Goal: Task Accomplishment & Management: Use online tool/utility

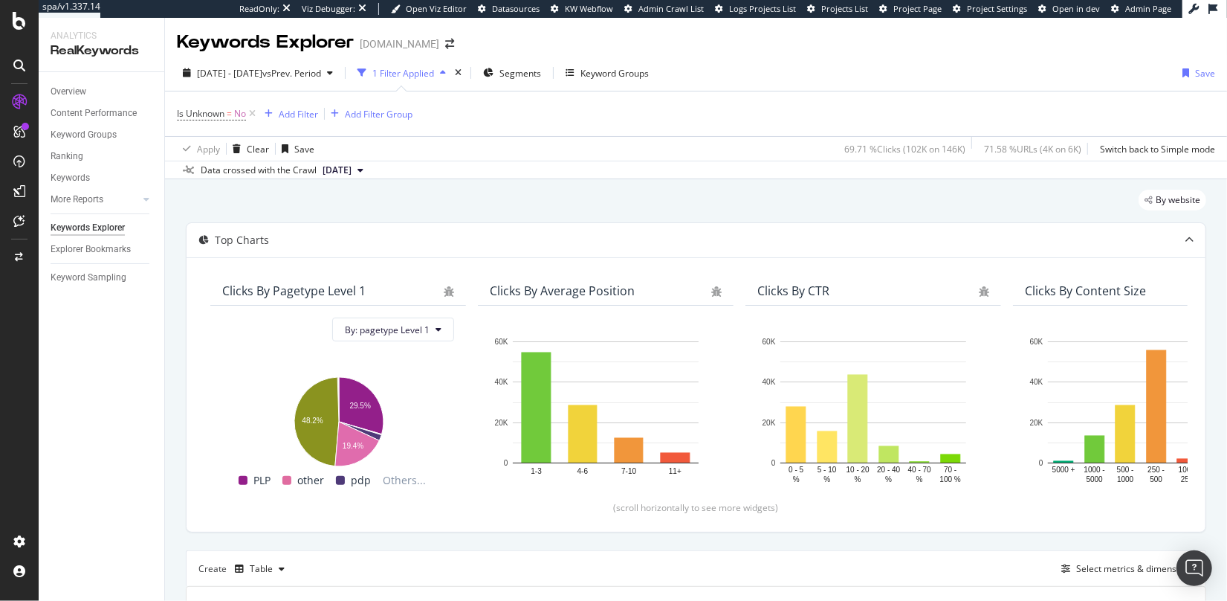
scroll to position [508, 0]
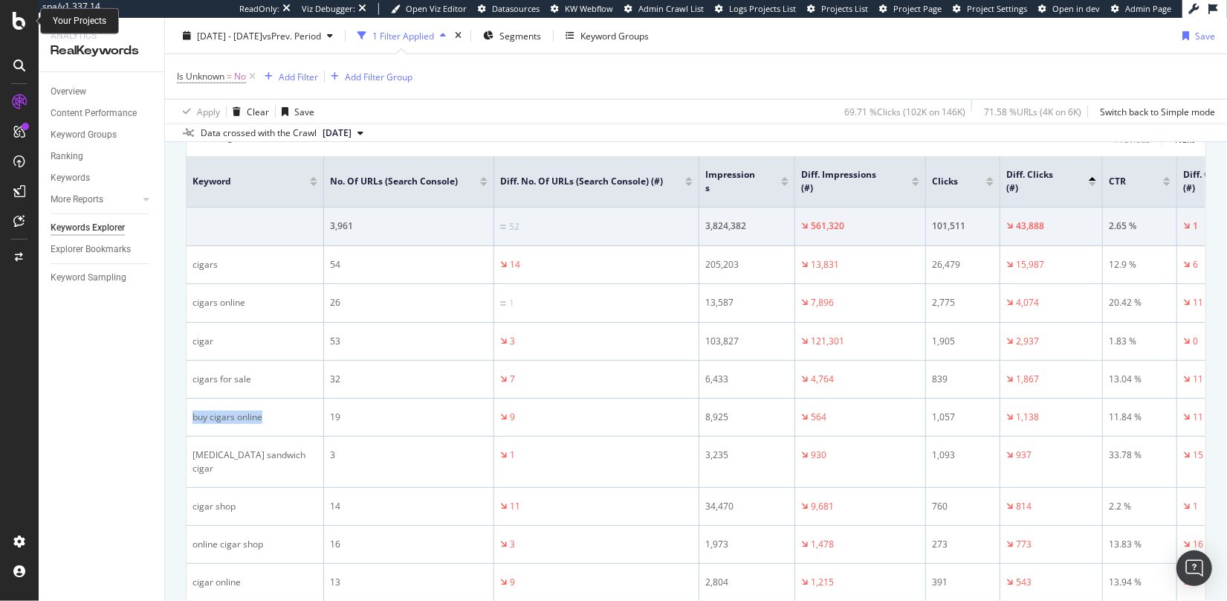
click at [16, 25] on icon at bounding box center [19, 21] width 13 height 18
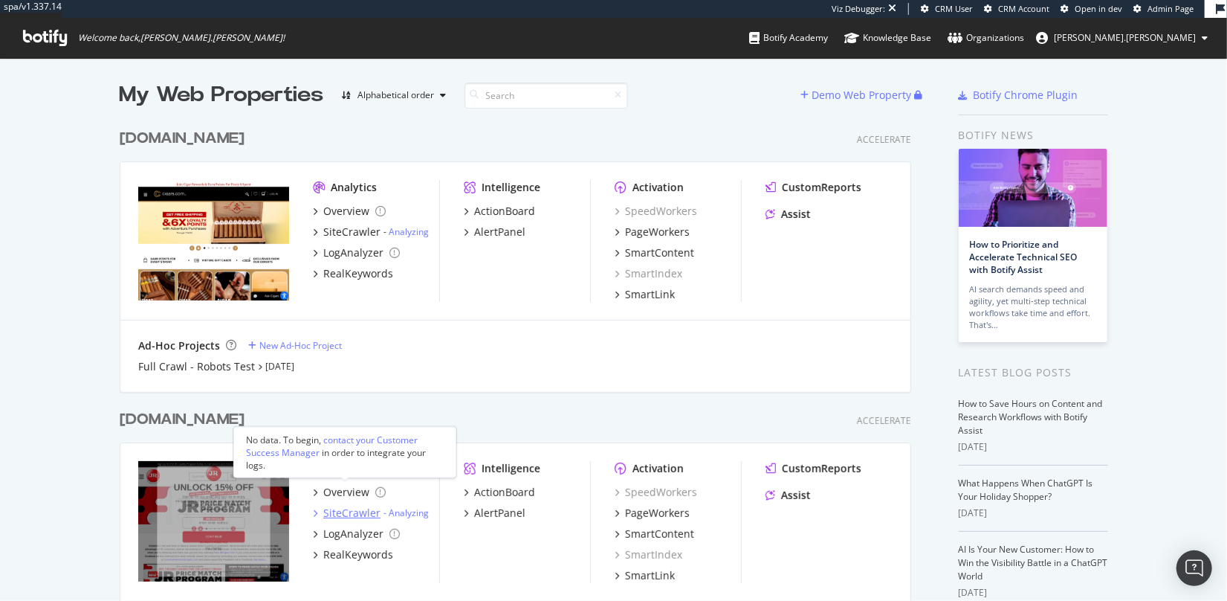
scroll to position [1, 0]
click at [347, 510] on div "SiteCrawler" at bounding box center [351, 512] width 57 height 15
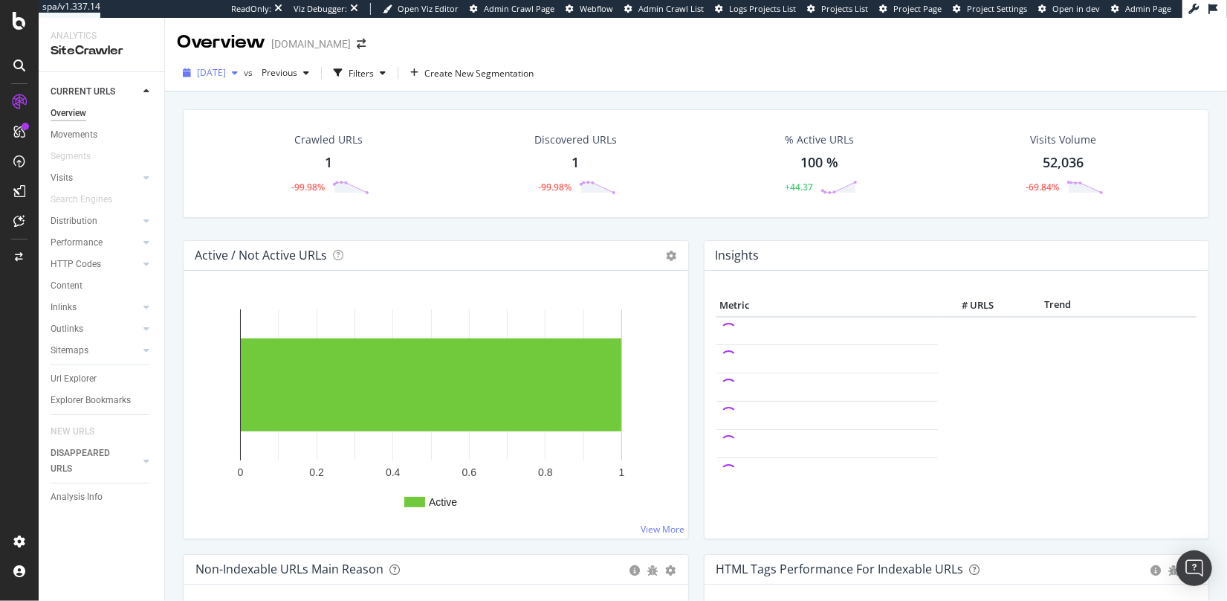
click at [233, 80] on div "2025 Sep. 4th" at bounding box center [210, 73] width 67 height 22
click at [225, 152] on div "2025 Aug. 3rd" at bounding box center [239, 153] width 83 height 13
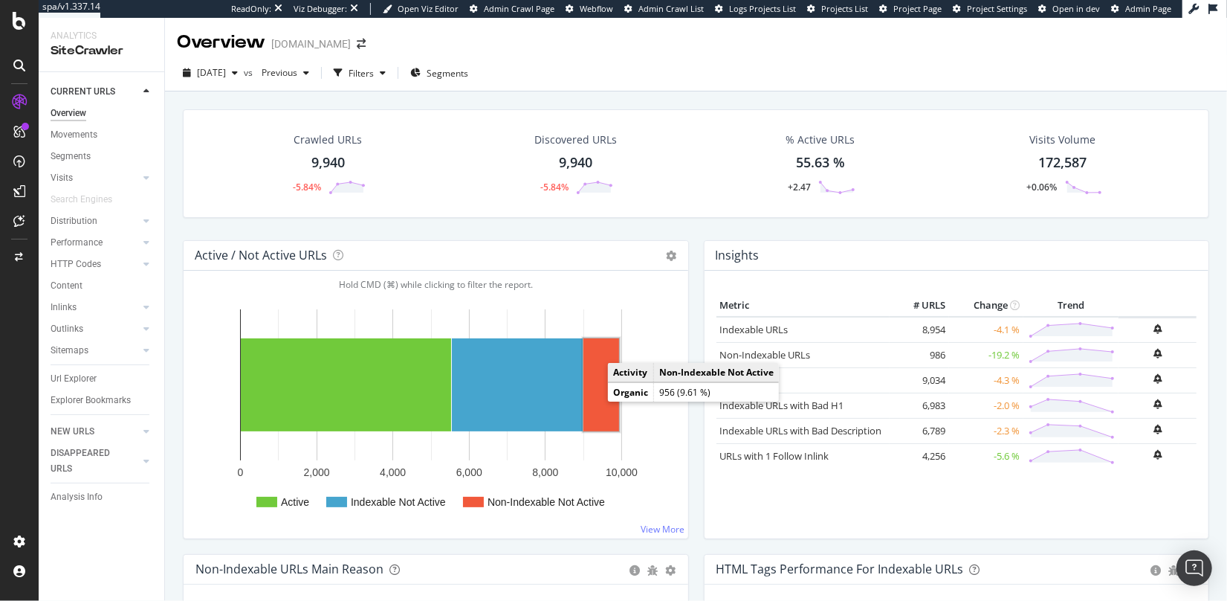
click at [605, 414] on rect "A chart." at bounding box center [601, 384] width 36 height 93
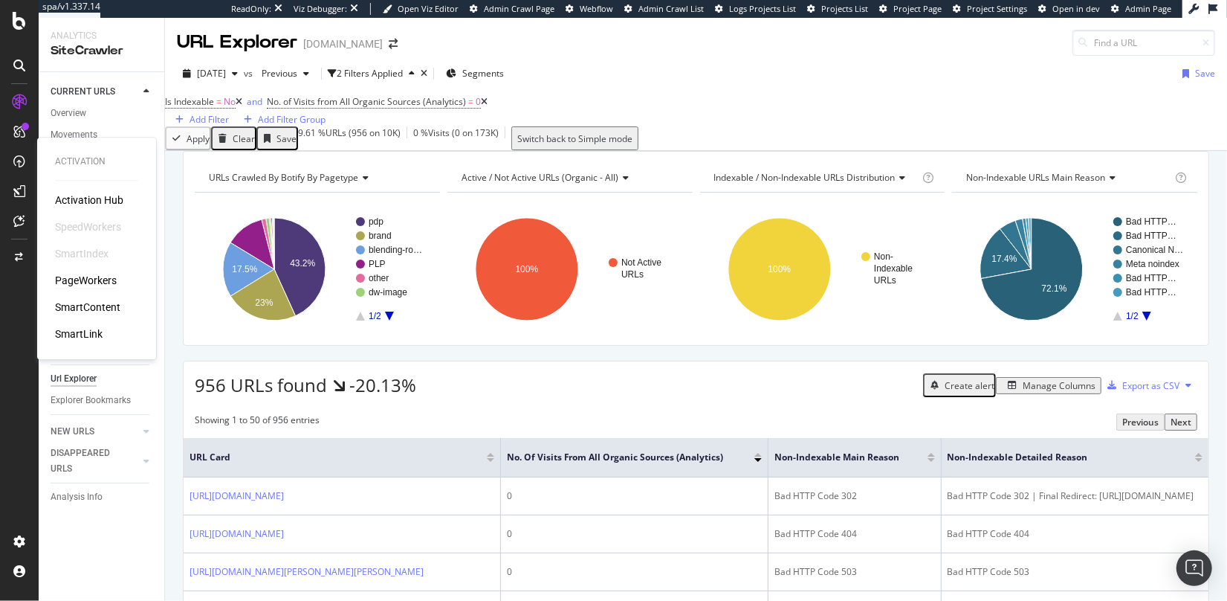
click at [93, 284] on div "PageWorkers" at bounding box center [86, 280] width 62 height 15
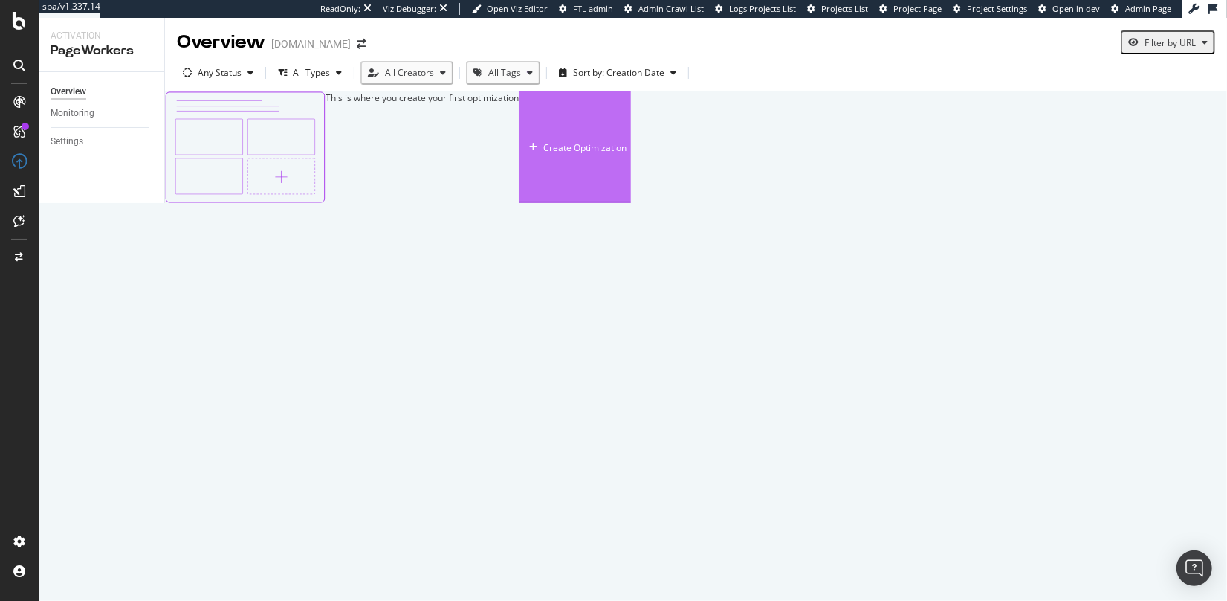
click at [627, 154] on div "Create Optimization" at bounding box center [584, 147] width 83 height 13
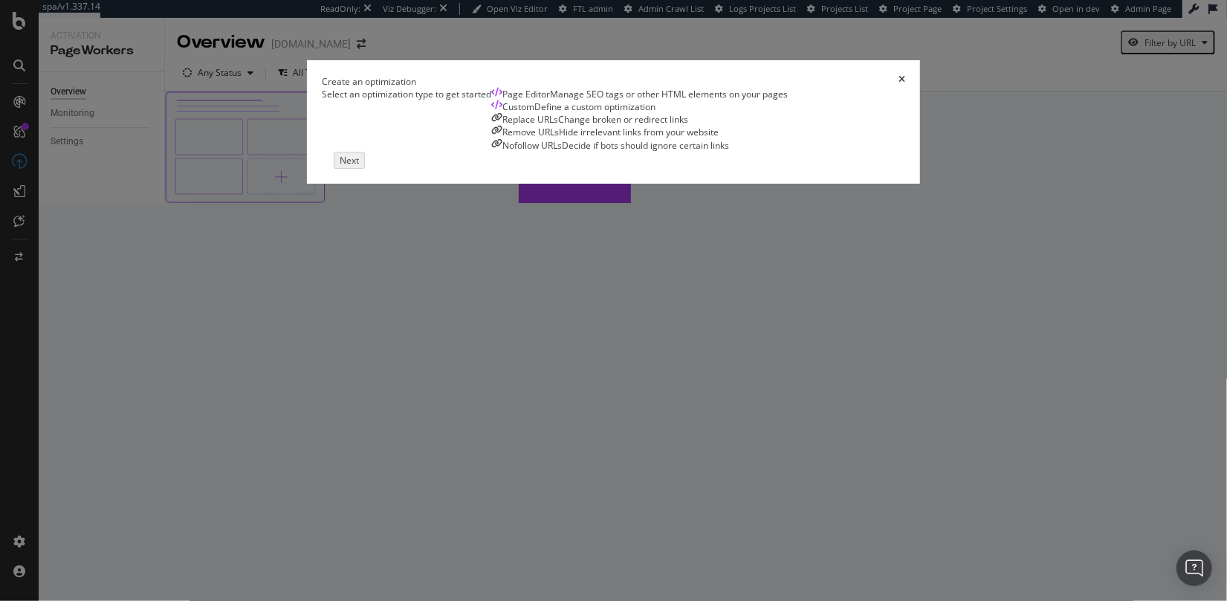
click at [502, 100] on div "Page Editor" at bounding box center [526, 94] width 48 height 13
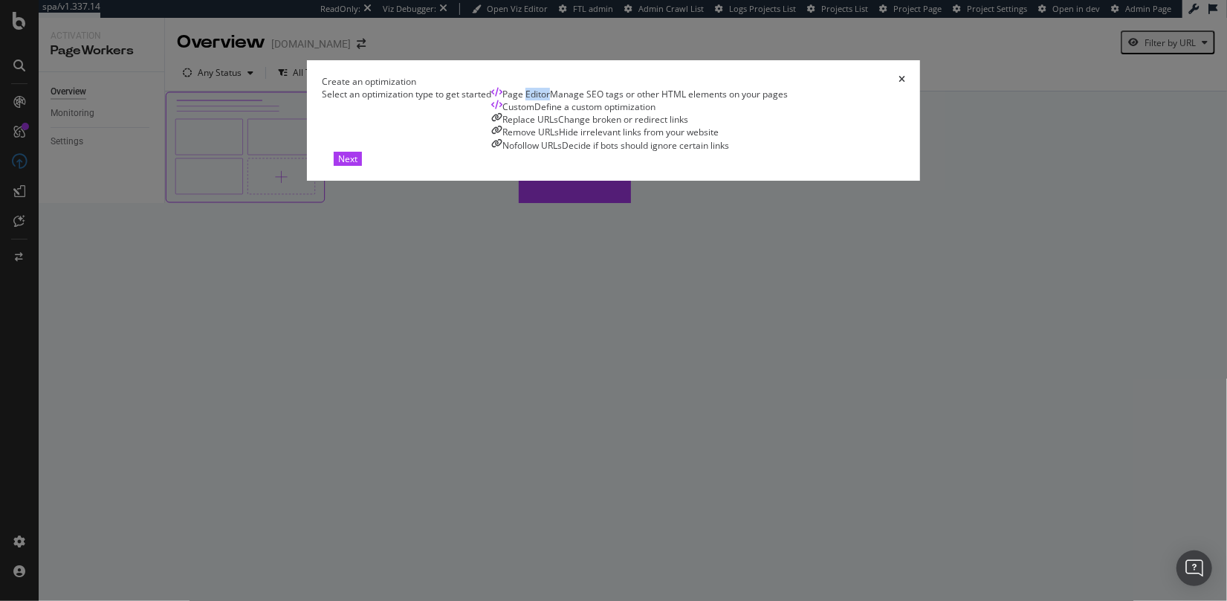
click at [502, 100] on div "Page Editor" at bounding box center [526, 94] width 48 height 13
click at [510, 113] on div "Custom" at bounding box center [518, 106] width 32 height 13
click at [362, 166] on button "Next" at bounding box center [348, 159] width 28 height 14
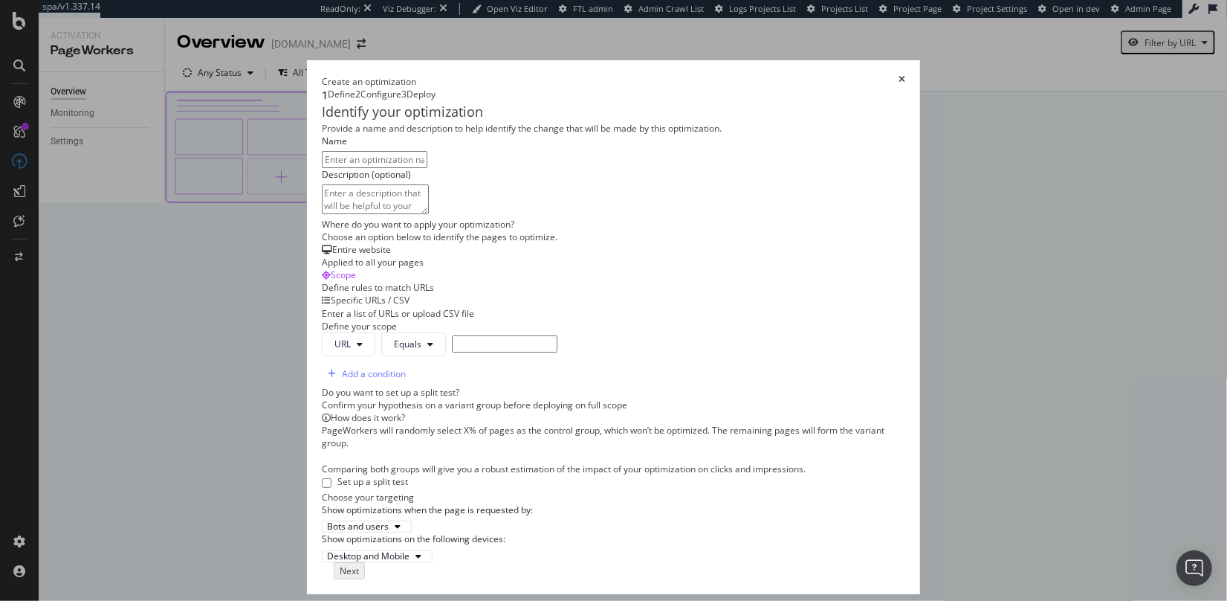
click at [322, 168] on input "modal" at bounding box center [375, 159] width 106 height 17
type input "Fix Pagination Canonicals"
click at [322, 214] on textarea "modal" at bounding box center [375, 199] width 107 height 30
click at [322, 268] on div "Applied to all your pages" at bounding box center [614, 262] width 584 height 13
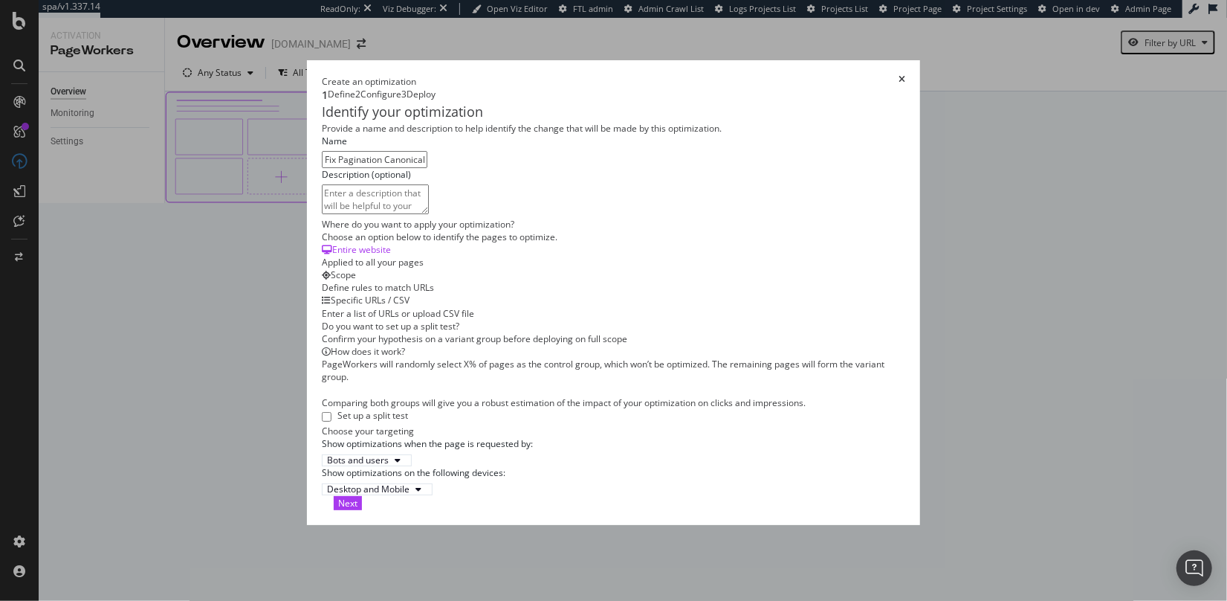
scroll to position [299, 0]
click at [358, 509] on div "Next" at bounding box center [347, 503] width 19 height 13
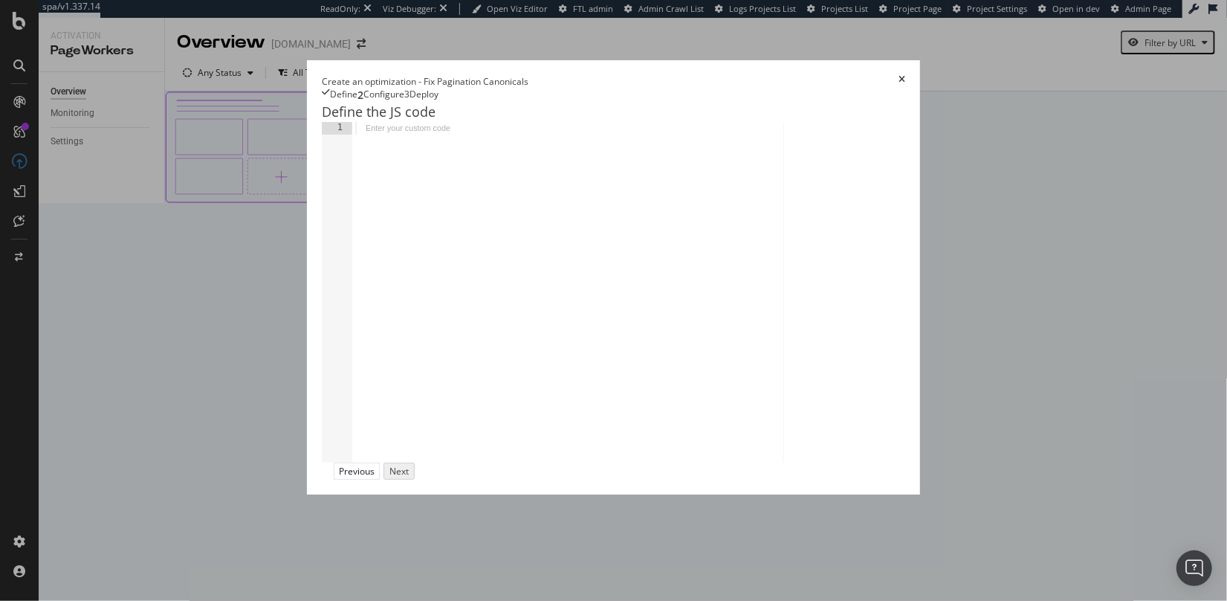
click at [352, 175] on div "modal" at bounding box center [782, 304] width 861 height 365
paste textarea "})();"
type textarea "})();"
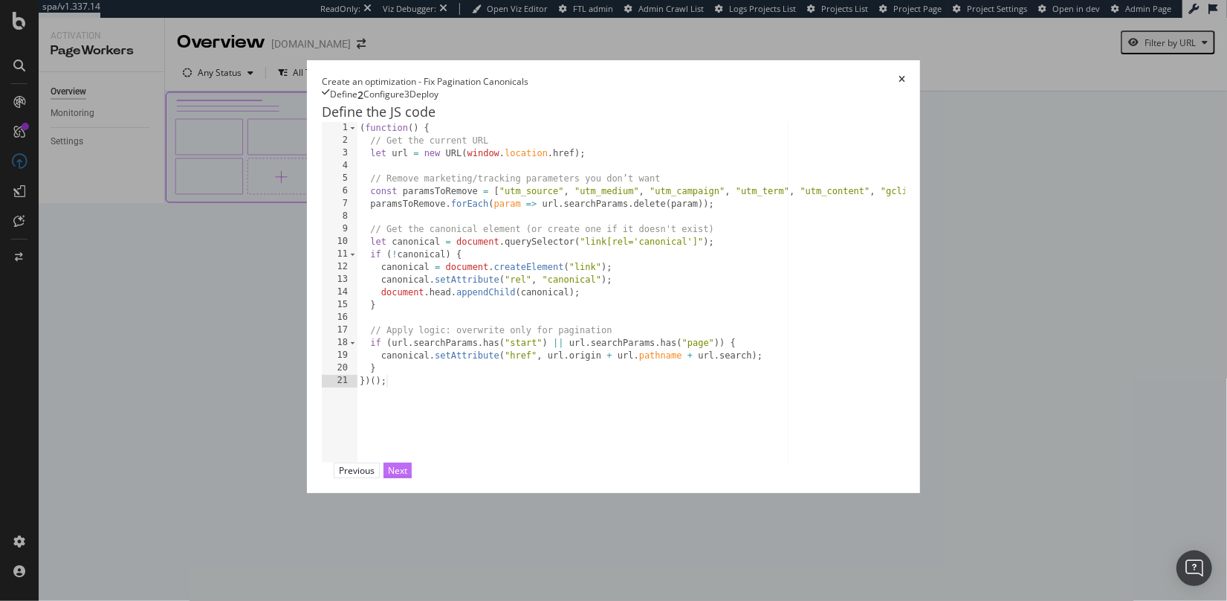
click at [407, 476] on div "Next" at bounding box center [397, 470] width 19 height 13
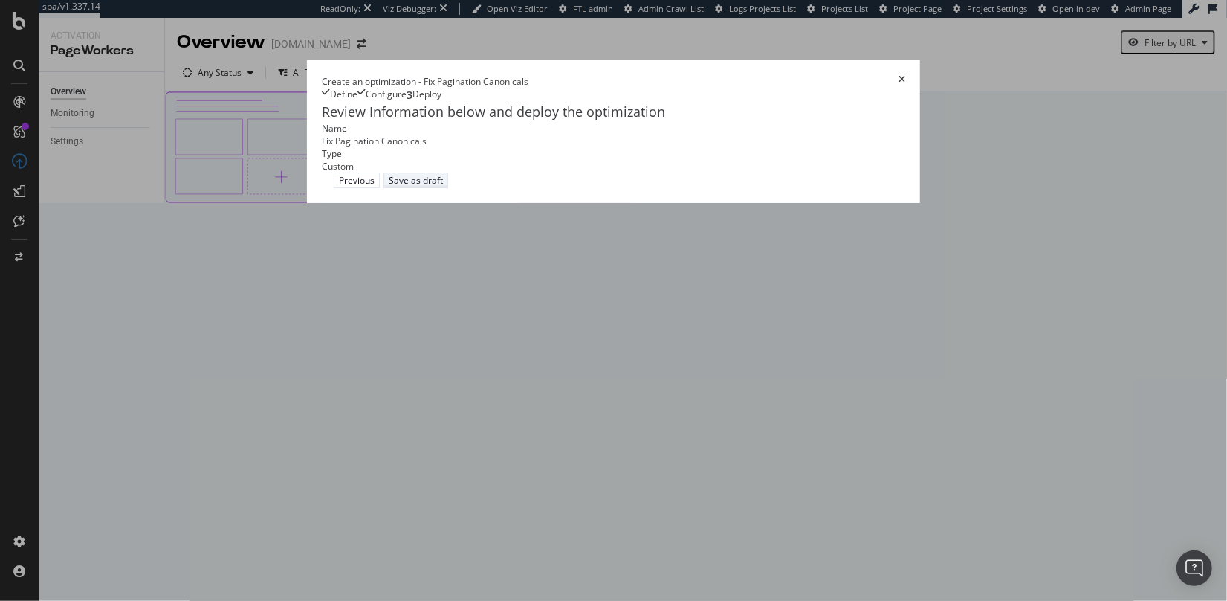
click at [443, 187] on div "Save as draft" at bounding box center [416, 180] width 54 height 13
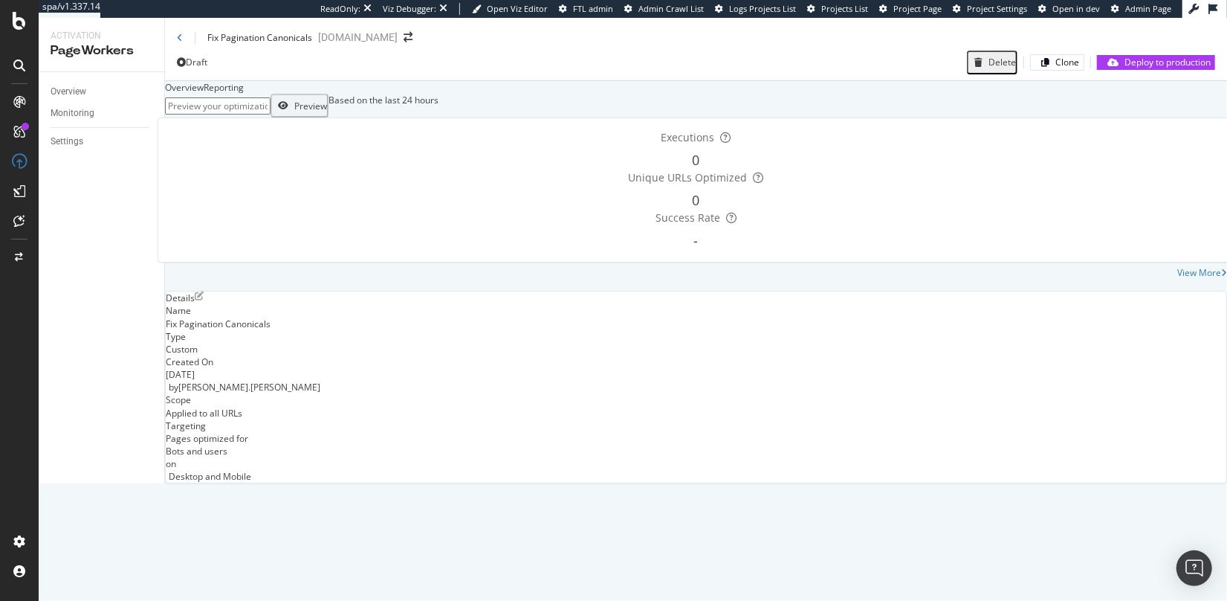
click at [253, 114] on input "url" at bounding box center [218, 105] width 106 height 17
paste input "https://www.jrcigars.com/cigars-by-strength/mellow-bodied-cigars/?start=20&sz=20"
type input "https://www.jrcigars.com/cigars-by-strength/mellow-bodied-cigars/?start=20&sz=20"
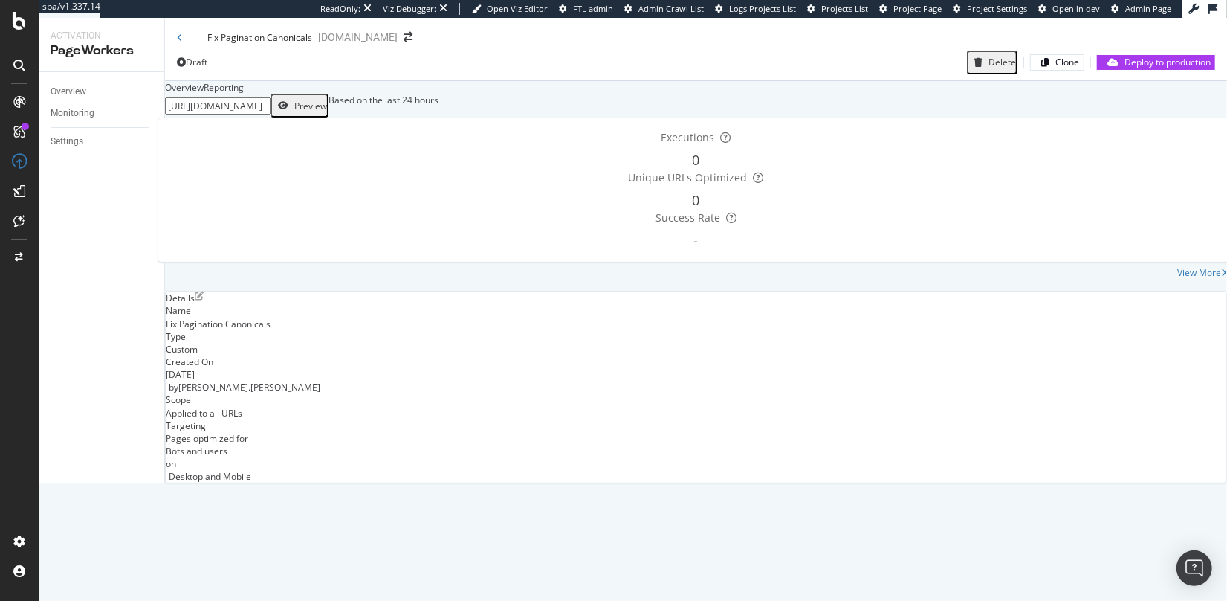
click at [327, 112] on div "Preview" at bounding box center [310, 106] width 33 height 13
click at [204, 300] on icon "pen-to-square" at bounding box center [199, 295] width 9 height 9
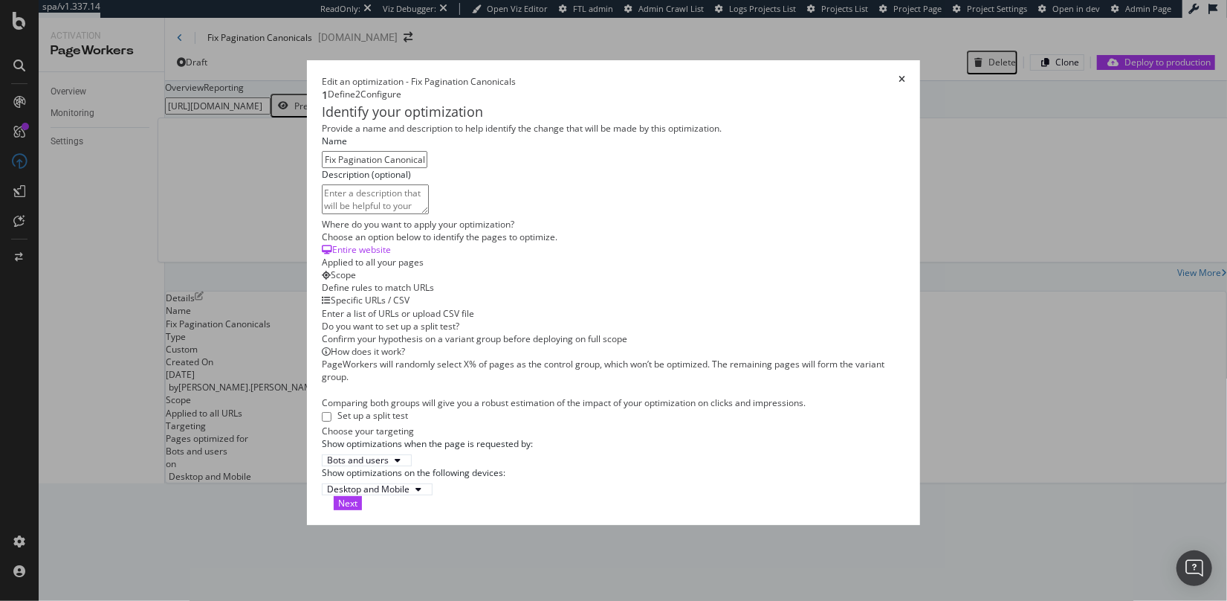
scroll to position [299, 0]
click at [362, 510] on button "Next" at bounding box center [348, 503] width 28 height 14
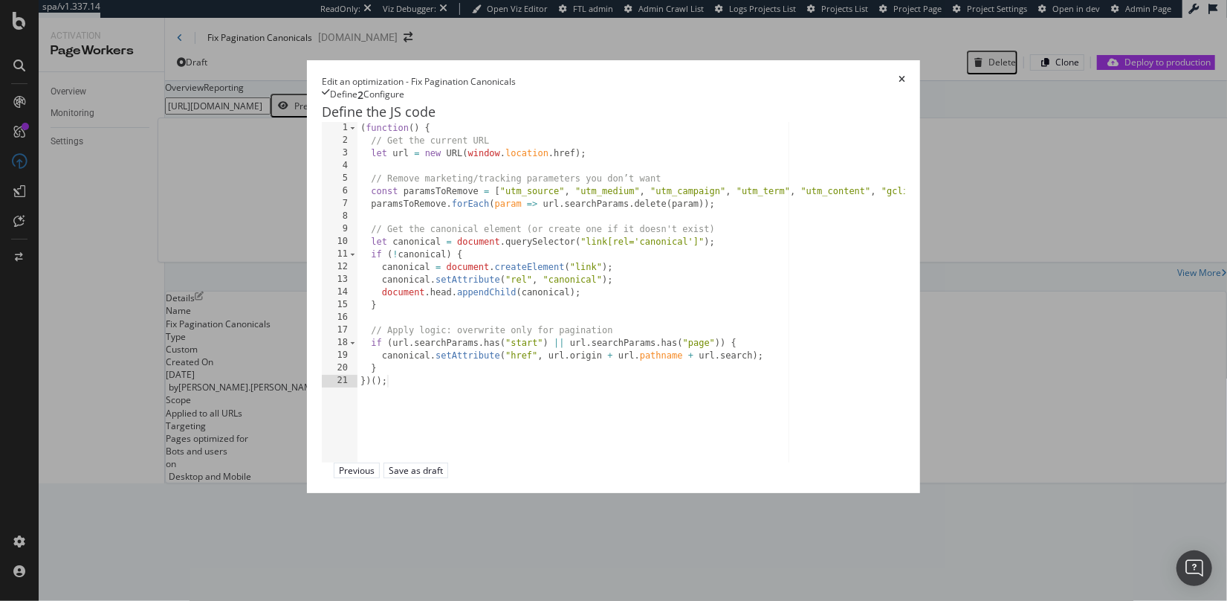
scroll to position [0, 0]
click at [701, 381] on div "( function ( ) { // Get the current URL let url = new URL ( window . location .…" at bounding box center [786, 304] width 856 height 365
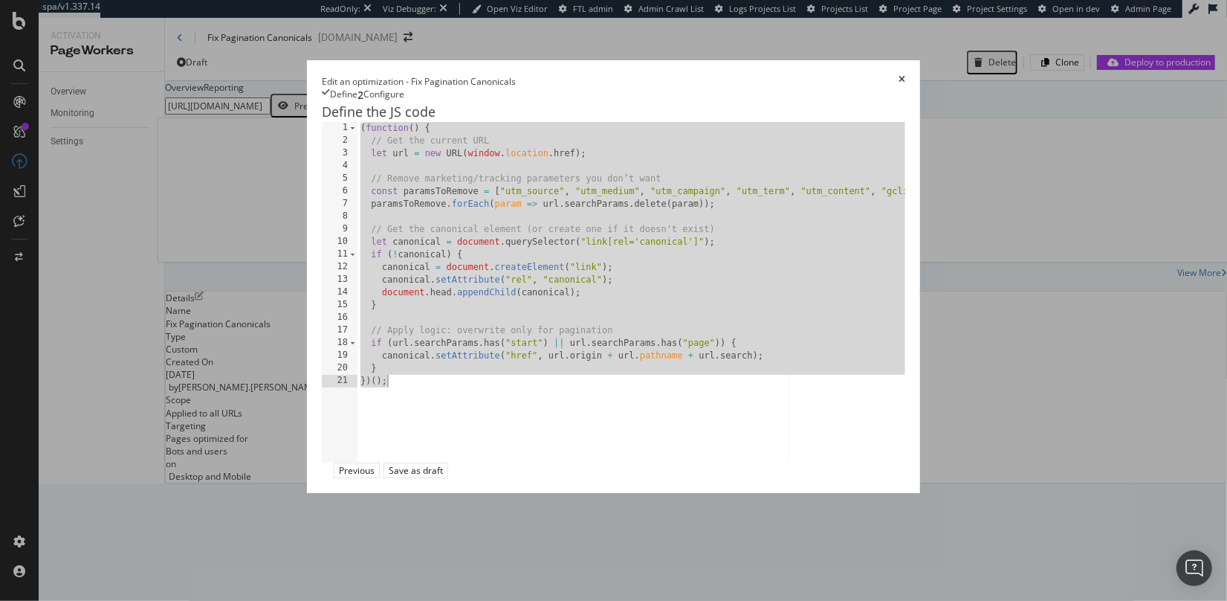
type textarea "} })();"
paste textarea "Cursor at row 21"
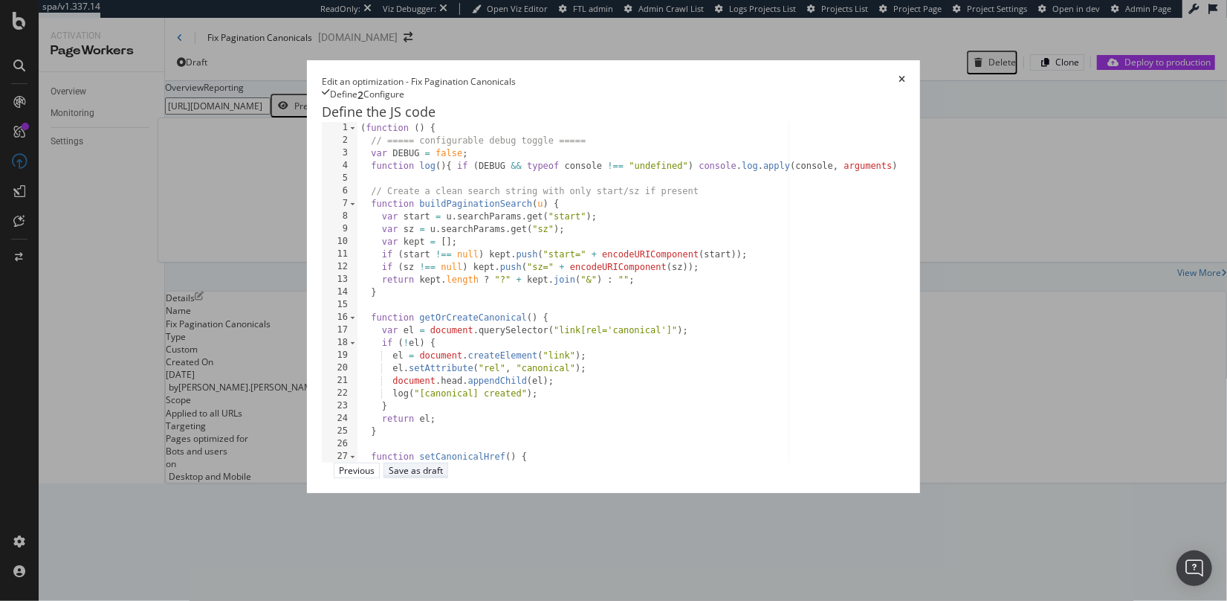
click at [443, 476] on div "Save as draft" at bounding box center [416, 470] width 54 height 13
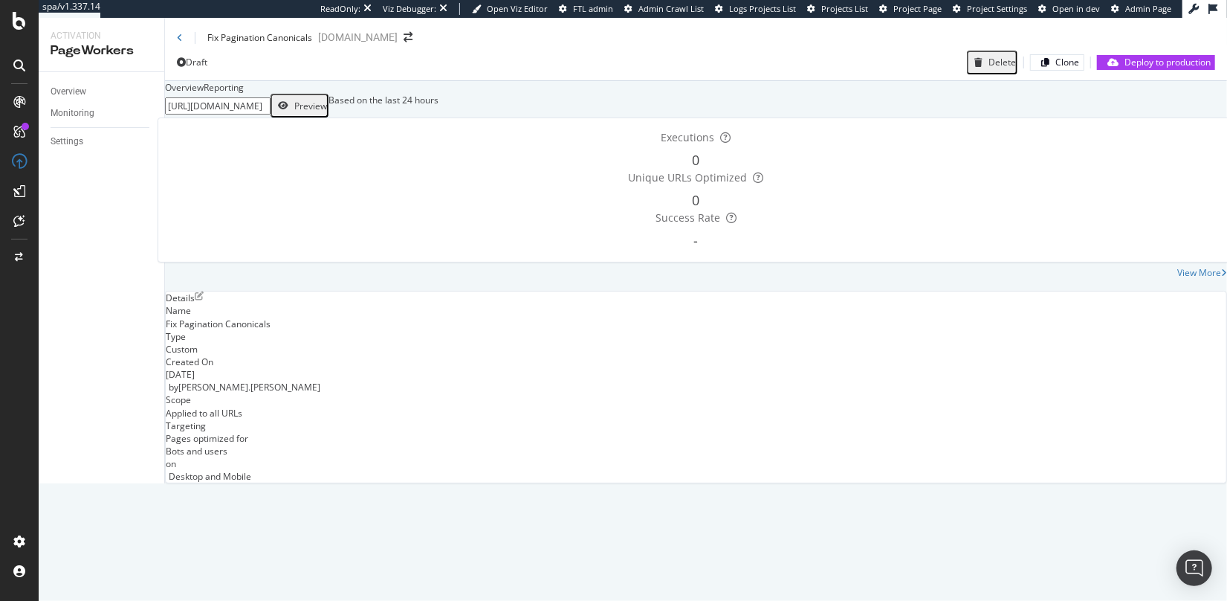
click at [327, 112] on div "Preview" at bounding box center [310, 106] width 33 height 13
click at [184, 42] on div "Fix Pagination Canonicals" at bounding box center [244, 37] width 135 height 13
click at [181, 39] on icon at bounding box center [180, 37] width 6 height 9
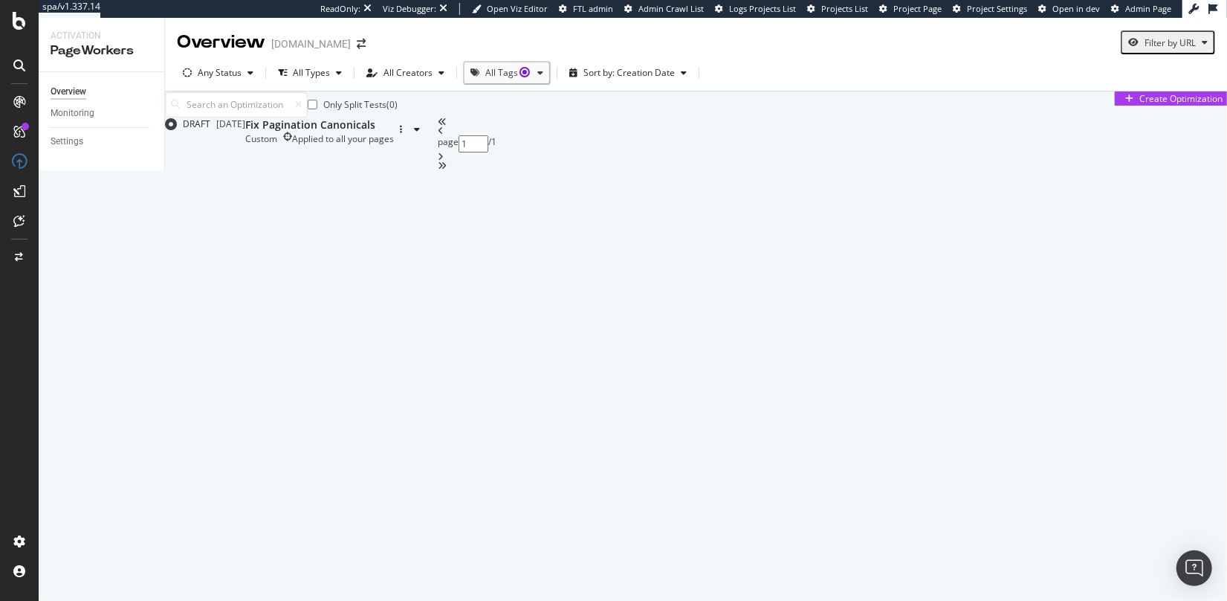
drag, startPoint x: 265, startPoint y: 284, endPoint x: 490, endPoint y: 287, distance: 224.5
click at [265, 170] on div "Only Split Tests ( 0 ) Create Optimization DRAFT 05 Sep. 2025 Fix Pagination Ca…" at bounding box center [696, 130] width 1062 height 79
click at [1132, 105] on div "Create Optimization" at bounding box center [1170, 98] width 103 height 13
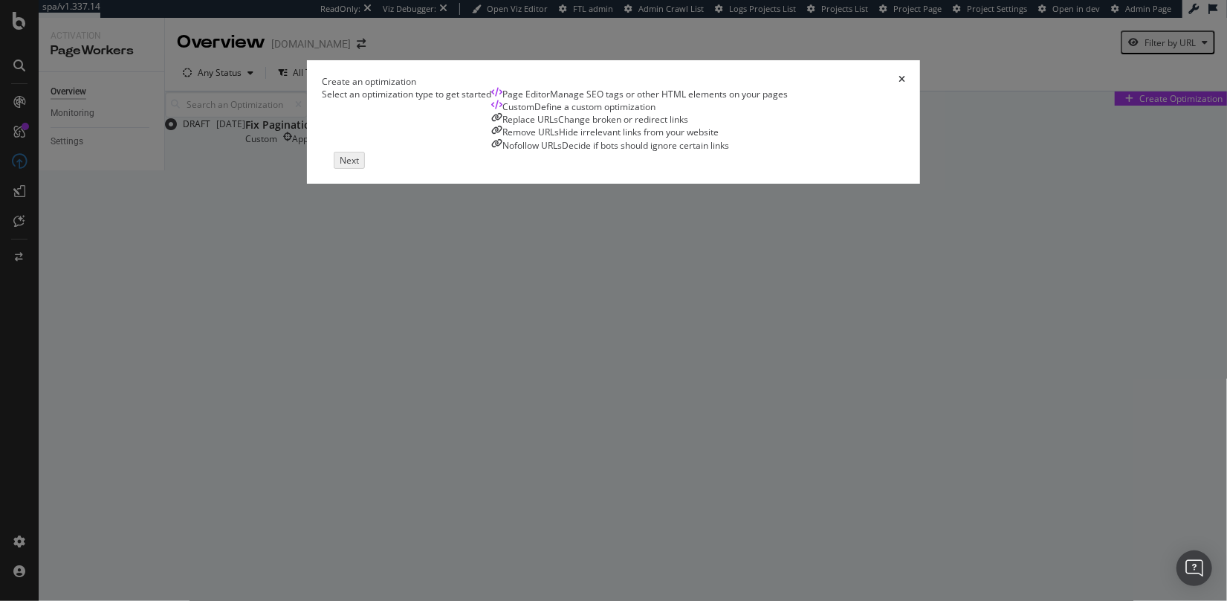
click at [491, 100] on div "Page Editor Manage SEO tags or other HTML elements on your pages" at bounding box center [639, 94] width 297 height 13
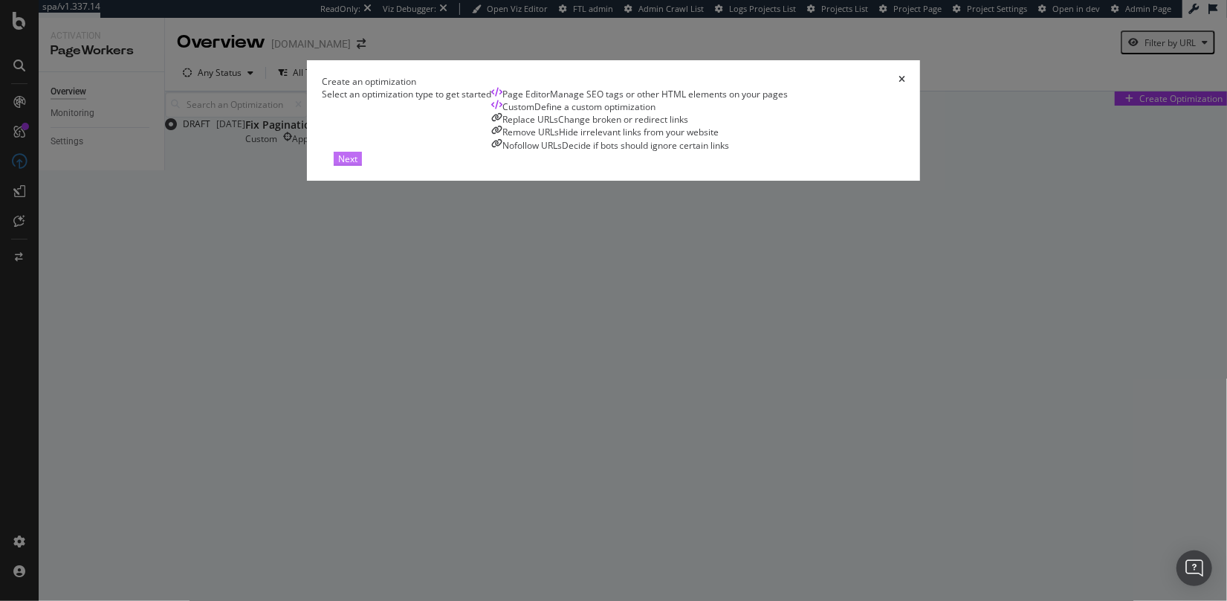
click at [358, 165] on div "Next" at bounding box center [347, 158] width 19 height 13
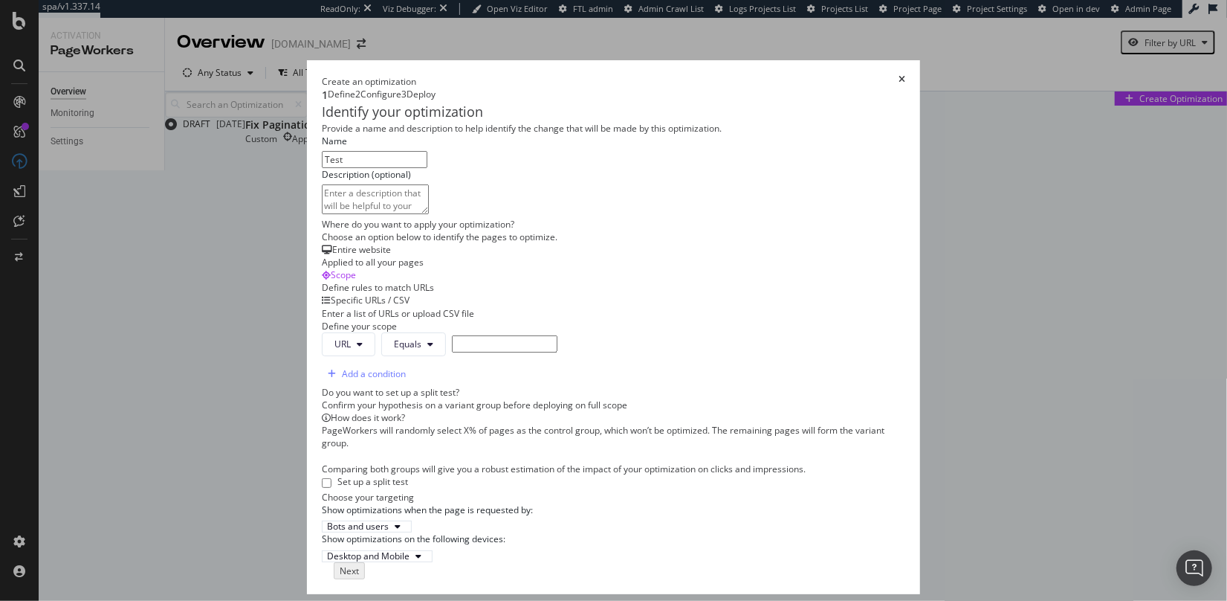
type input "Test"
click at [322, 268] on div "Applied to all your pages" at bounding box center [614, 262] width 584 height 13
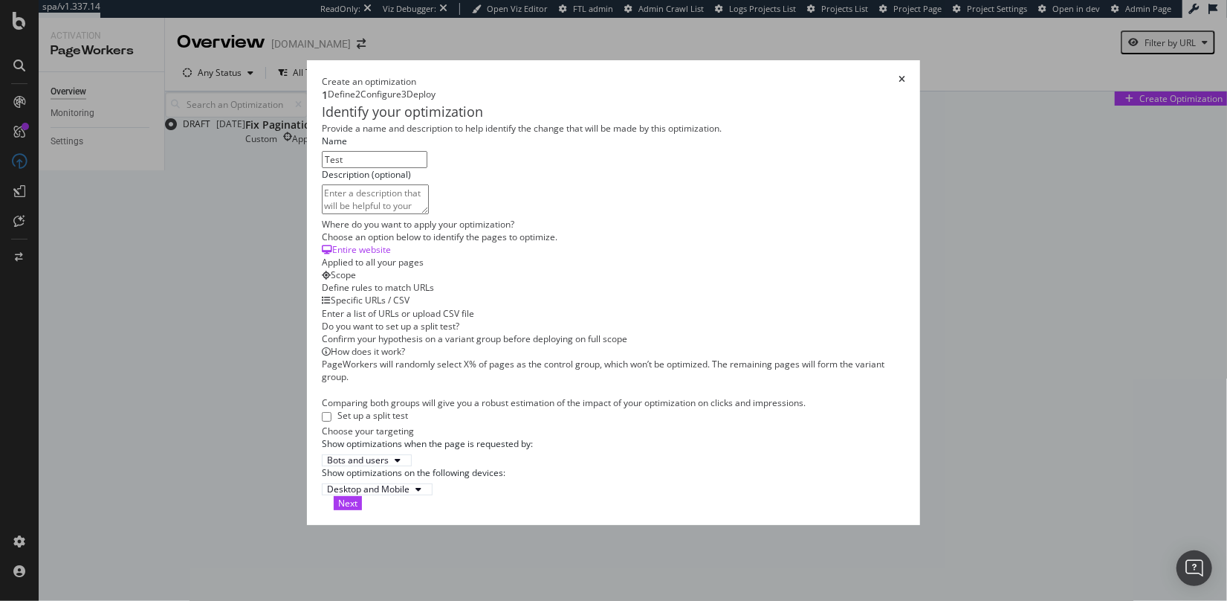
scroll to position [299, 0]
click at [358, 509] on div "Next" at bounding box center [347, 503] width 19 height 13
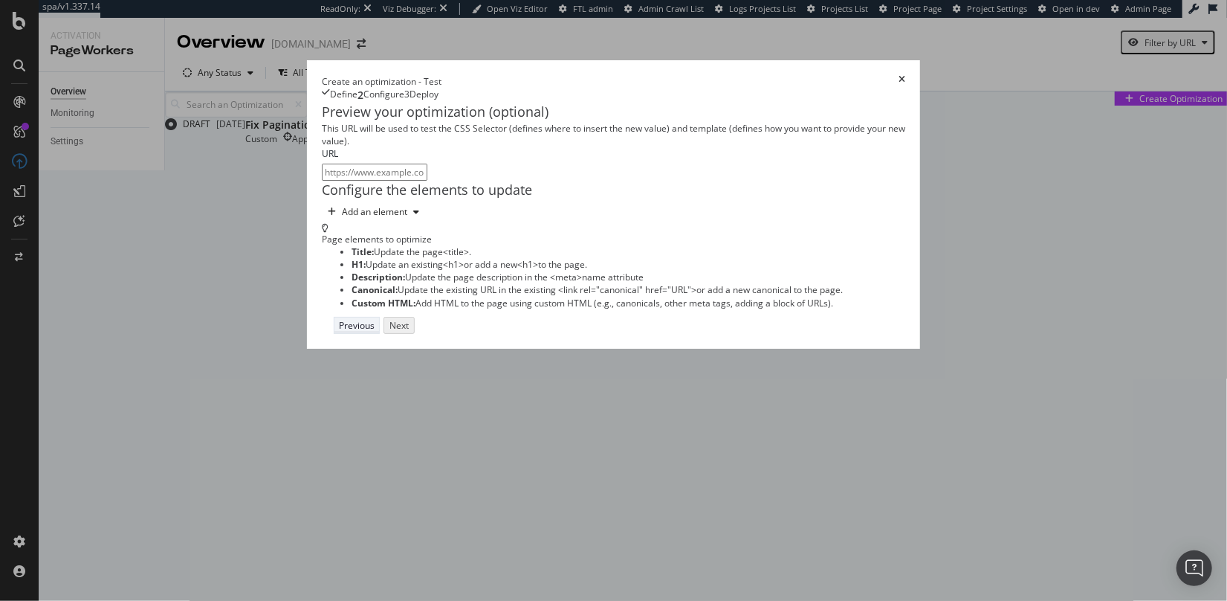
scroll to position [0, 0]
click at [342, 216] on div "Add an element" at bounding box center [374, 211] width 65 height 9
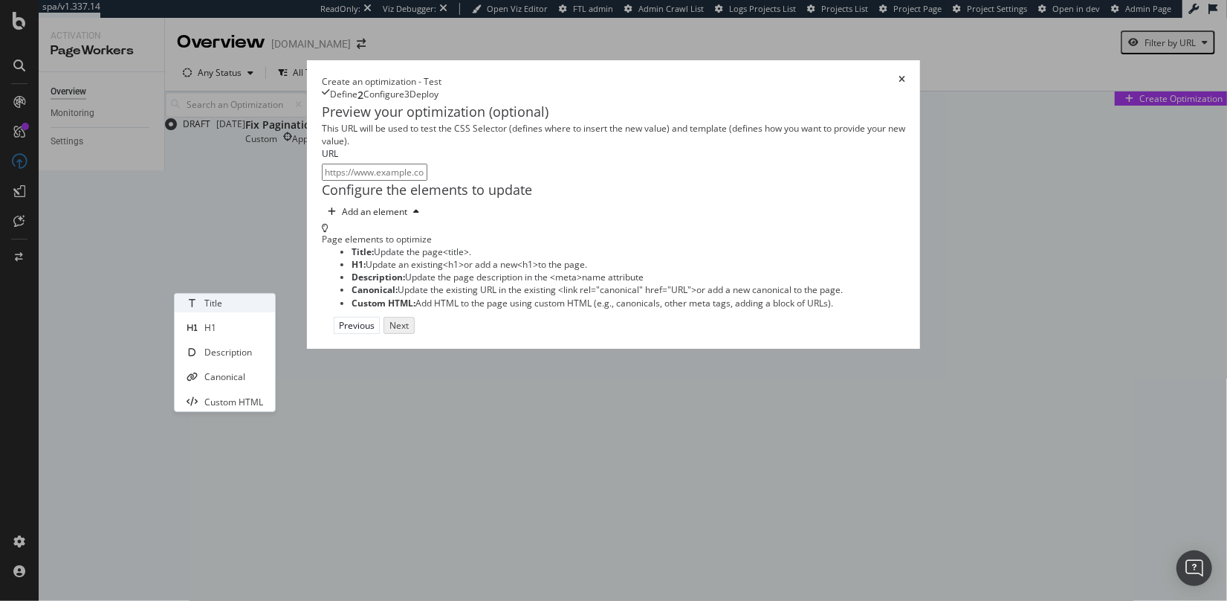
click at [221, 306] on div "Title" at bounding box center [213, 303] width 18 height 13
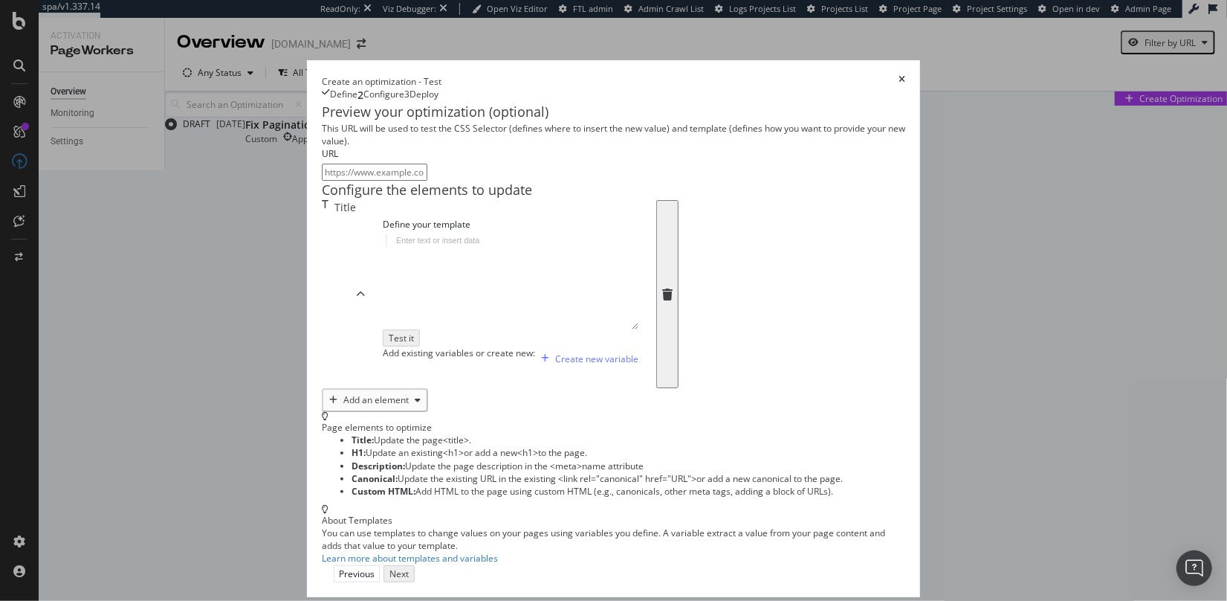
click at [383, 354] on div "modal" at bounding box center [540, 294] width 315 height 120
type textarea "THIS IS A TEST"
click at [657, 508] on div "Page elements to optimize Title: Update the page <title> . H1: Update an existi…" at bounding box center [614, 488] width 584 height 152
click at [322, 181] on input "modal" at bounding box center [375, 172] width 106 height 17
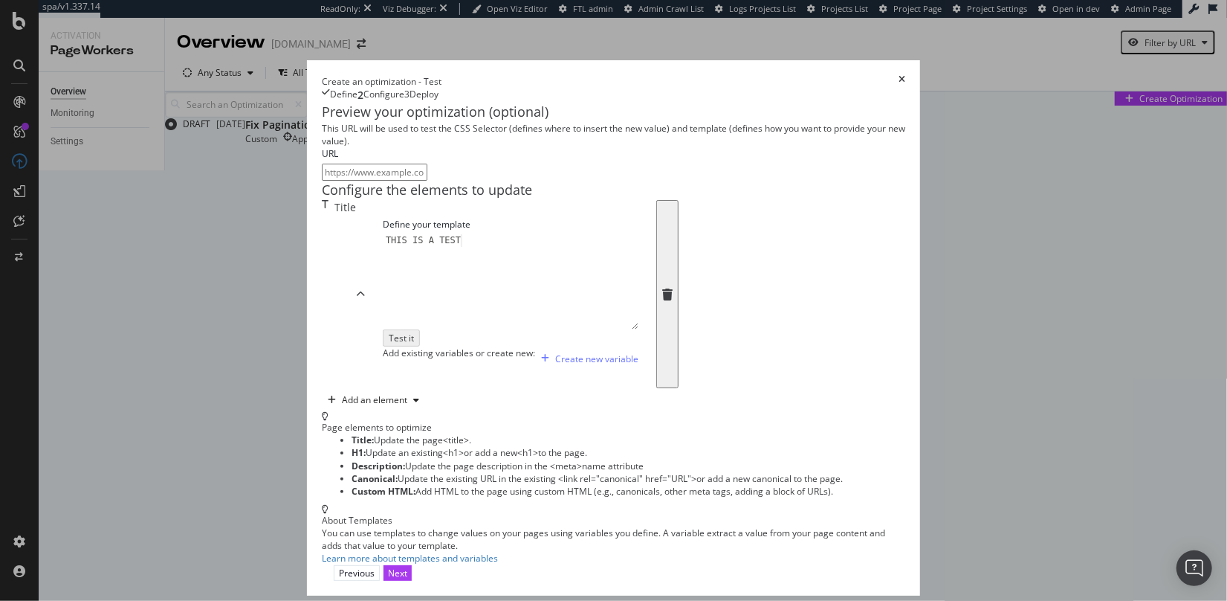
paste input "https://www.jrcigars.com/cigars-by-strength/mellow-bodied-cigars/"
type input "https://www.jrcigars.com/cigars-by-strength/mellow-bodied-cigars/"
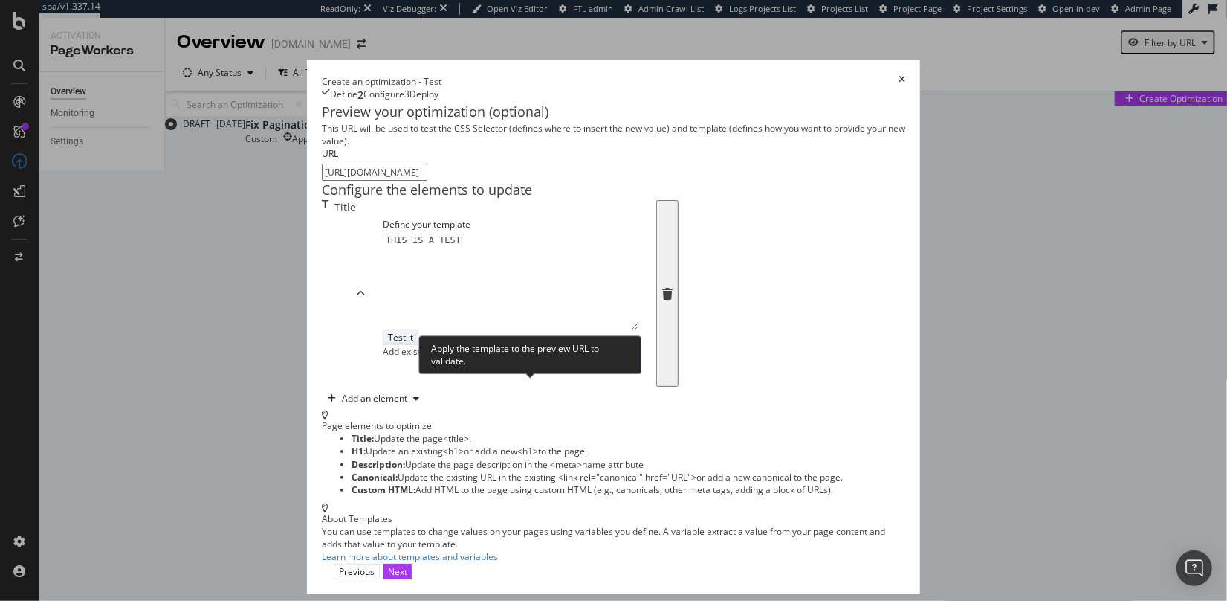
click at [418, 345] on button "Test it" at bounding box center [401, 337] width 36 height 16
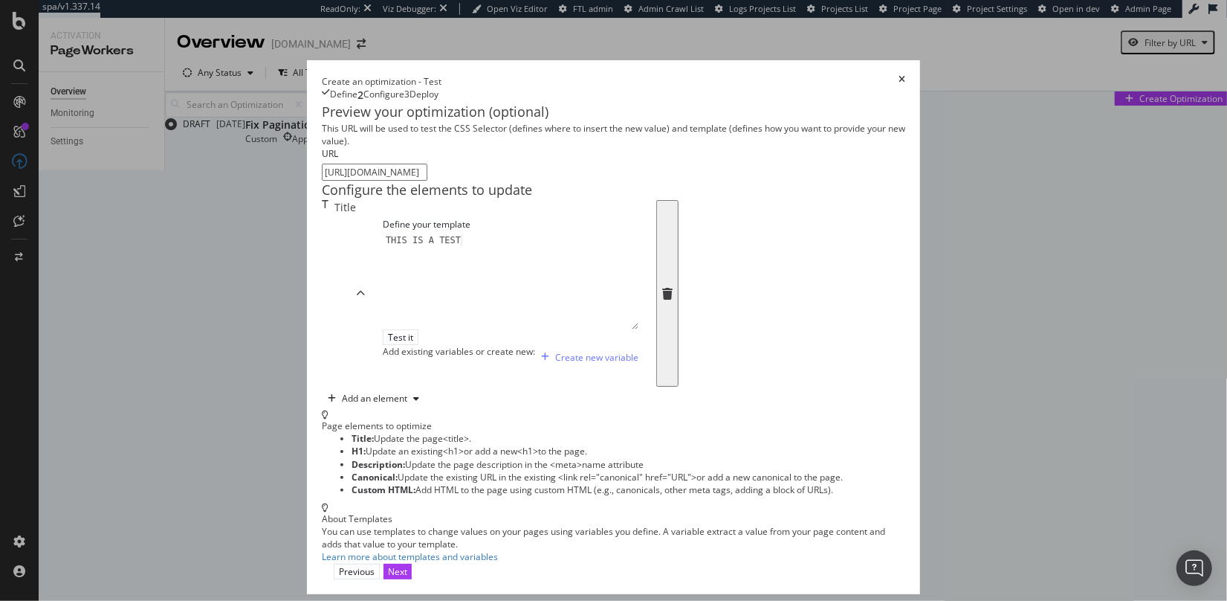
click at [427, 181] on input "https://www.jrcigars.com/cigars-by-strength/mellow-bodied-cigars/" at bounding box center [375, 172] width 106 height 17
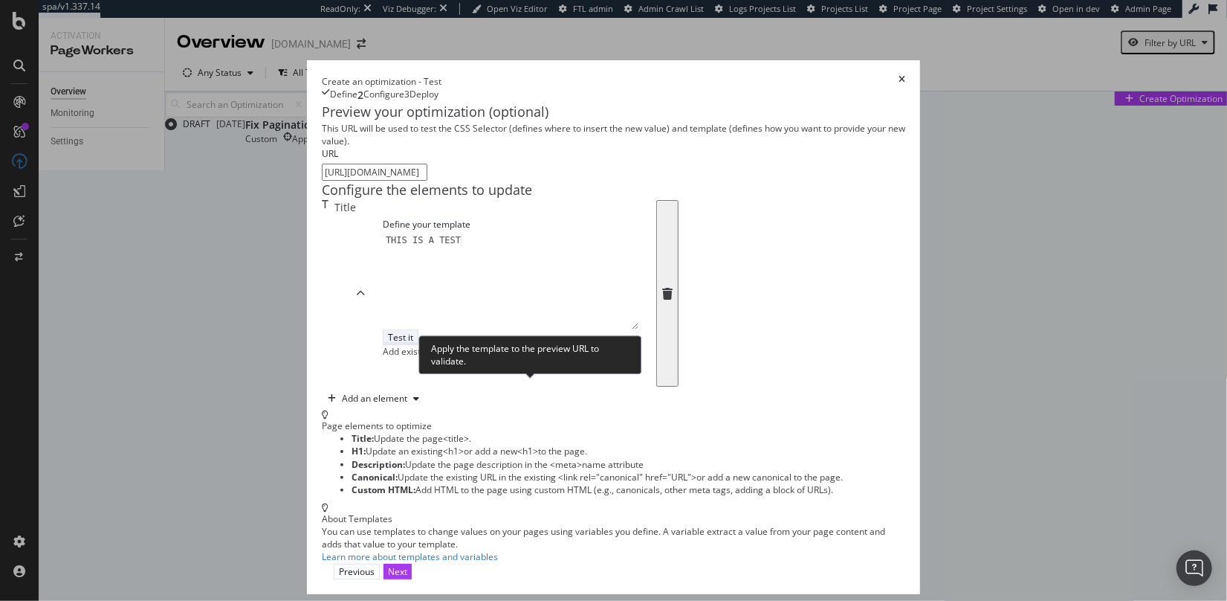
click at [413, 343] on div "Test it" at bounding box center [400, 337] width 25 height 13
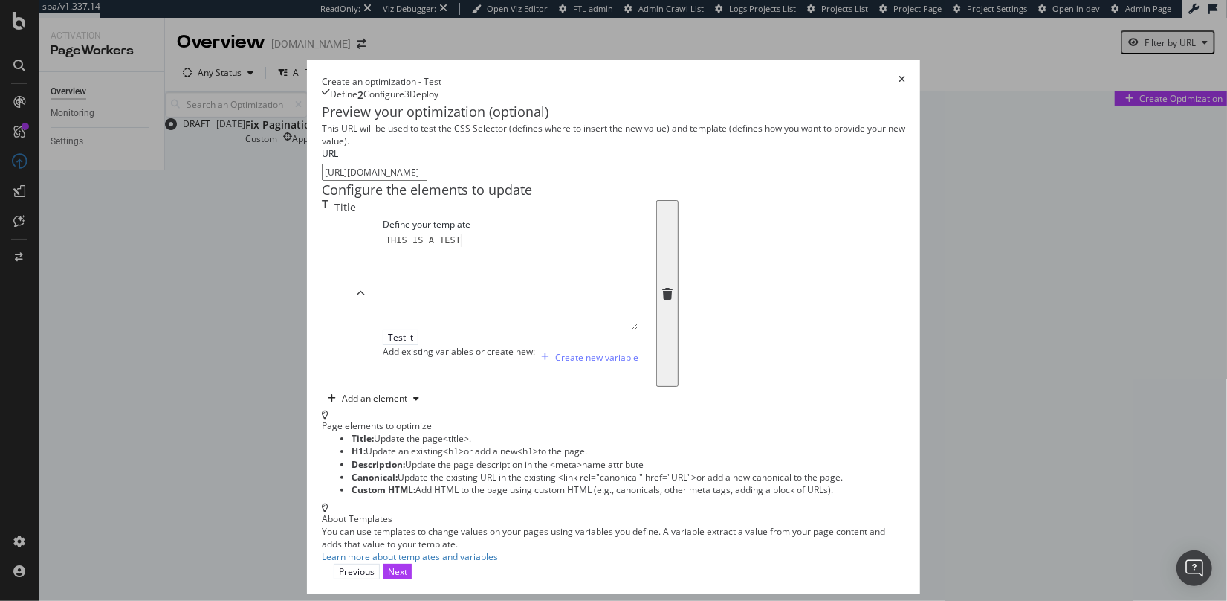
drag, startPoint x: 1174, startPoint y: 51, endPoint x: 1022, endPoint y: 29, distance: 153.9
click at [250, 600] on div "Could not preview on this URL, please make sure it is valid." at bounding box center [128, 607] width 243 height 13
copy div "Could not preview on this URL, please make sure it is valid."
click at [714, 499] on div "Page elements to optimize Title: Update the page <title> . H1: Update an existi…" at bounding box center [614, 486] width 584 height 152
click at [407, 576] on div "Next" at bounding box center [397, 571] width 19 height 13
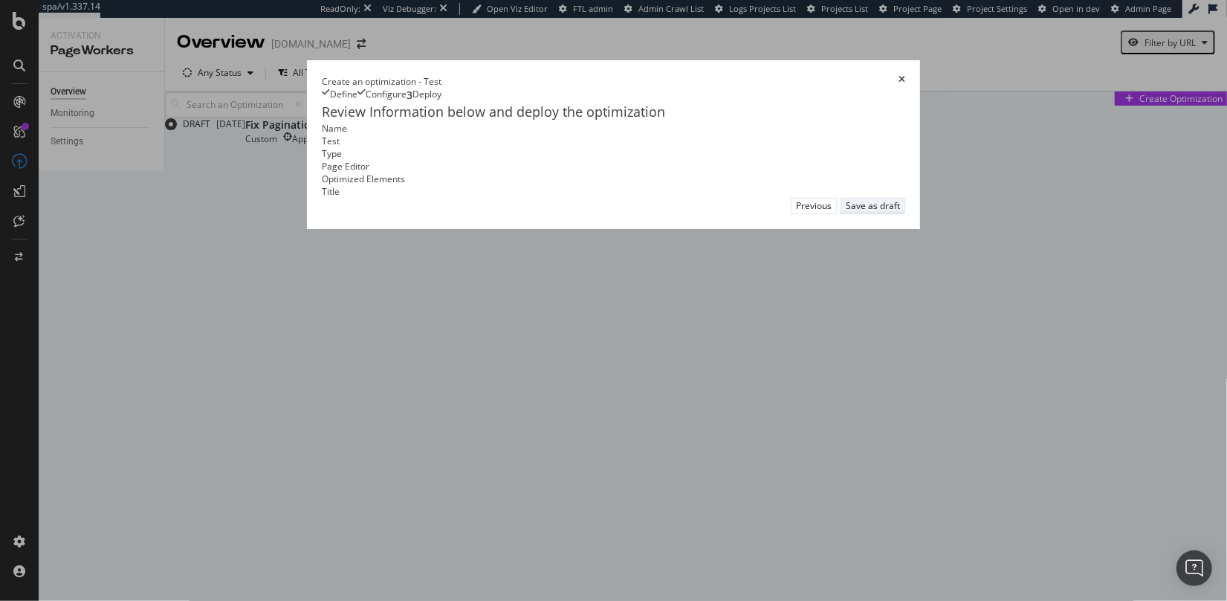
click at [900, 212] on div "Save as draft" at bounding box center [873, 205] width 54 height 13
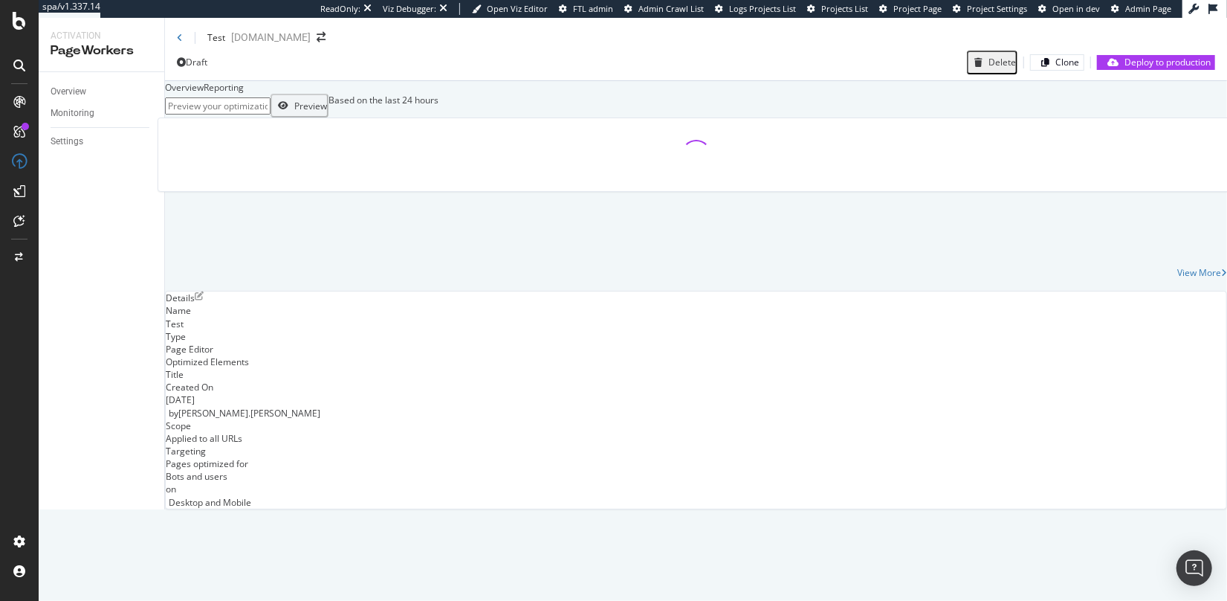
click at [250, 114] on input "url" at bounding box center [218, 105] width 106 height 17
paste input "Could not preview on this URL, please make sure it is valid."
type input "Could not preview on this URL, please make sure it is valid."
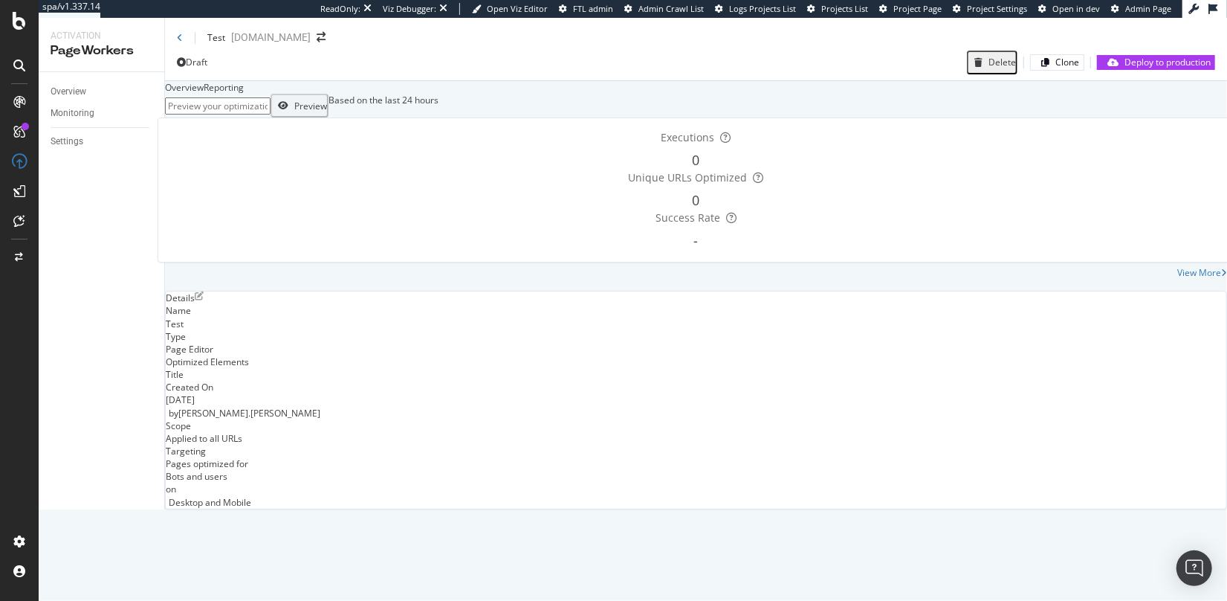
click at [271, 114] on input "url" at bounding box center [218, 105] width 106 height 17
paste input "https://www.jrcigars.com/cigars-by-strength/mellow-bodied-cigars/"
type input "https://www.jrcigars.com/cigars-by-strength/mellow-bodied-cigars/"
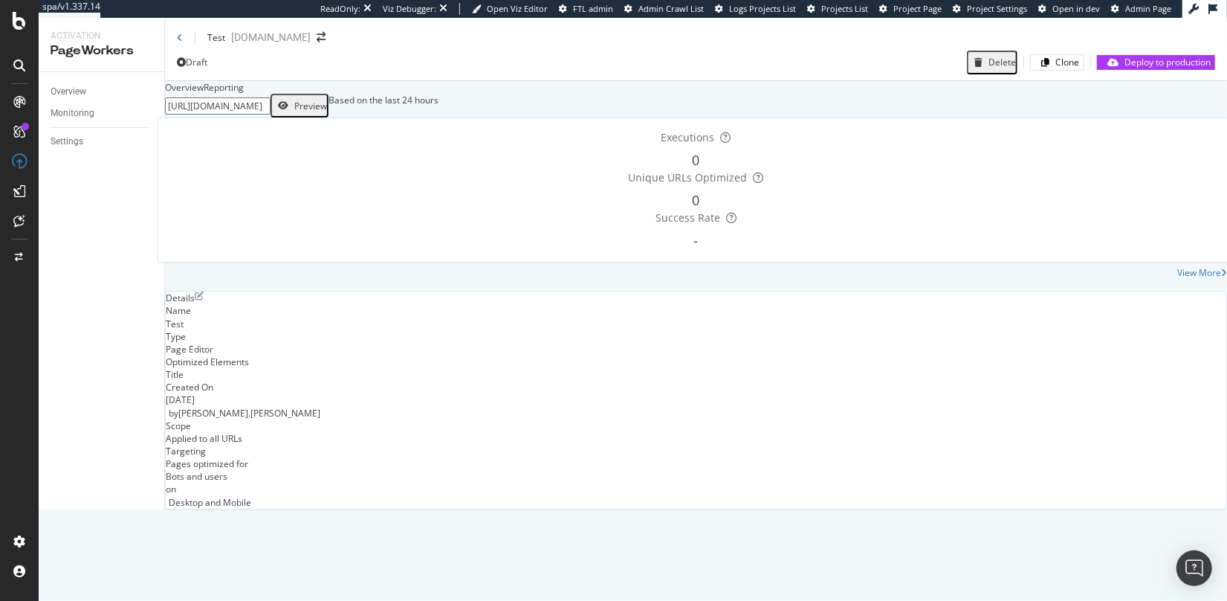
click at [327, 112] on div "Preview" at bounding box center [310, 106] width 33 height 13
click at [177, 42] on icon at bounding box center [180, 37] width 6 height 9
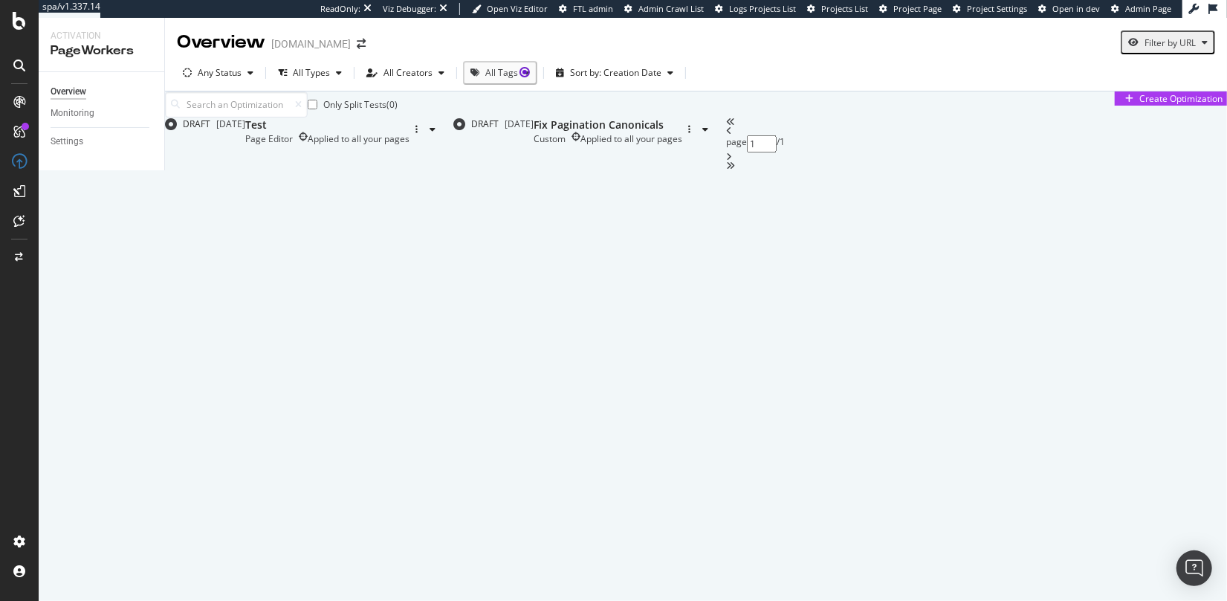
click at [177, 43] on div "Overview" at bounding box center [221, 42] width 88 height 25
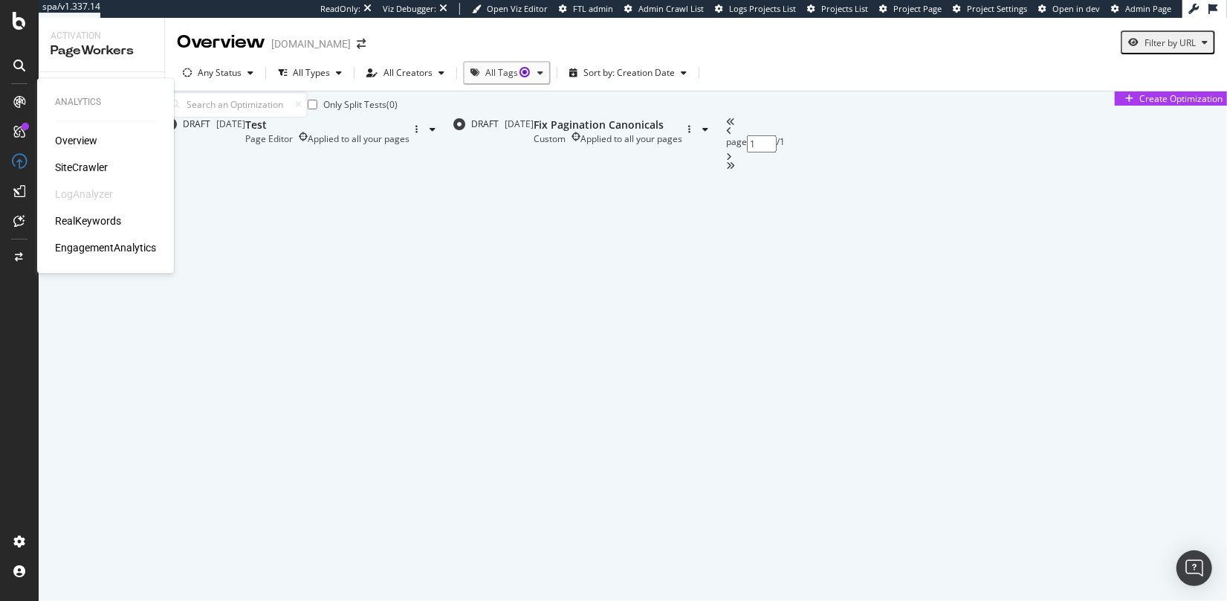
click at [92, 169] on div "SiteCrawler" at bounding box center [81, 167] width 53 height 15
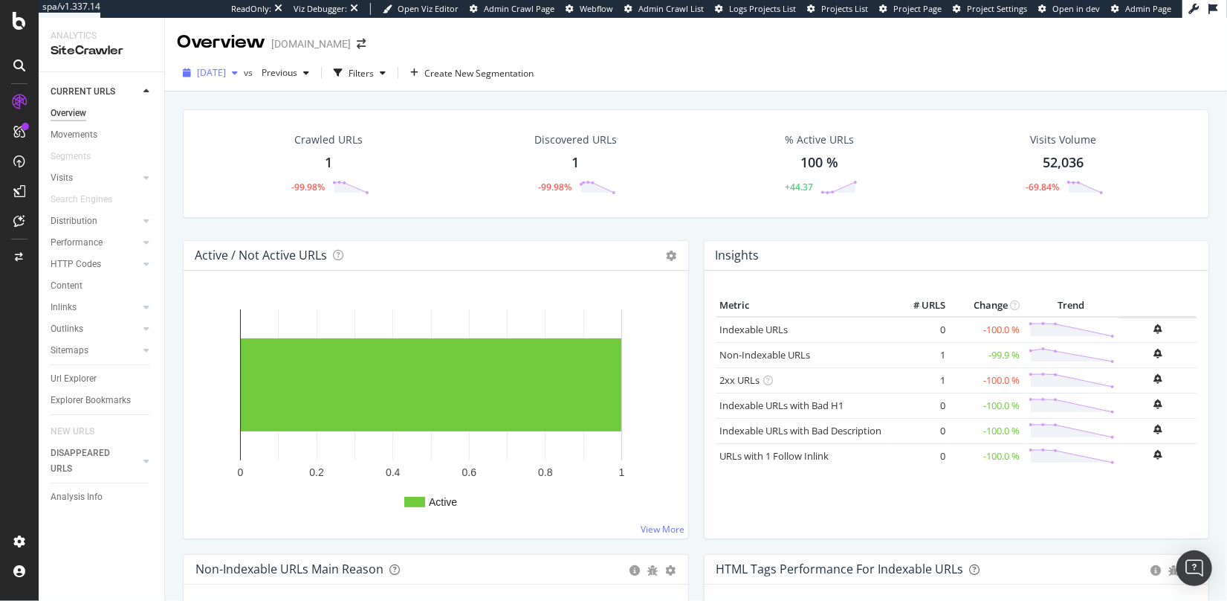
click at [226, 72] on span "2025 Sep. 4th" at bounding box center [211, 72] width 29 height 13
click at [234, 156] on div "2025 Aug. 3rd" at bounding box center [239, 153] width 83 height 13
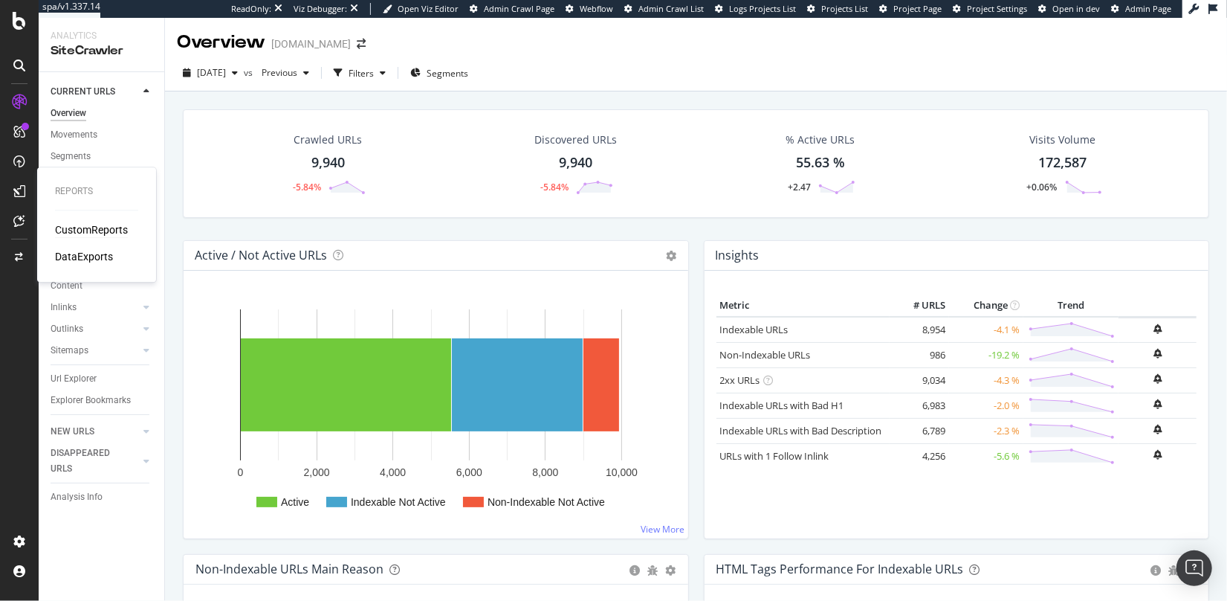
click at [91, 225] on div "CustomReports" at bounding box center [91, 229] width 73 height 15
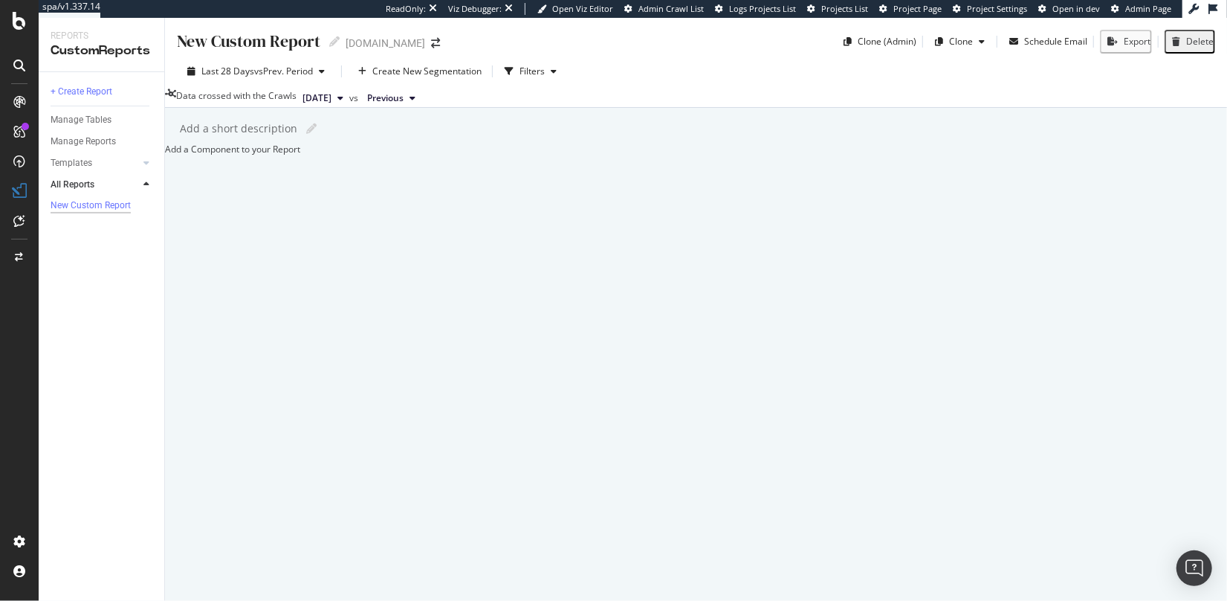
click at [18, 101] on icon at bounding box center [19, 102] width 12 height 12
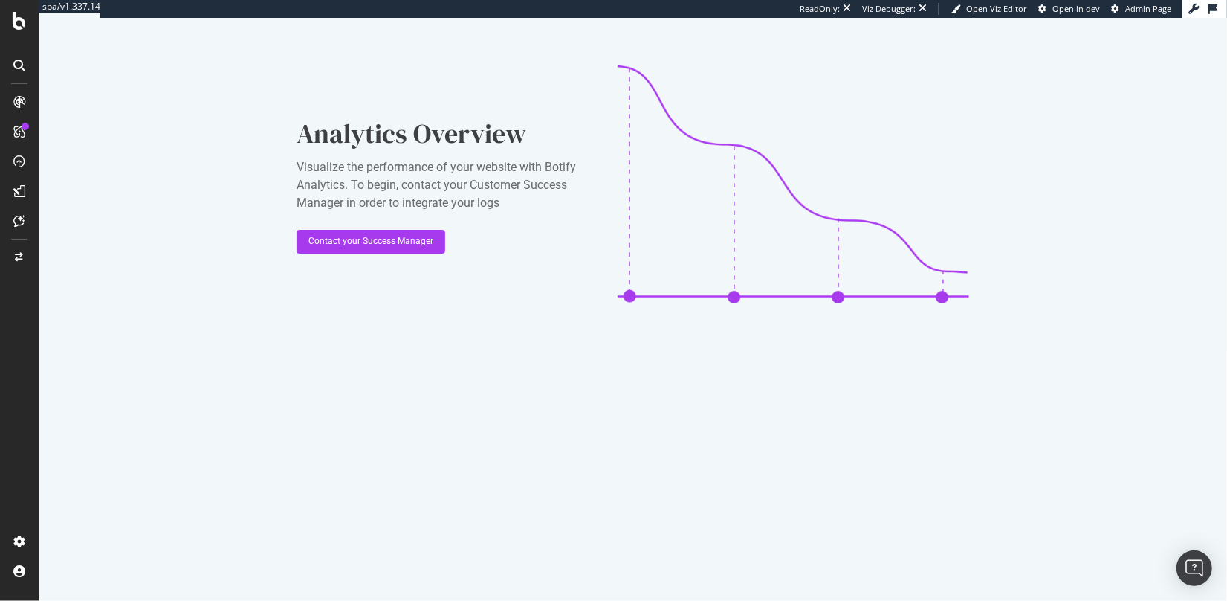
click at [22, 133] on icon at bounding box center [19, 132] width 12 height 12
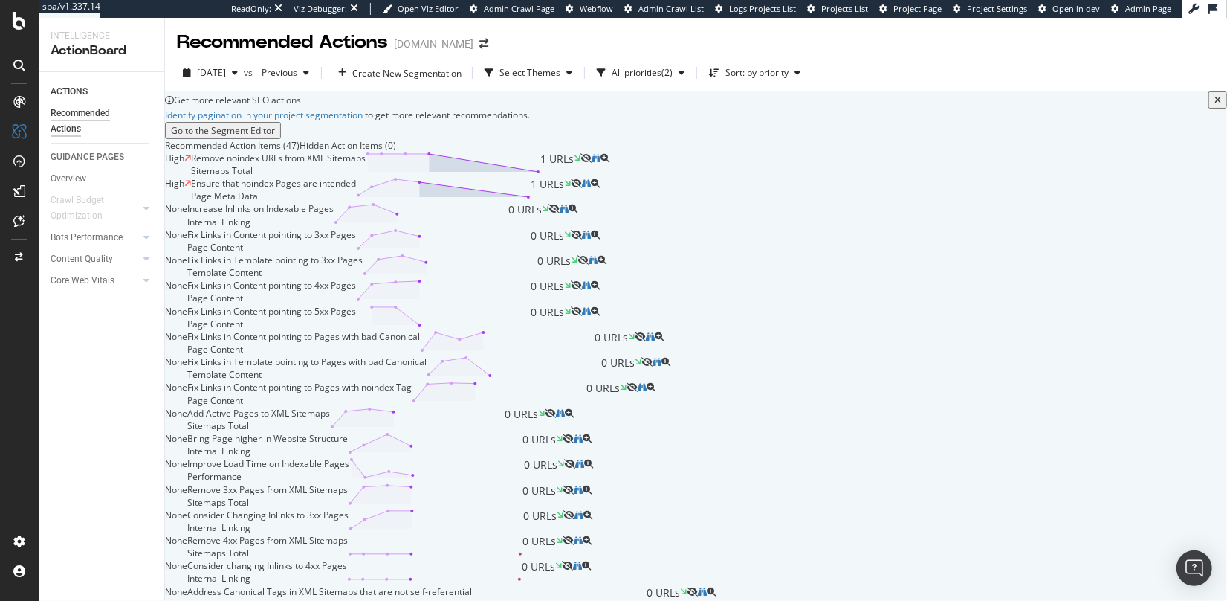
click at [581, 177] on div "Remove noindex URLs from XML Sitemaps Sitemaps Total 1 URLs" at bounding box center [385, 164] width 389 height 25
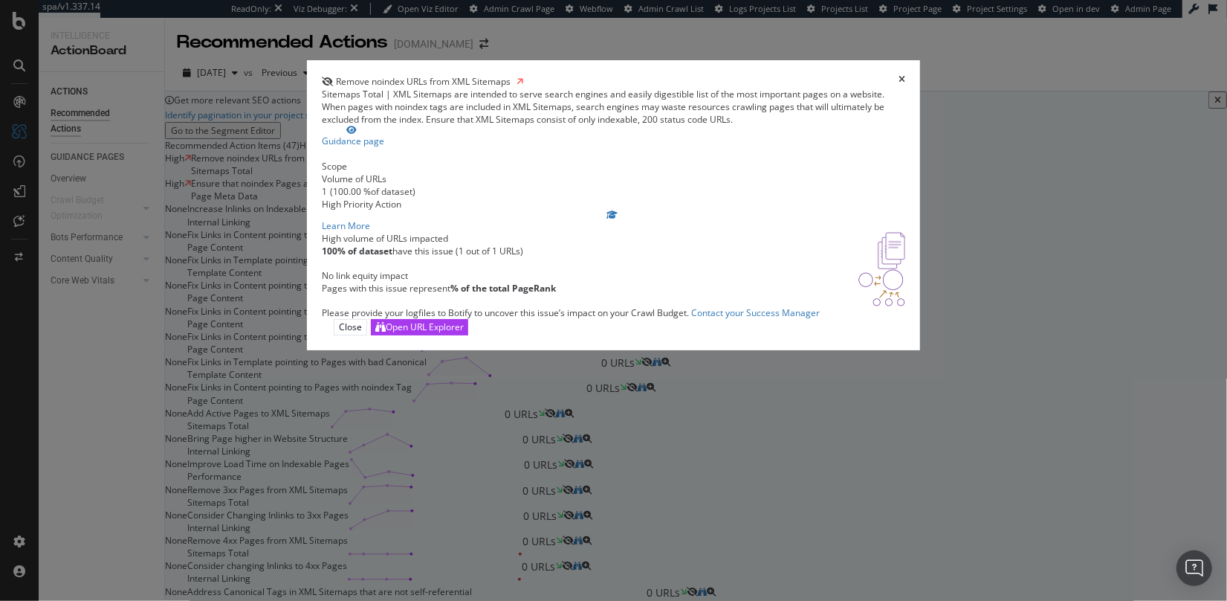
scroll to position [7, 0]
click at [899, 75] on icon "times" at bounding box center [902, 81] width 7 height 13
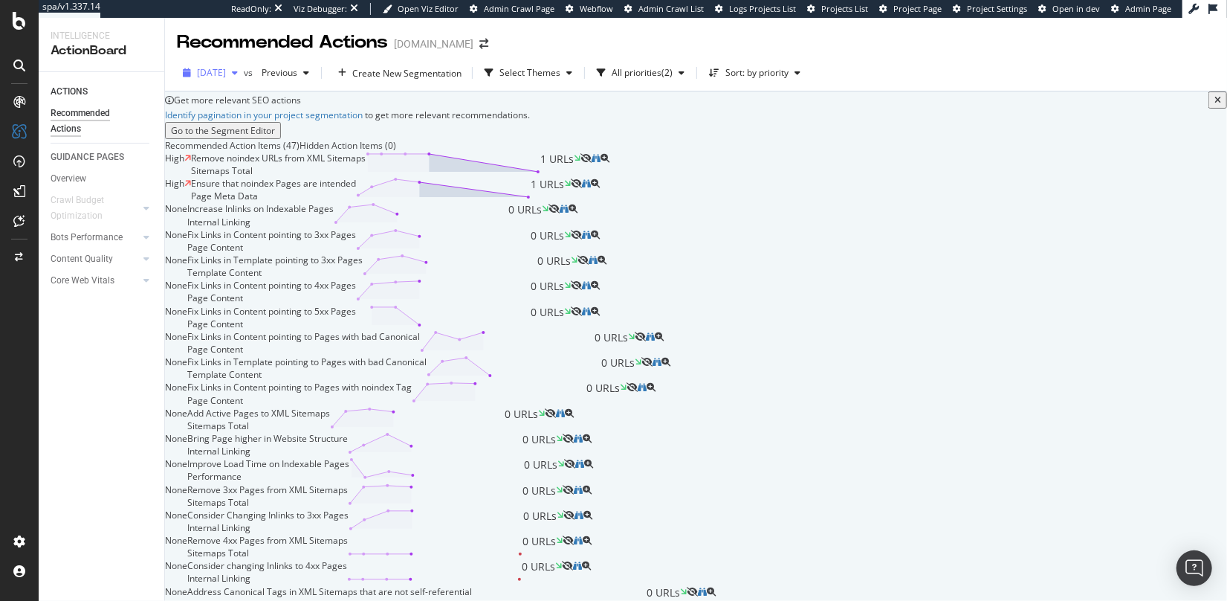
click at [226, 73] on span "2025 Sep. 4th" at bounding box center [211, 72] width 29 height 13
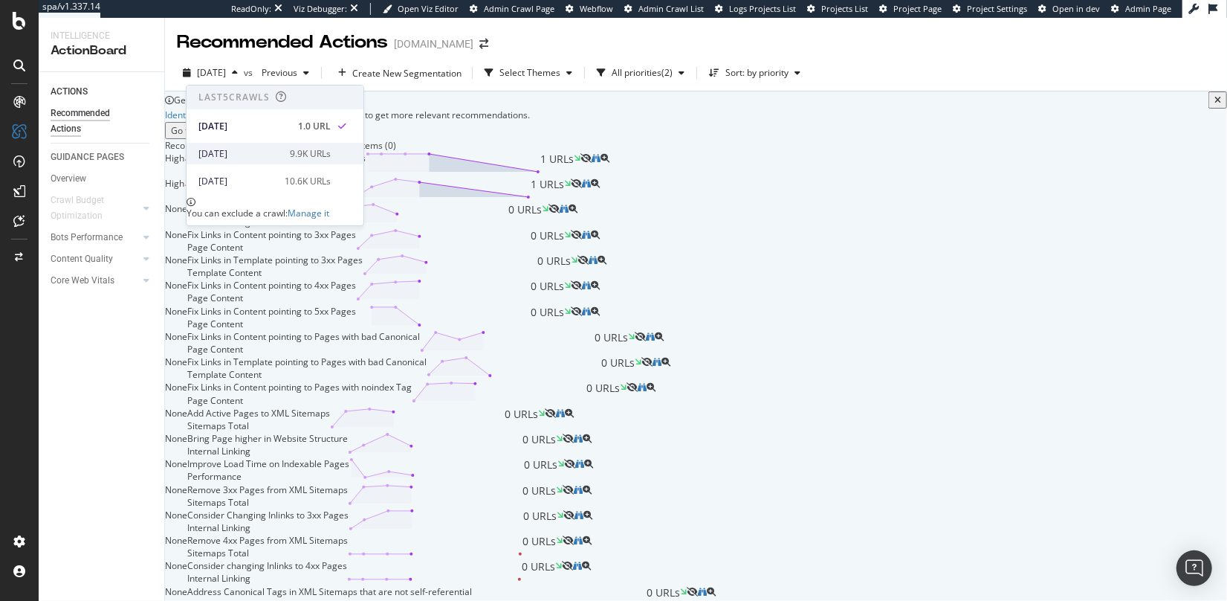
click at [227, 155] on div "2025 Aug. 3rd" at bounding box center [239, 153] width 83 height 13
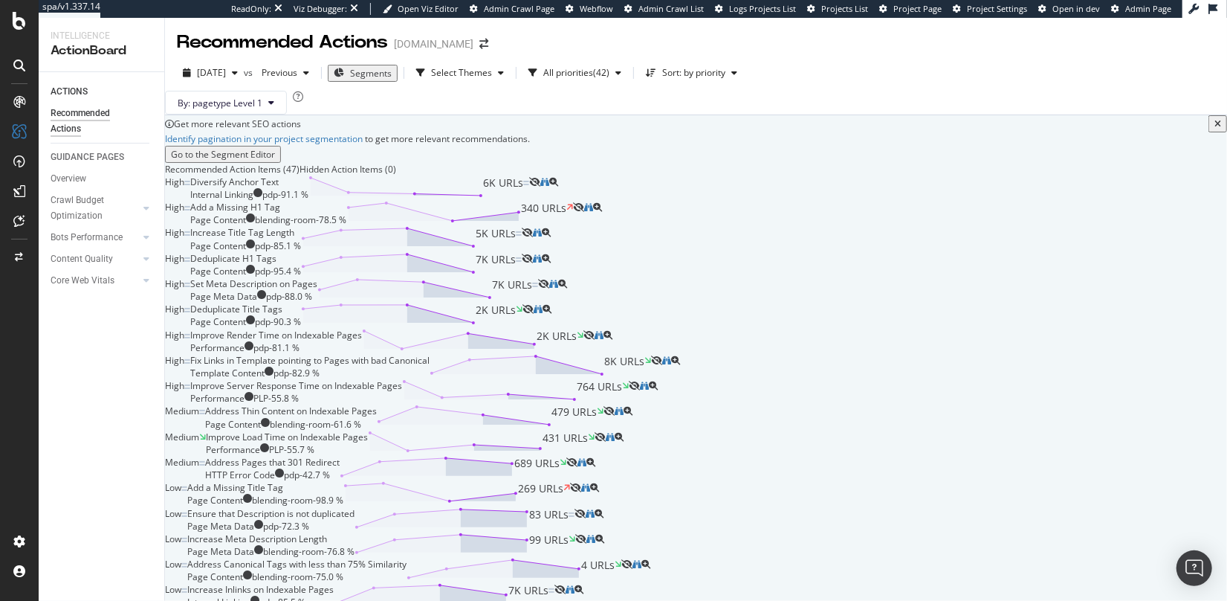
scroll to position [140, 0]
click at [505, 277] on div "Deduplicate H1 Tags Page Content pdp - 95.4 % 7K URLs" at bounding box center [356, 264] width 332 height 25
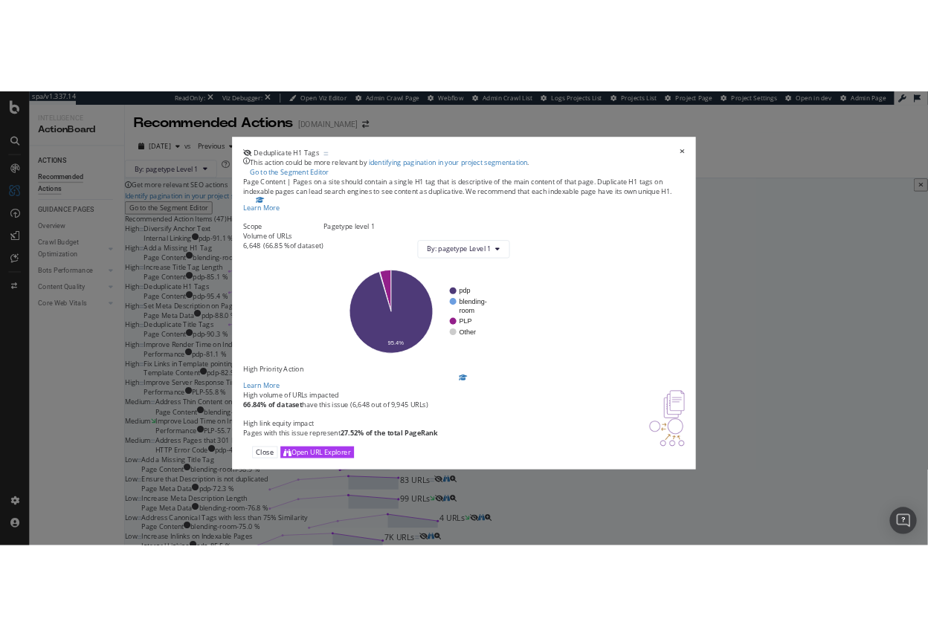
scroll to position [93, 0]
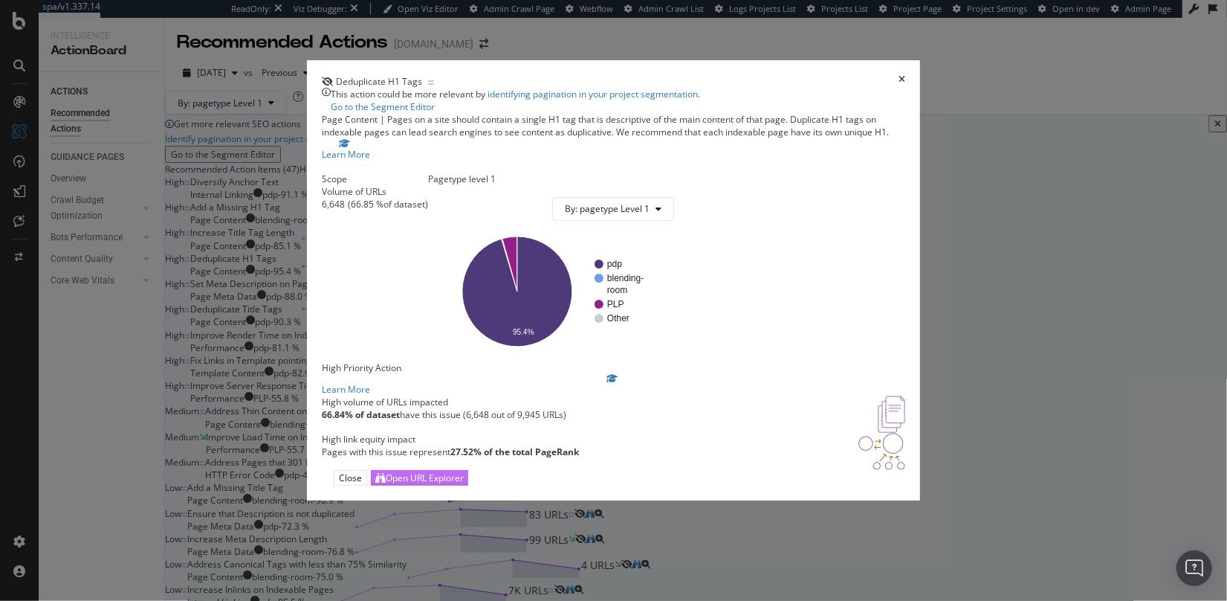
click at [464, 484] on div "Open URL Explorer" at bounding box center [425, 477] width 78 height 13
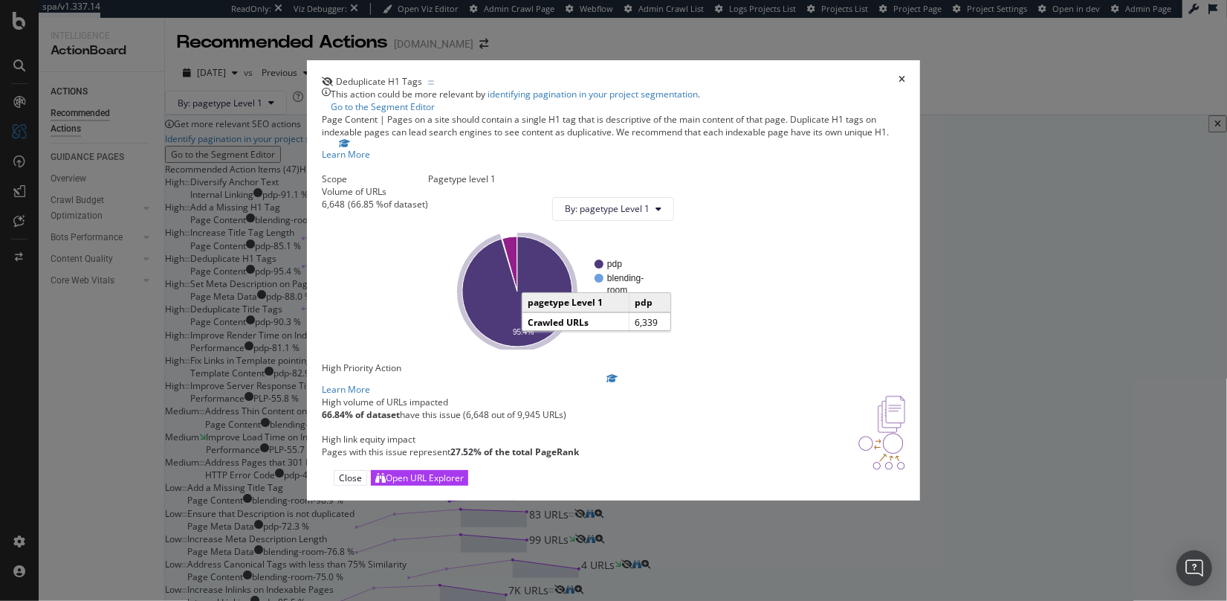
click at [572, 265] on icon "A chart." at bounding box center [517, 291] width 110 height 110
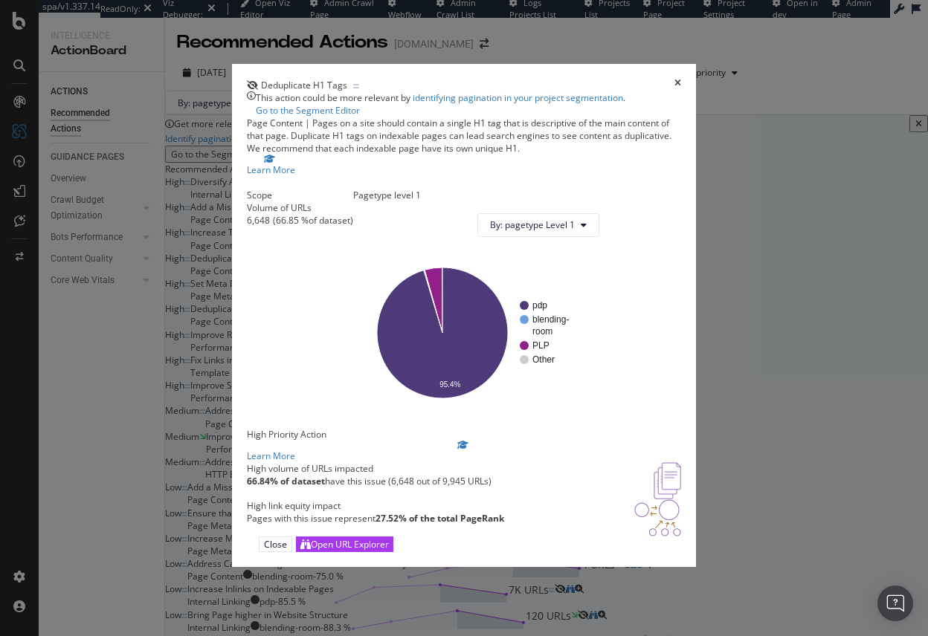
click at [681, 79] on icon "times" at bounding box center [677, 85] width 7 height 13
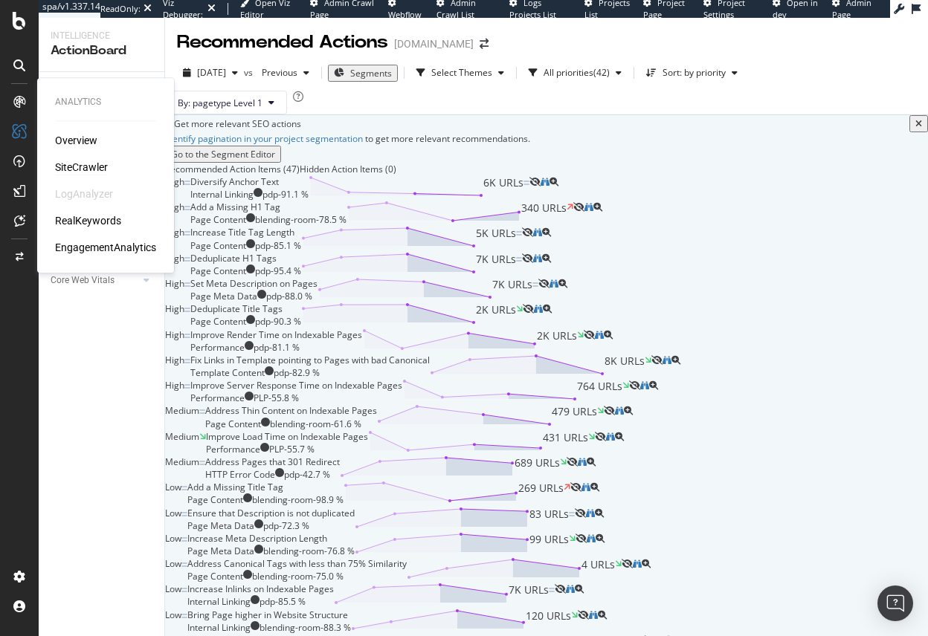
click at [70, 169] on div "SiteCrawler" at bounding box center [81, 167] width 53 height 15
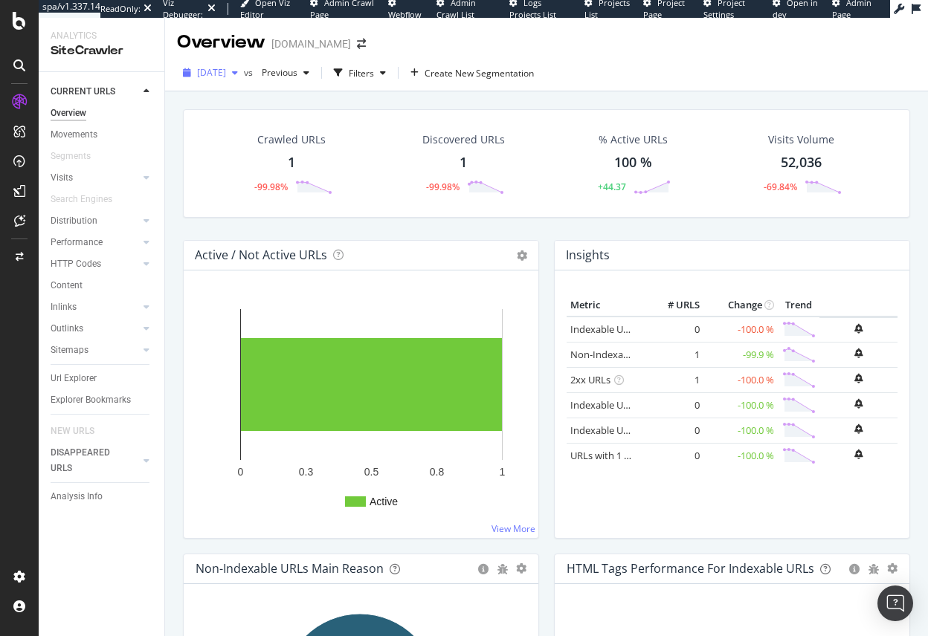
click at [226, 71] on span "2025 Sep. 4th" at bounding box center [211, 72] width 29 height 13
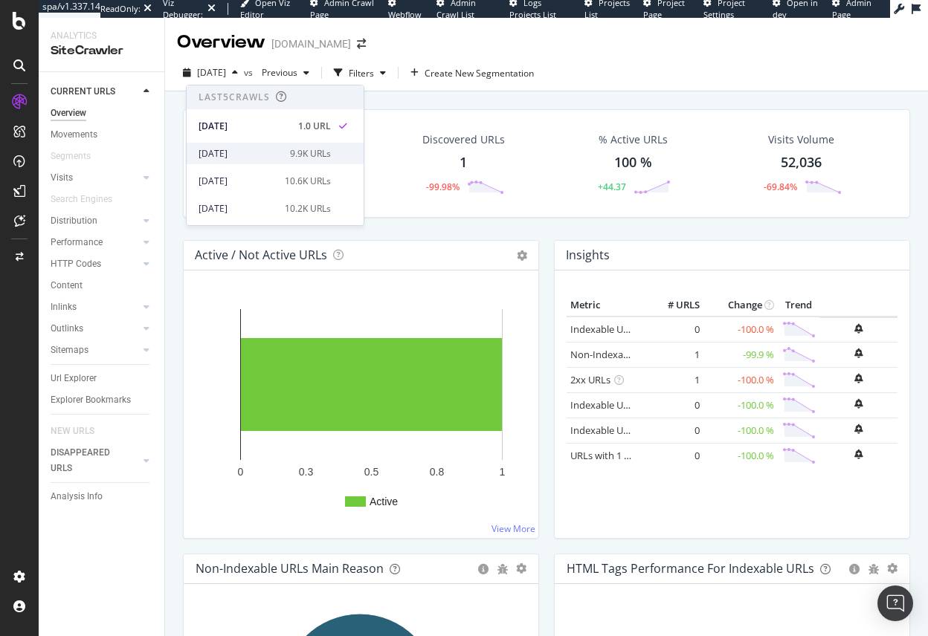
click at [236, 154] on div "2025 Aug. 3rd" at bounding box center [239, 153] width 83 height 13
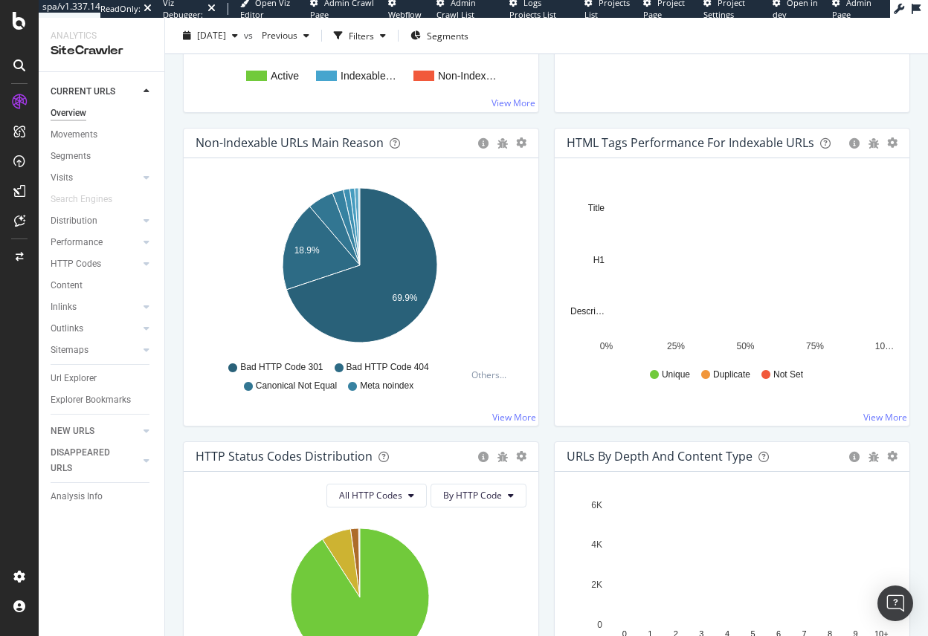
scroll to position [427, 0]
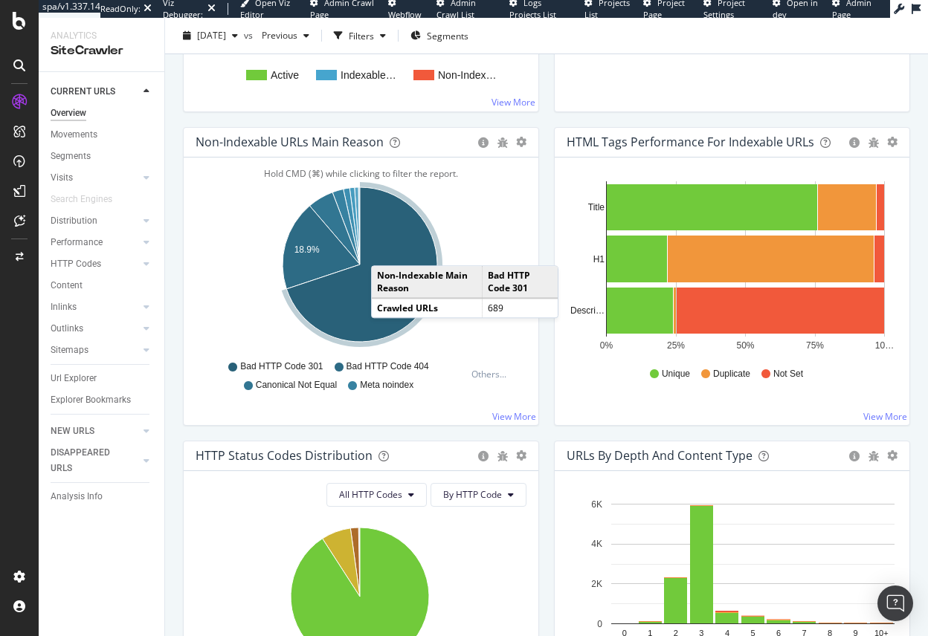
click at [386, 248] on icon "A chart." at bounding box center [361, 264] width 151 height 155
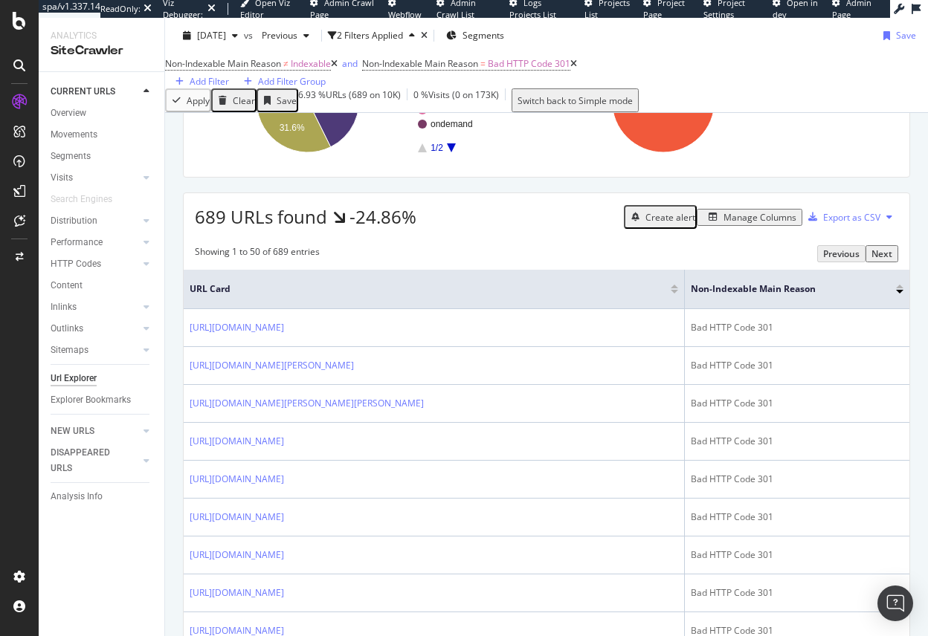
scroll to position [303, 0]
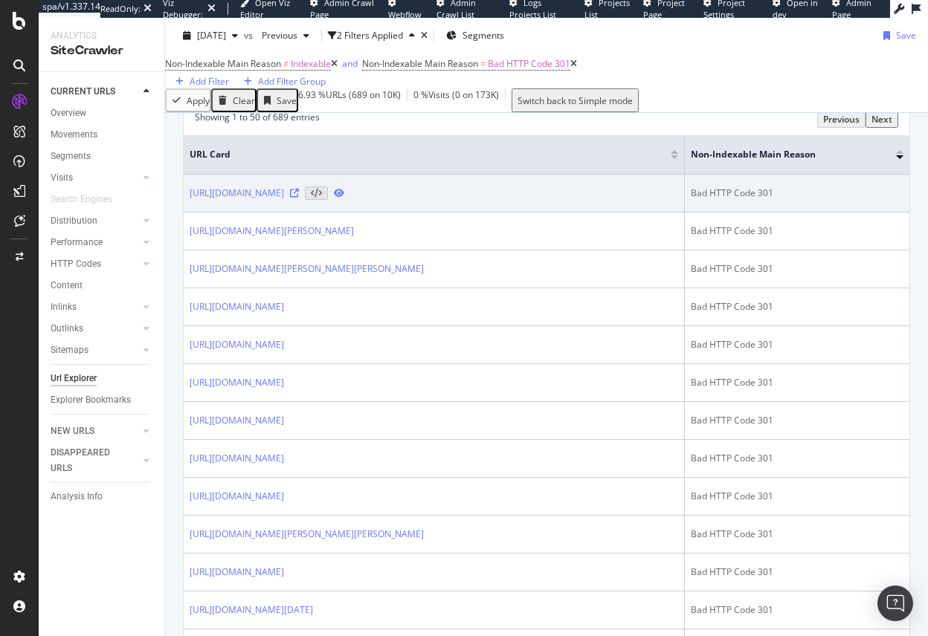
click at [299, 198] on icon at bounding box center [294, 193] width 9 height 9
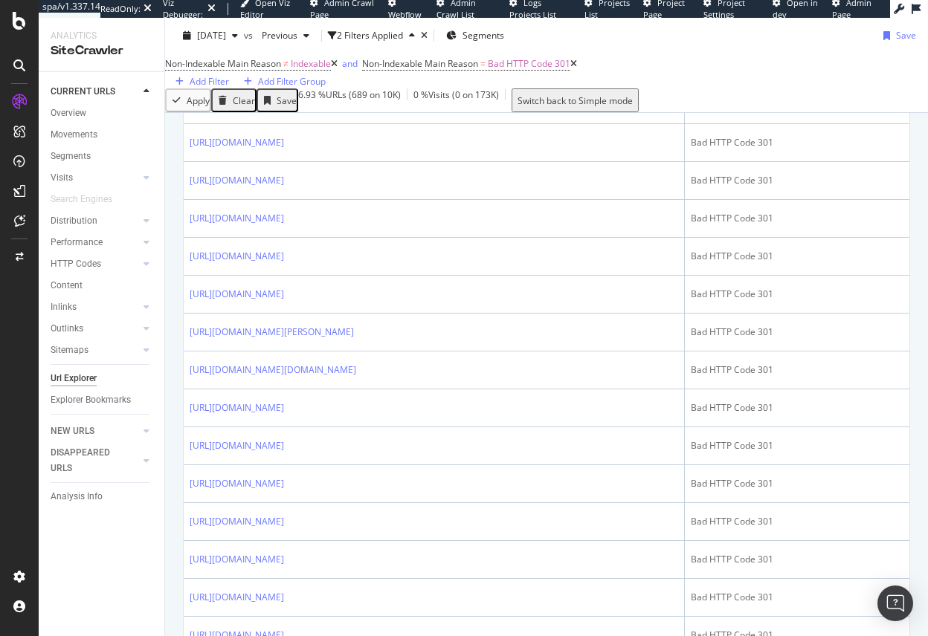
scroll to position [1209, 0]
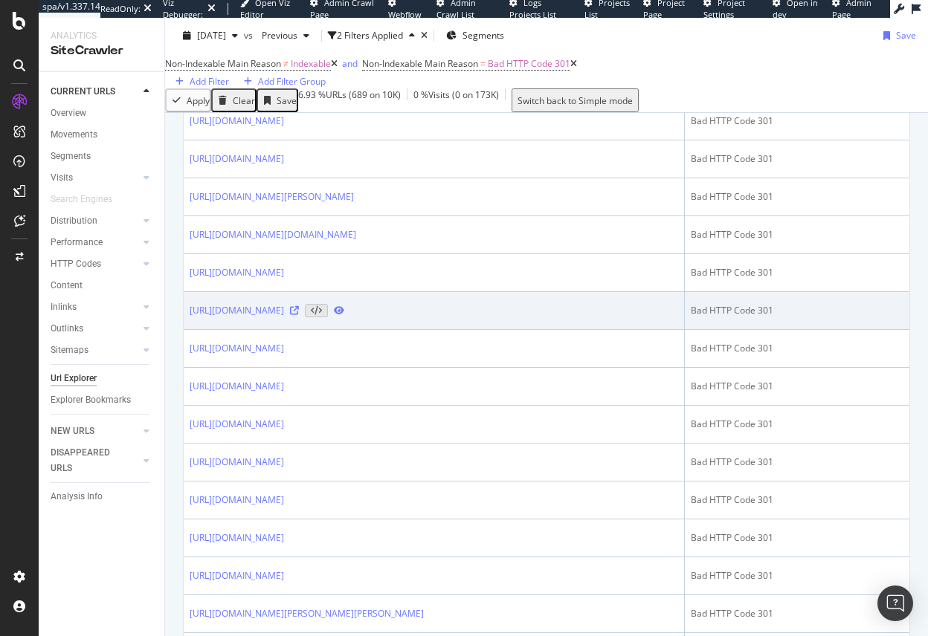
click at [299, 315] on icon at bounding box center [294, 310] width 9 height 9
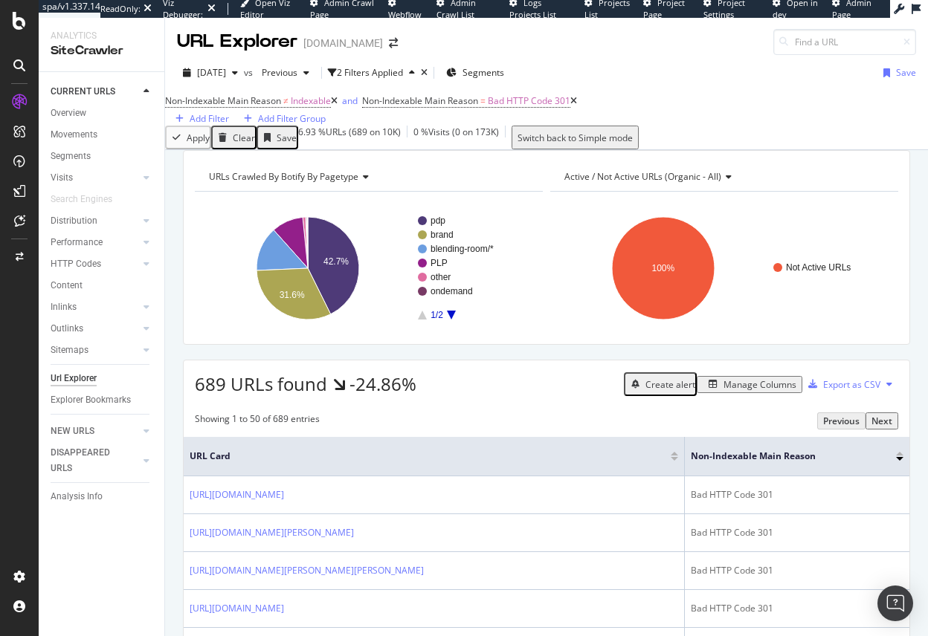
scroll to position [0, 0]
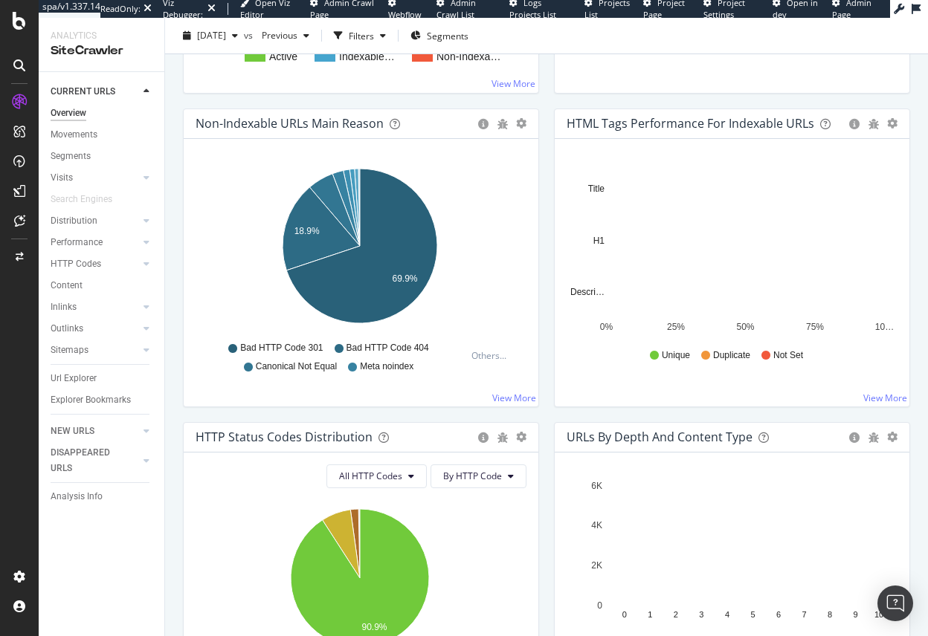
scroll to position [455, 0]
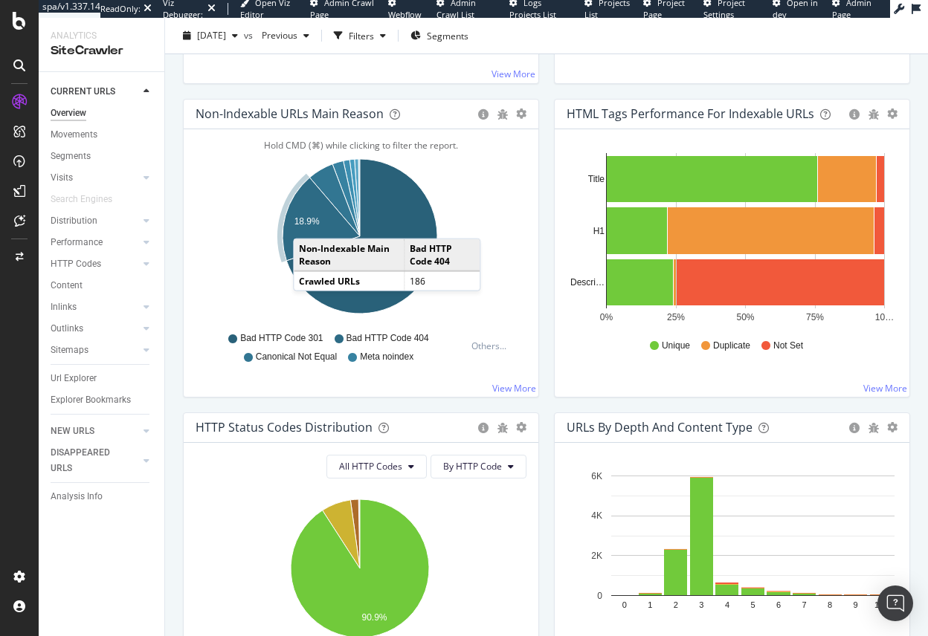
click at [308, 221] on text "18.9%" at bounding box center [306, 221] width 25 height 10
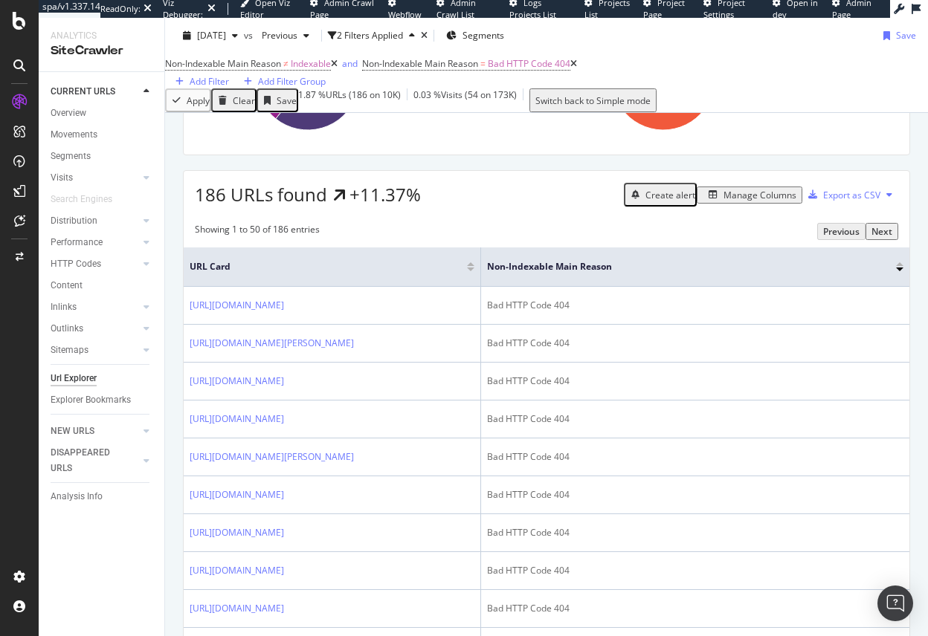
scroll to position [259, 0]
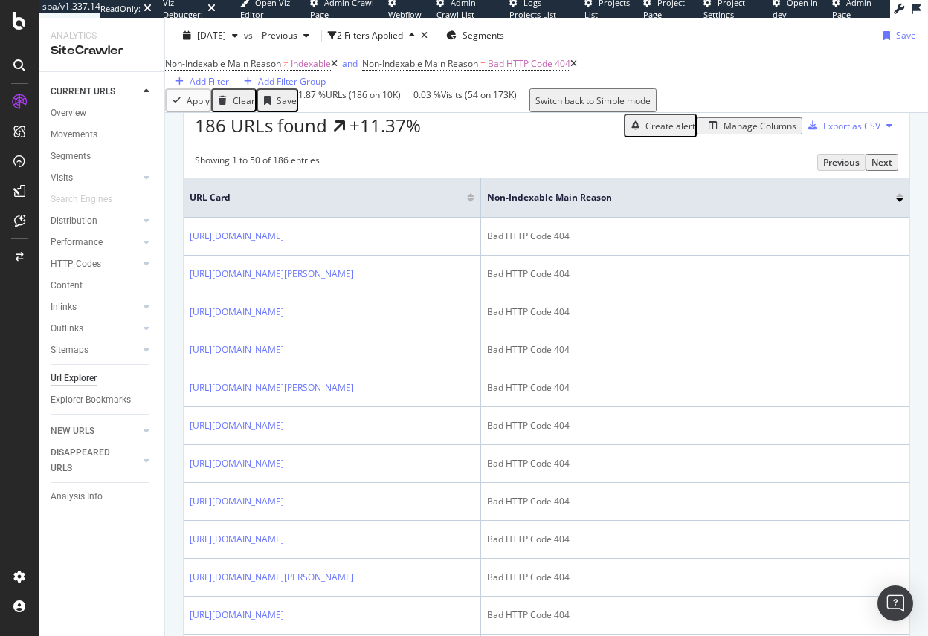
click at [725, 132] on div "Manage Columns" at bounding box center [759, 126] width 73 height 13
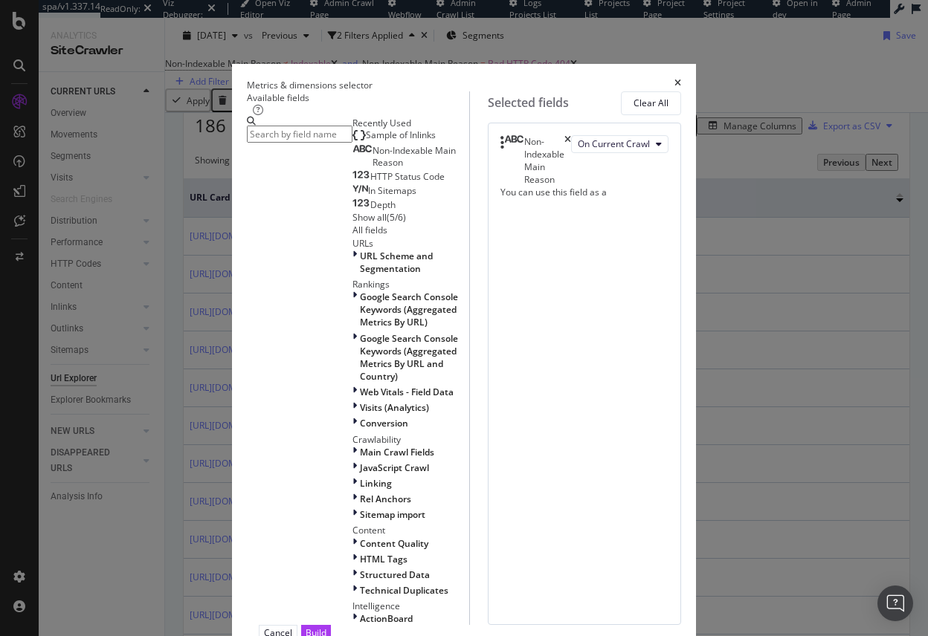
click at [247, 137] on input "modal" at bounding box center [300, 134] width 106 height 17
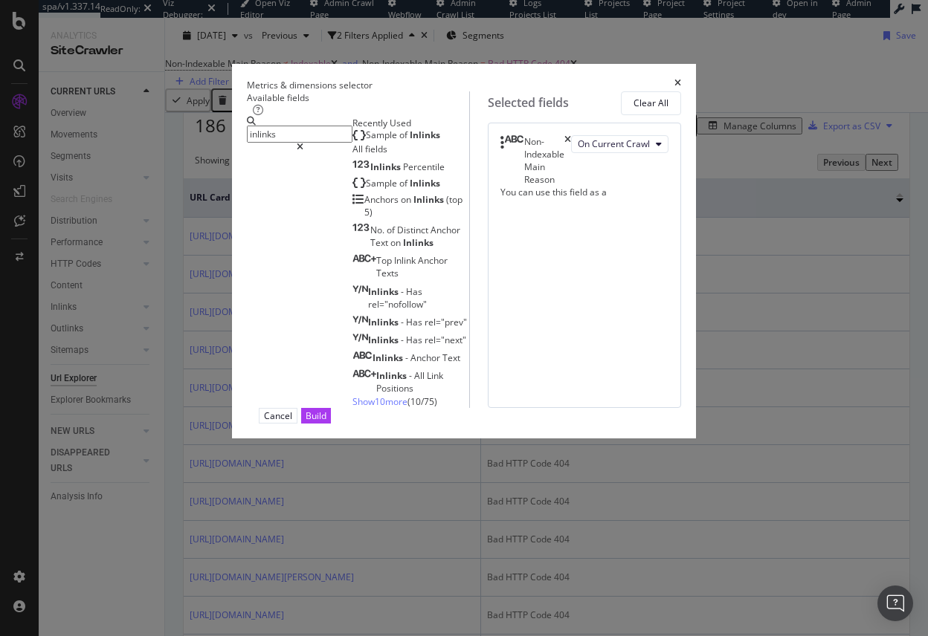
type input "inlinks"
click at [352, 408] on span "Show 10 more" at bounding box center [379, 401] width 55 height 13
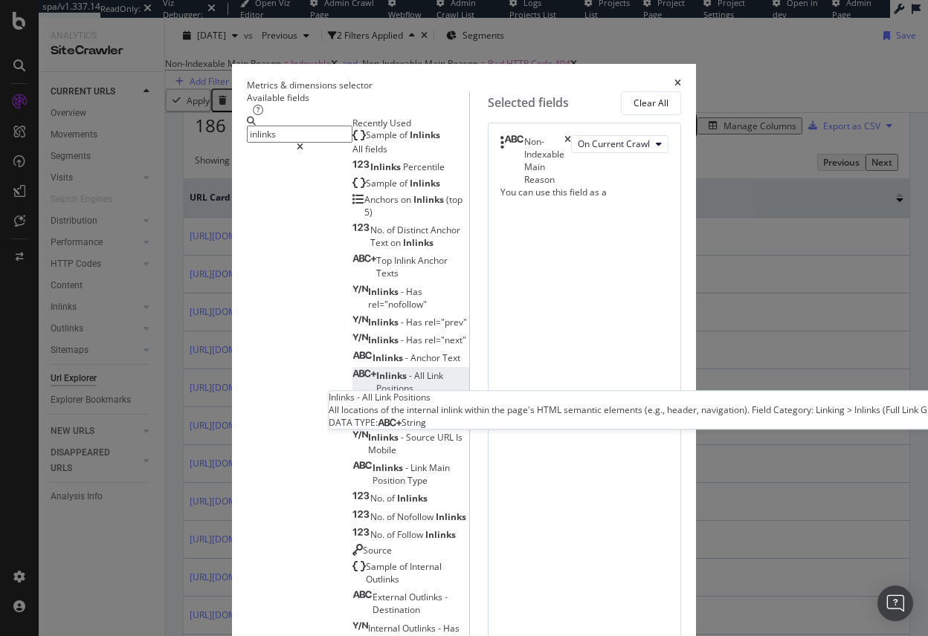
scroll to position [49, 0]
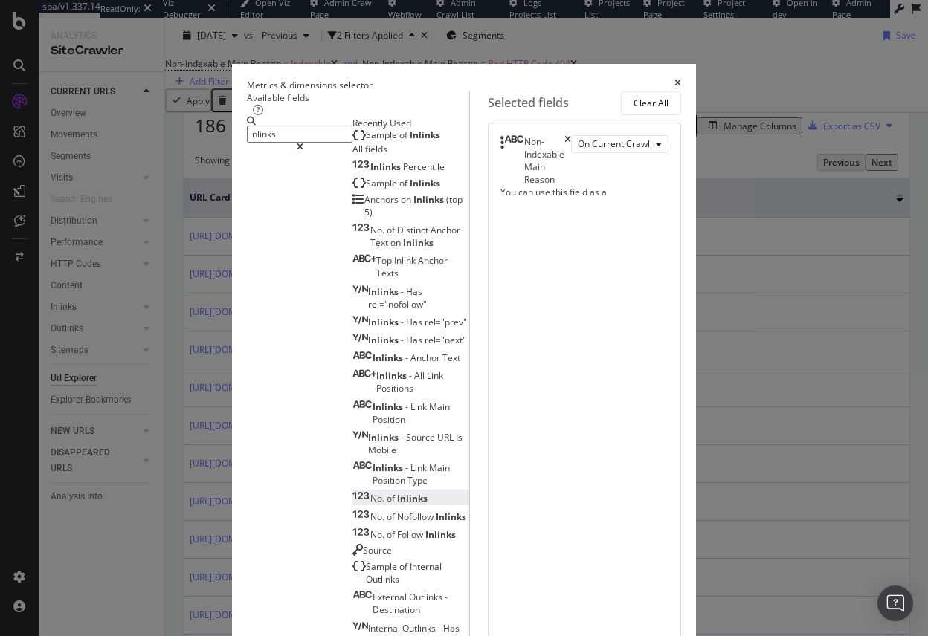
click at [397, 492] on span "Inlinks" at bounding box center [412, 498] width 30 height 13
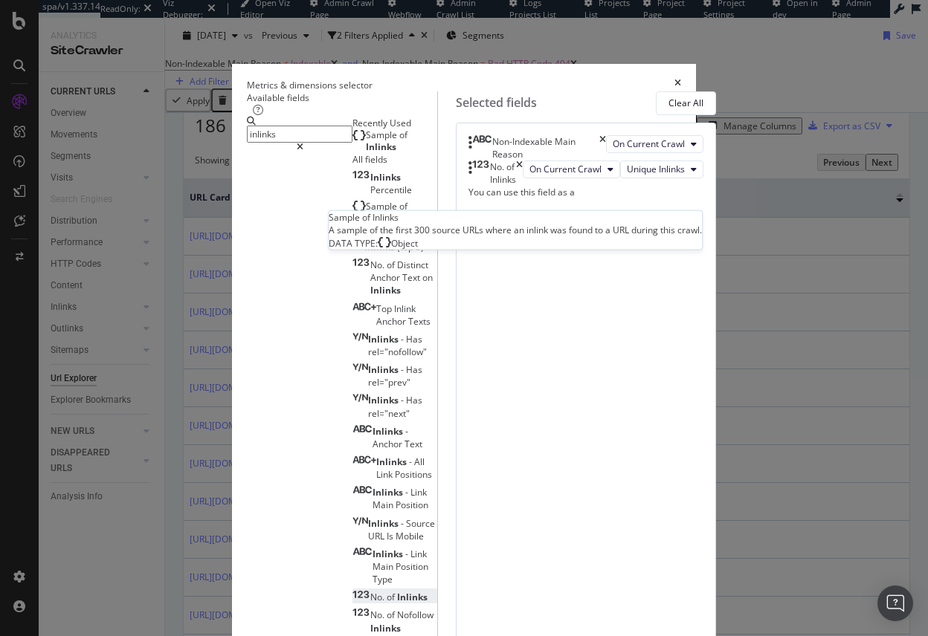
scroll to position [0, 0]
click at [352, 153] on div "Sample of Inlinks" at bounding box center [394, 141] width 85 height 24
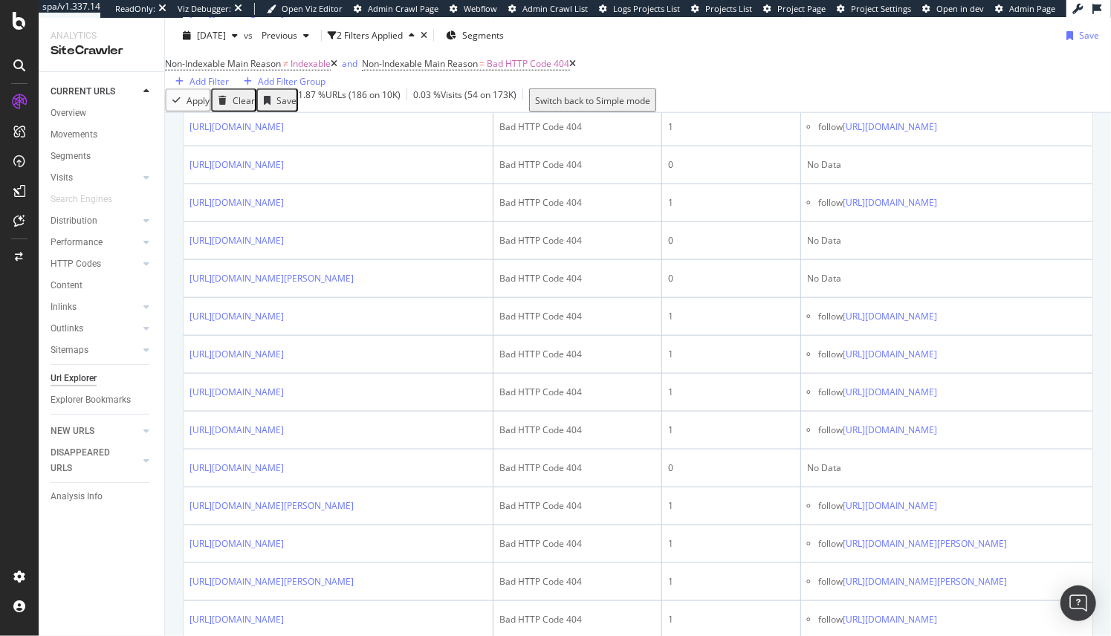
scroll to position [904, 0]
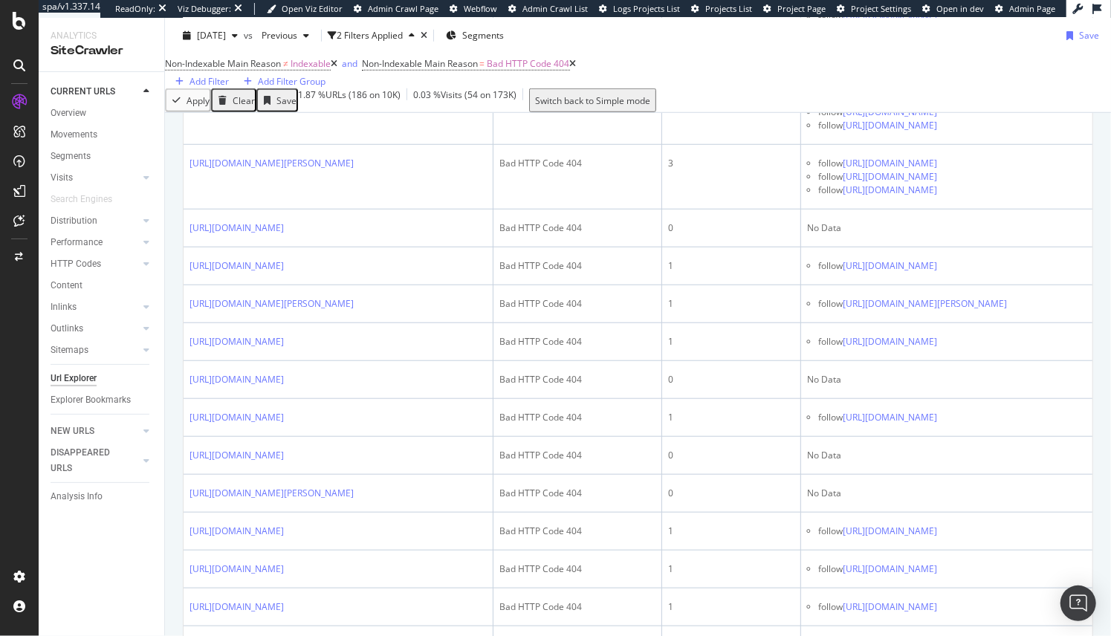
scroll to position [61, 0]
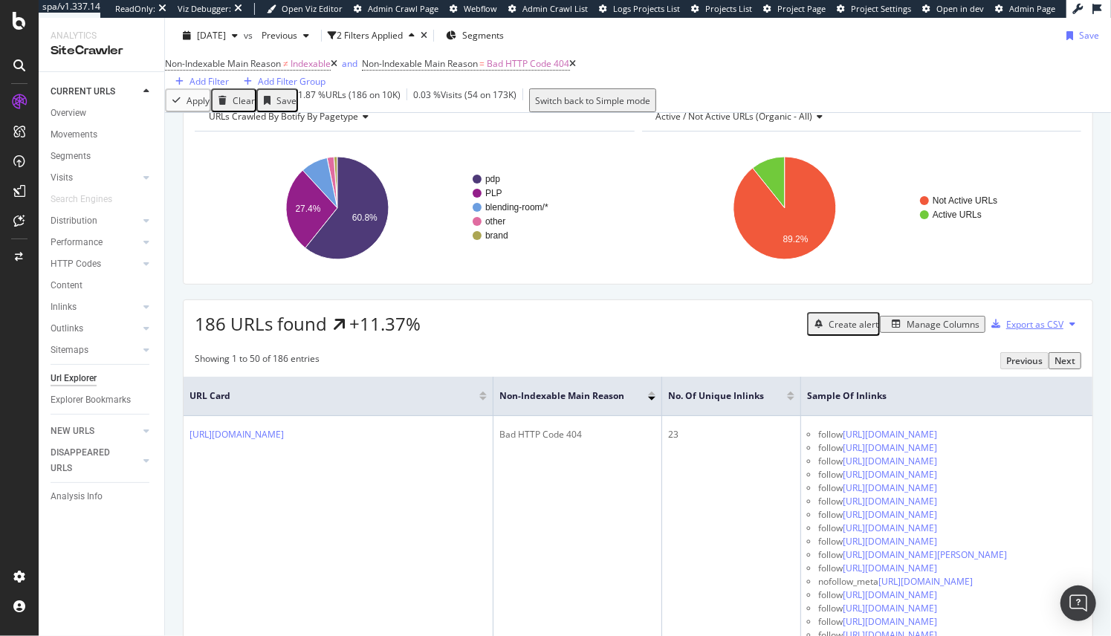
click at [1037, 331] on div "Export as CSV" at bounding box center [1034, 324] width 57 height 13
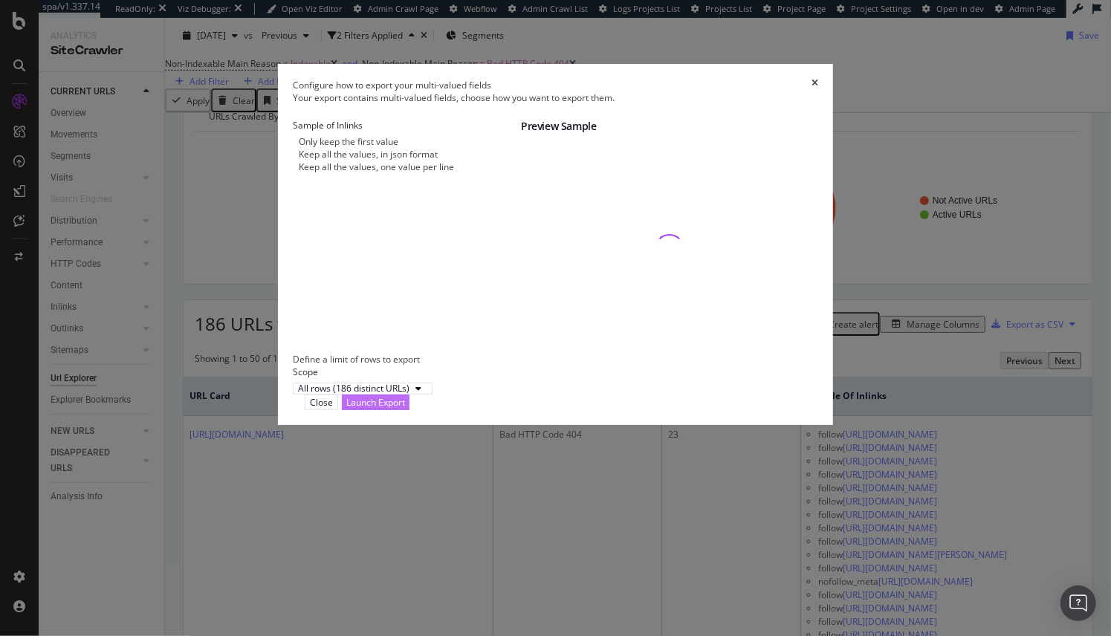
click at [405, 409] on div "Launch Export" at bounding box center [375, 402] width 59 height 13
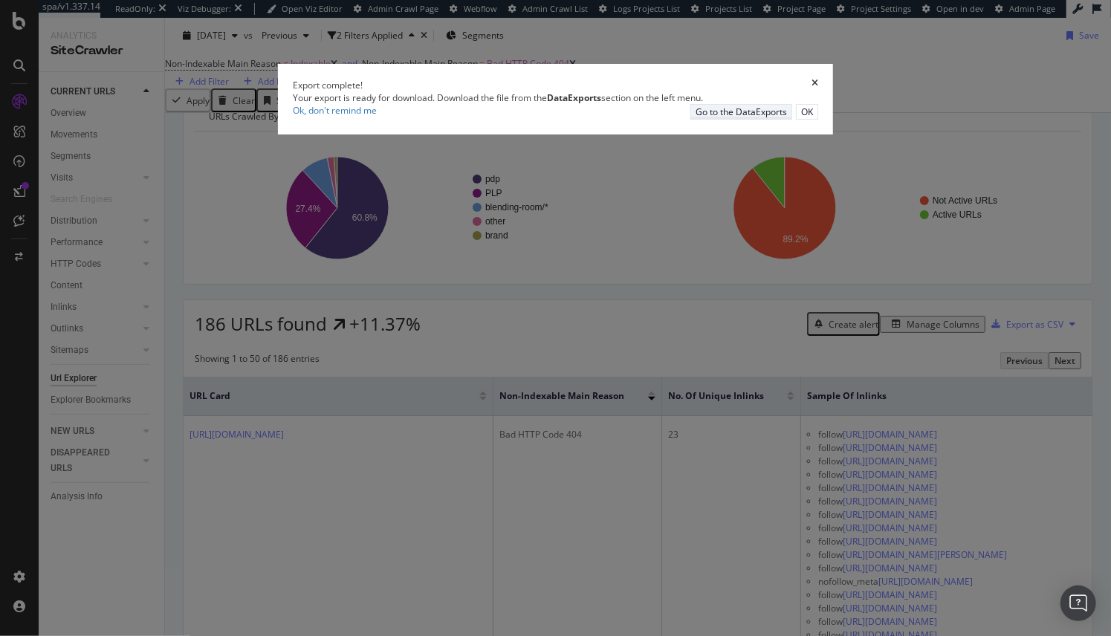
click at [752, 118] on div "Go to the DataExports" at bounding box center [741, 112] width 91 height 13
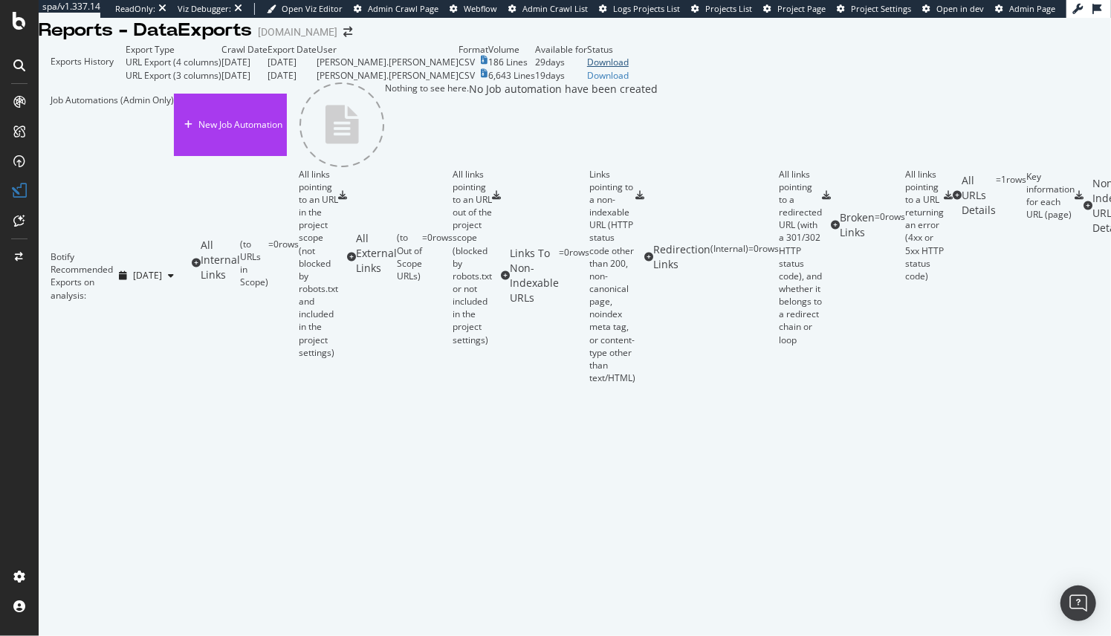
click at [629, 68] on div "Download" at bounding box center [608, 62] width 42 height 13
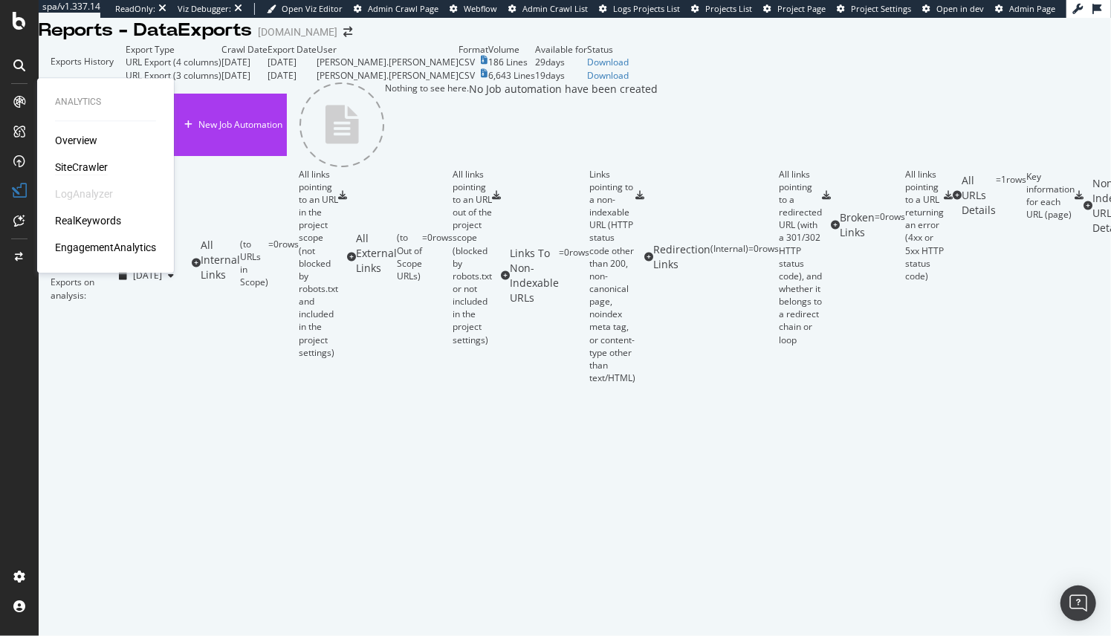
click at [71, 164] on div "SiteCrawler" at bounding box center [81, 167] width 53 height 15
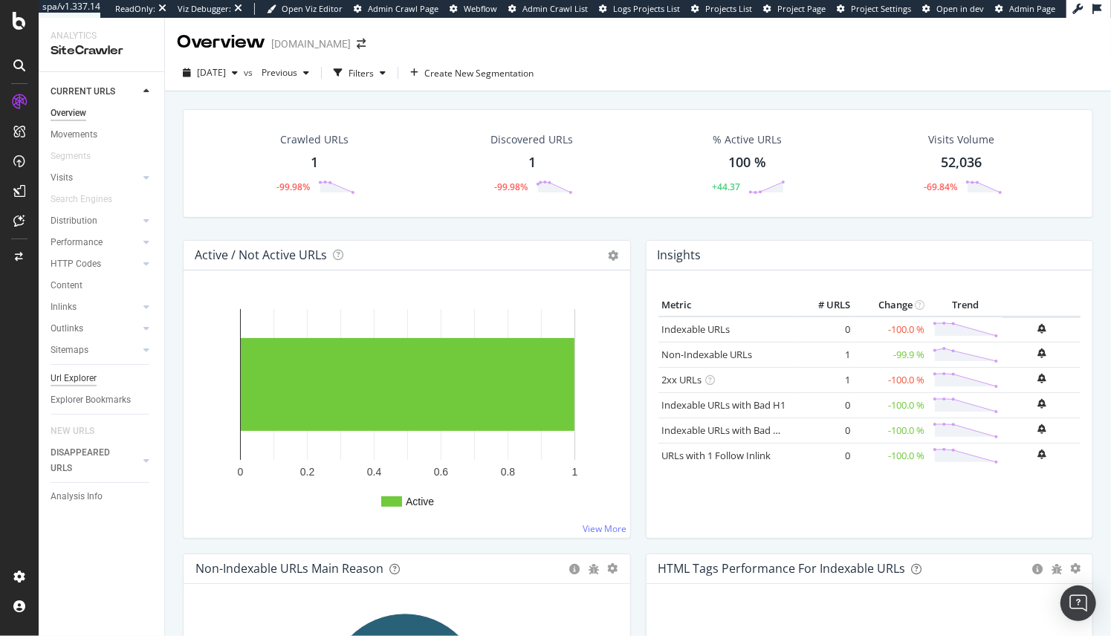
click at [68, 376] on div "Url Explorer" at bounding box center [74, 379] width 46 height 16
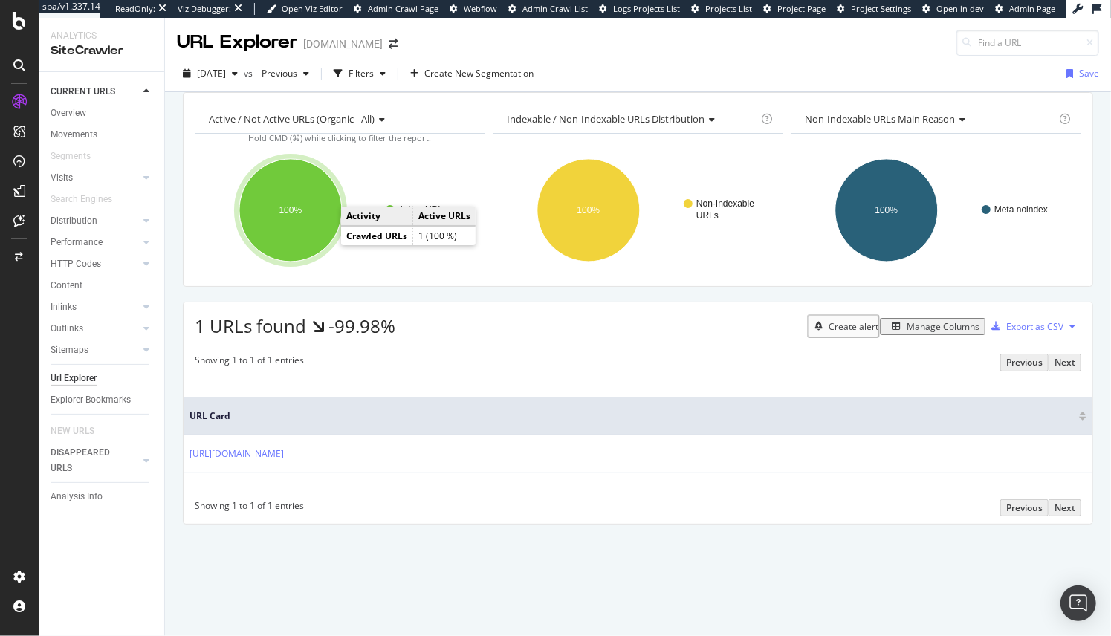
click at [318, 239] on ellipse "A chart." at bounding box center [290, 210] width 103 height 103
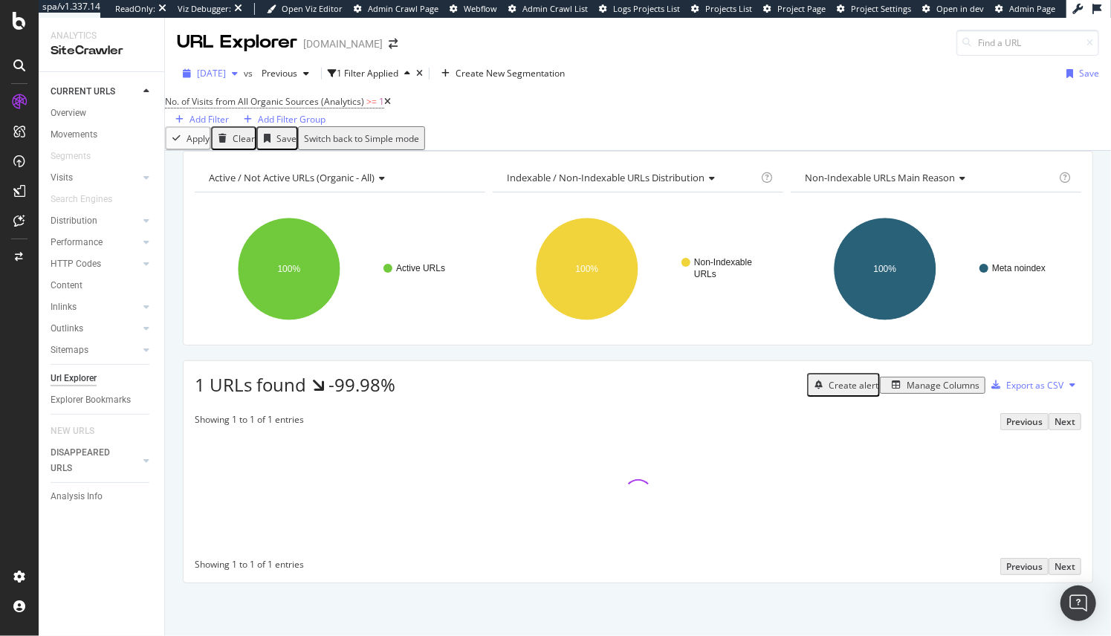
click at [226, 72] on span "2025 Sep. 4th" at bounding box center [211, 73] width 29 height 13
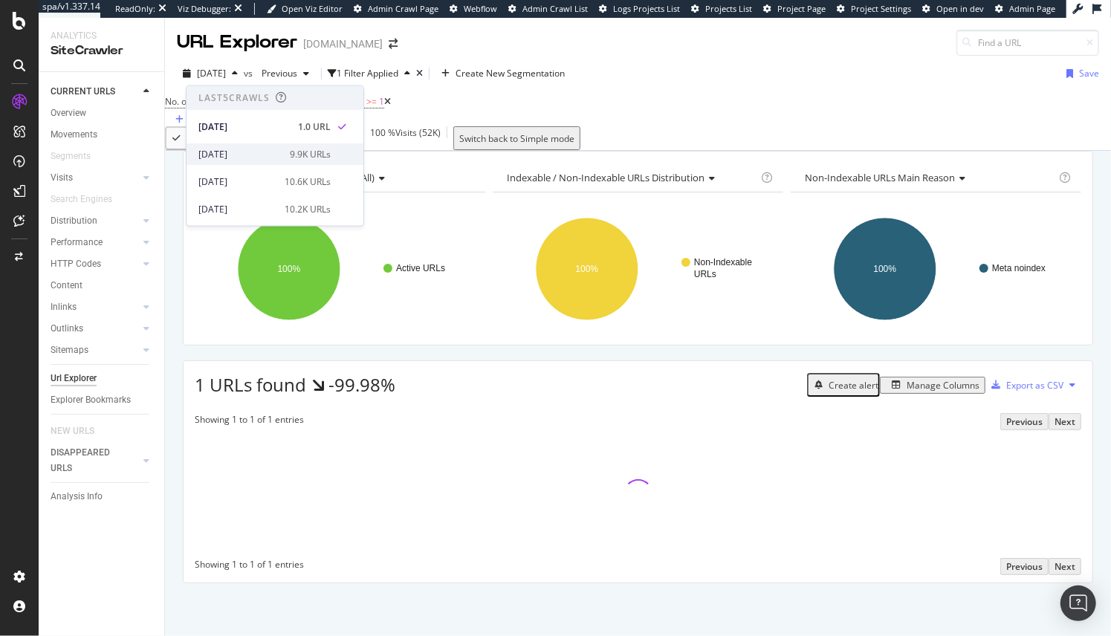
click at [227, 150] on div "2025 Aug. 3rd" at bounding box center [239, 153] width 83 height 13
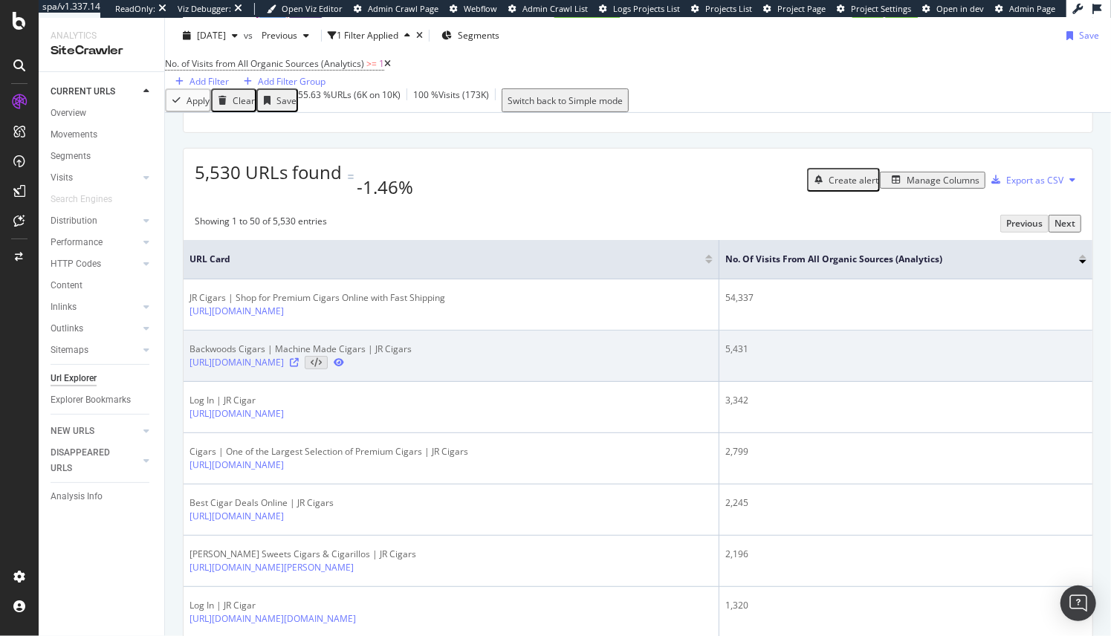
scroll to position [211, 0]
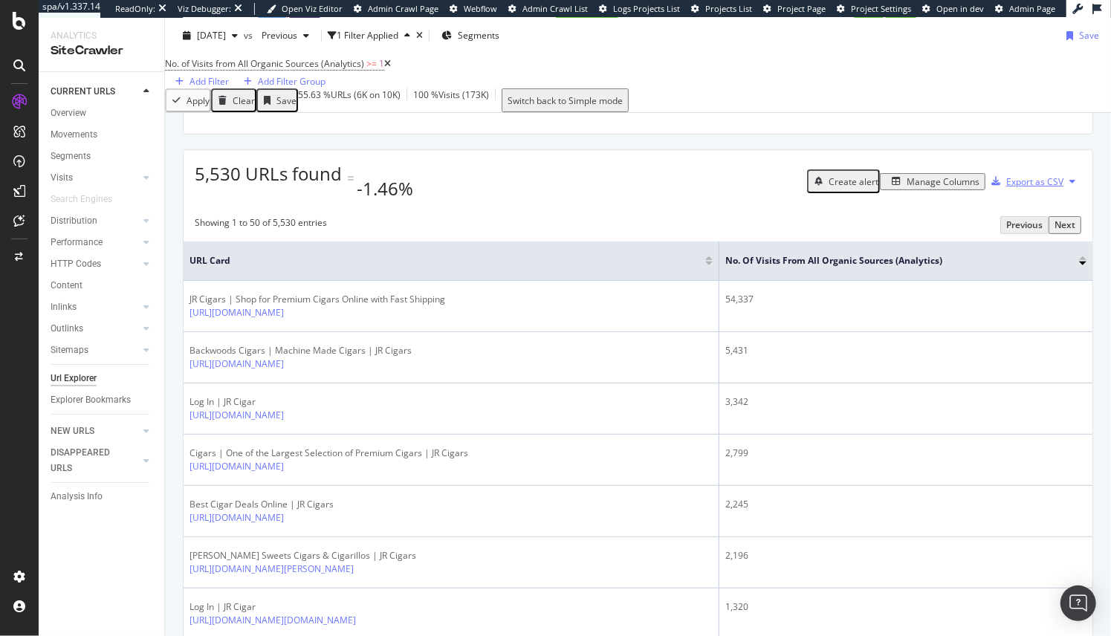
click at [1038, 188] on div "Export as CSV" at bounding box center [1034, 181] width 57 height 13
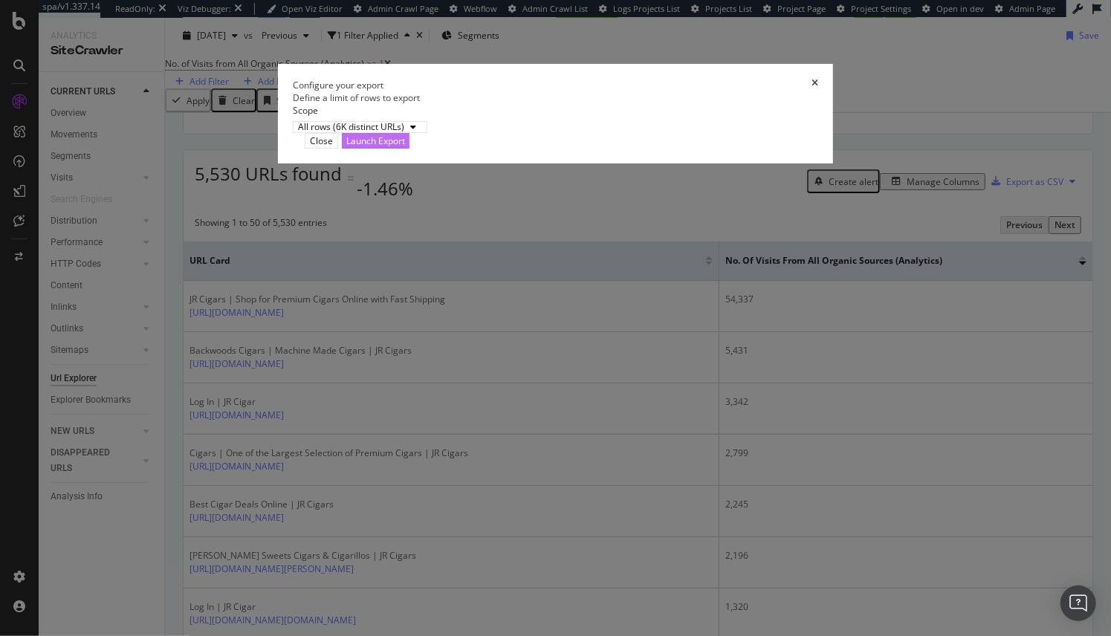
click at [405, 147] on div "Launch Export" at bounding box center [375, 141] width 59 height 13
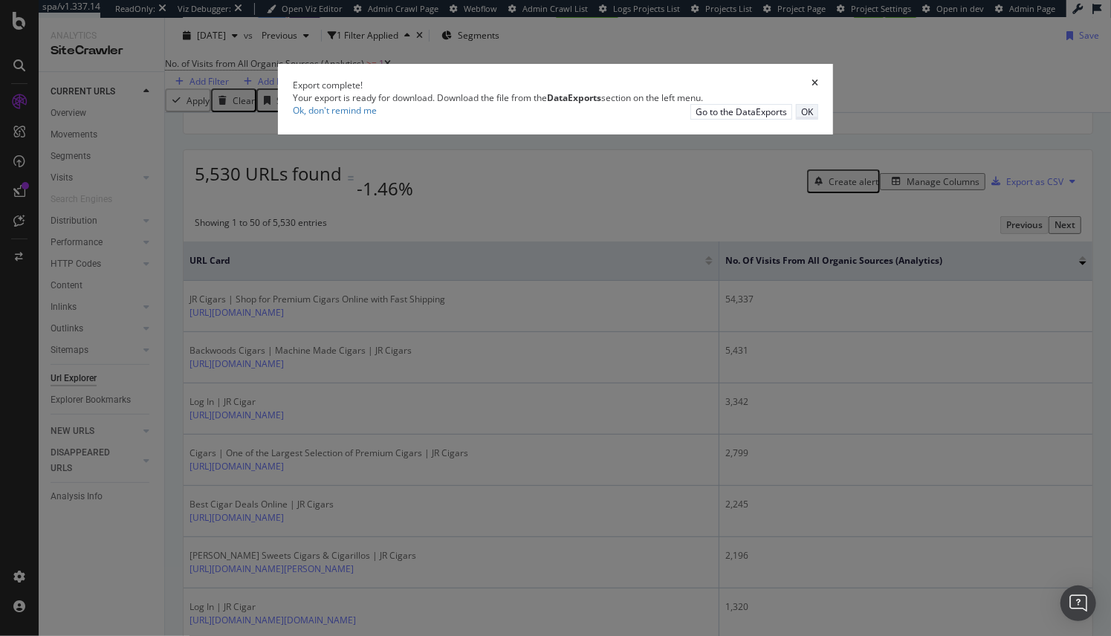
click at [813, 118] on div "OK" at bounding box center [807, 112] width 12 height 13
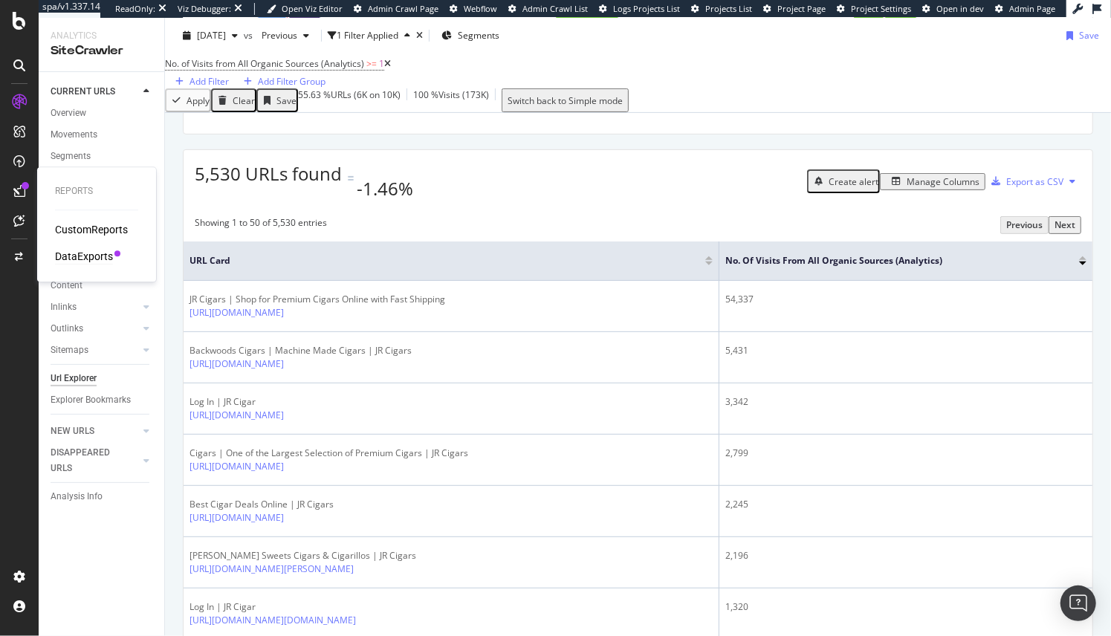
click at [73, 256] on div "DataExports" at bounding box center [84, 256] width 58 height 15
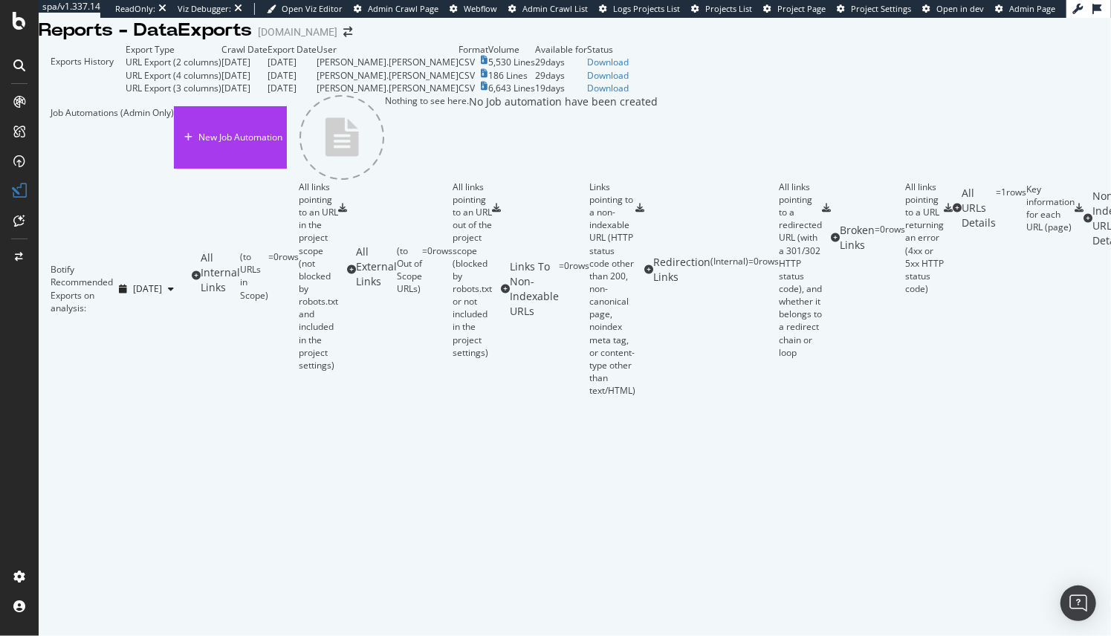
click at [199, 68] on div "URL Export (2 columns)" at bounding box center [174, 62] width 96 height 13
click at [629, 68] on div "Download" at bounding box center [608, 62] width 42 height 13
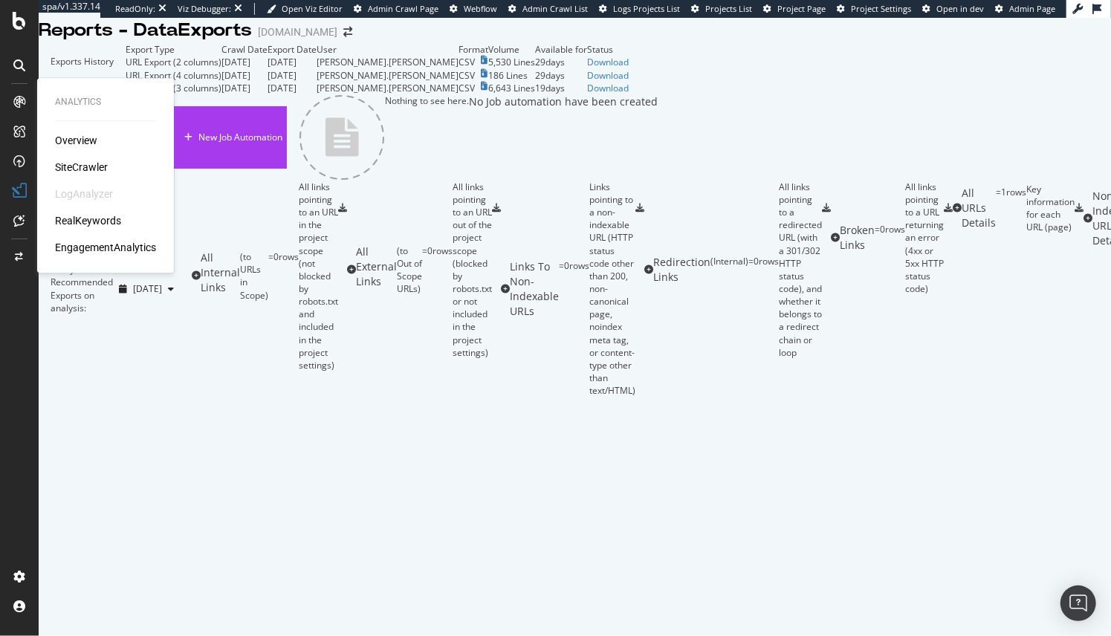
click at [83, 169] on div "SiteCrawler" at bounding box center [81, 167] width 53 height 15
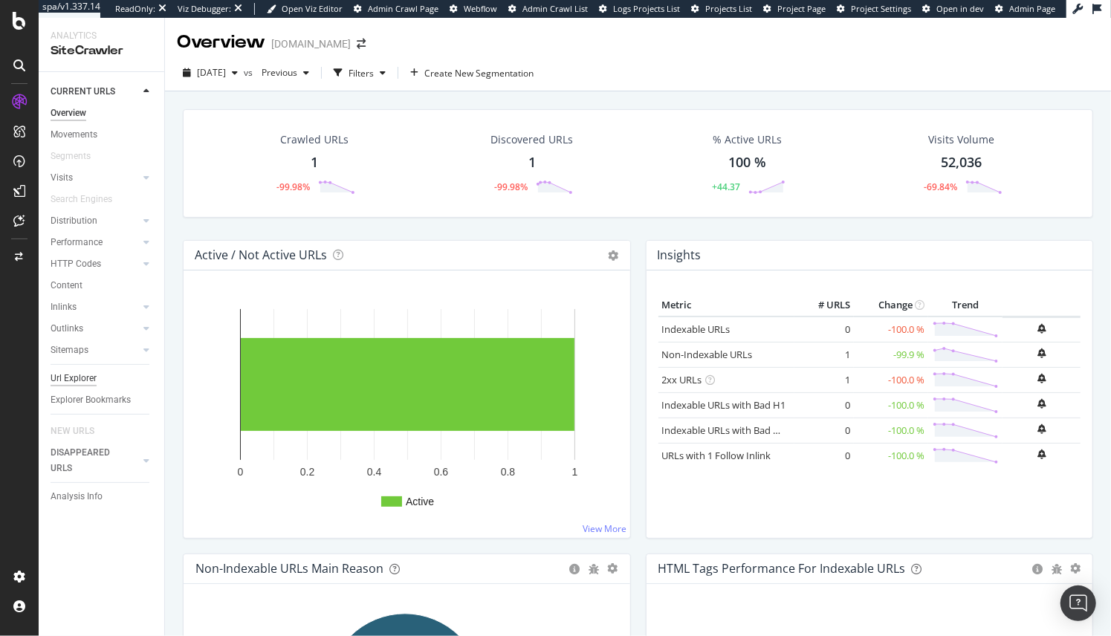
click at [71, 381] on div "Url Explorer" at bounding box center [74, 379] width 46 height 16
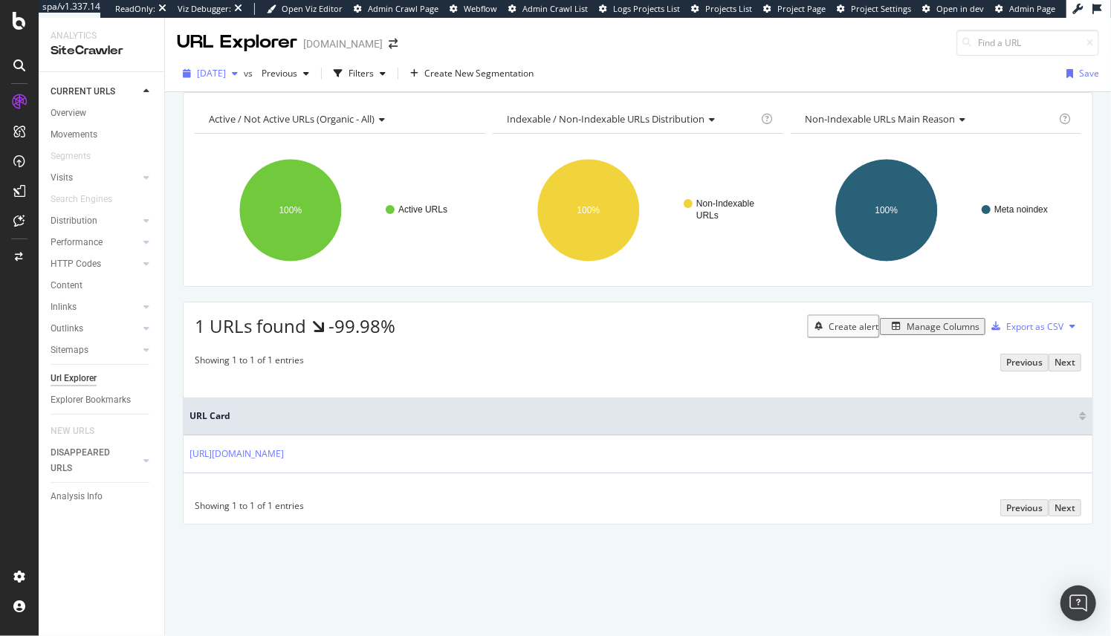
click at [226, 68] on span "2025 Sep. 4th" at bounding box center [211, 73] width 29 height 13
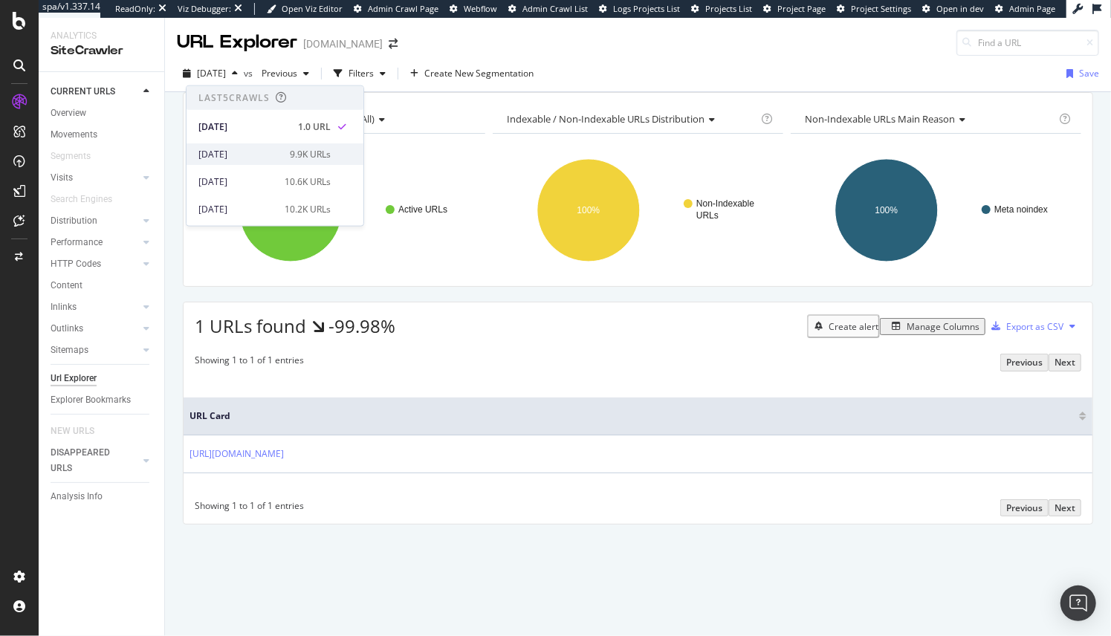
click at [223, 146] on div "2025 Aug. 3rd 9.9K URLs" at bounding box center [275, 154] width 177 height 22
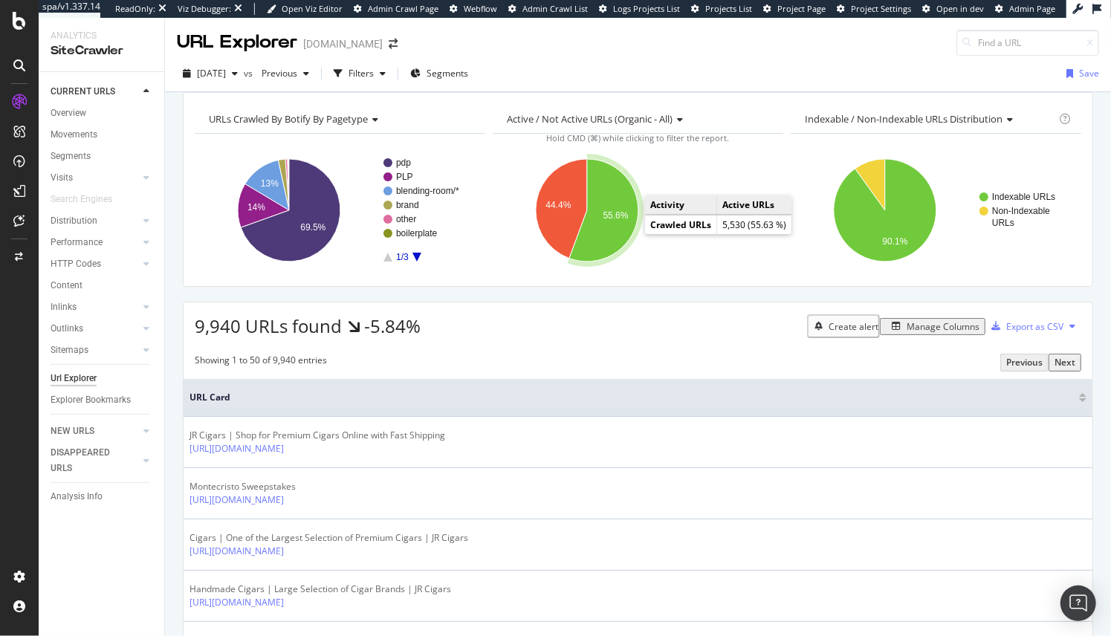
click at [601, 249] on icon "A chart." at bounding box center [603, 210] width 69 height 103
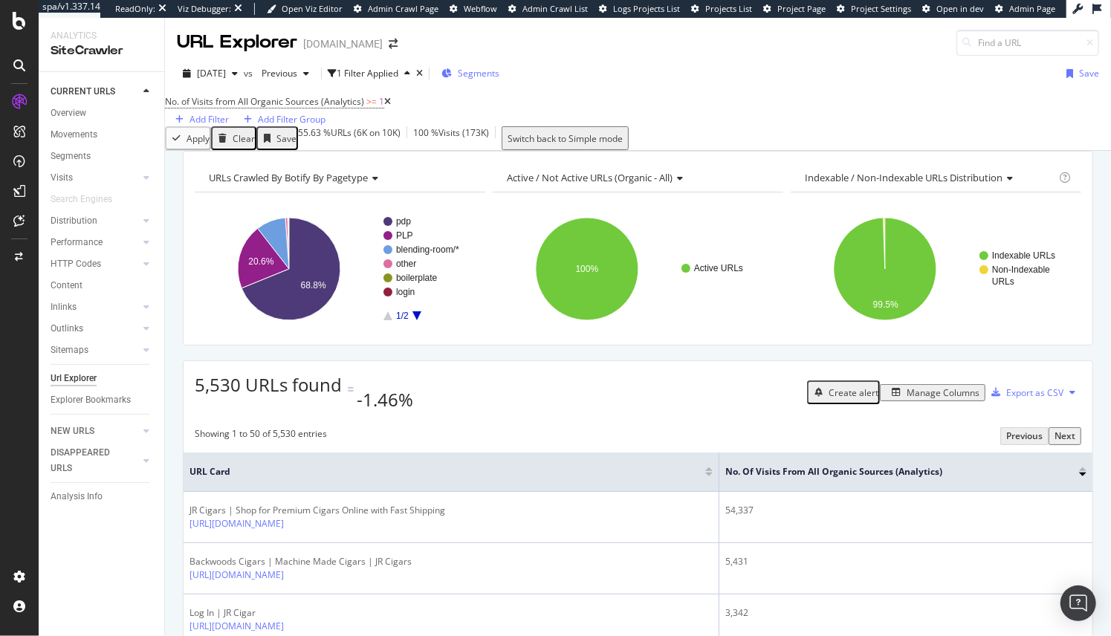
click at [499, 72] on span "Segments" at bounding box center [479, 73] width 42 height 13
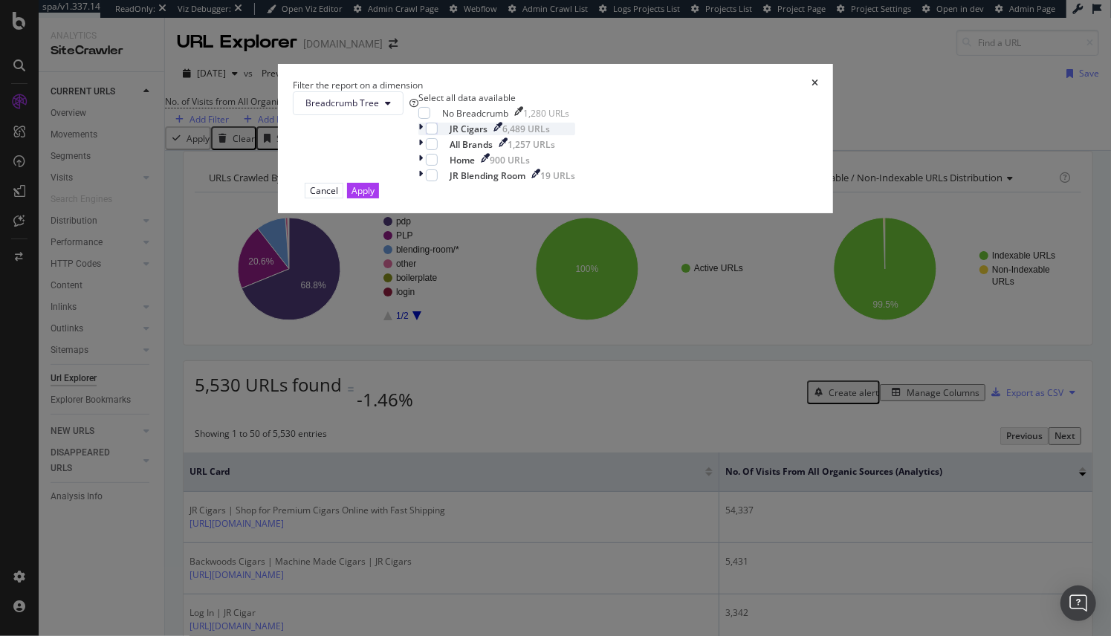
click at [421, 135] on icon "modal" at bounding box center [420, 129] width 4 height 13
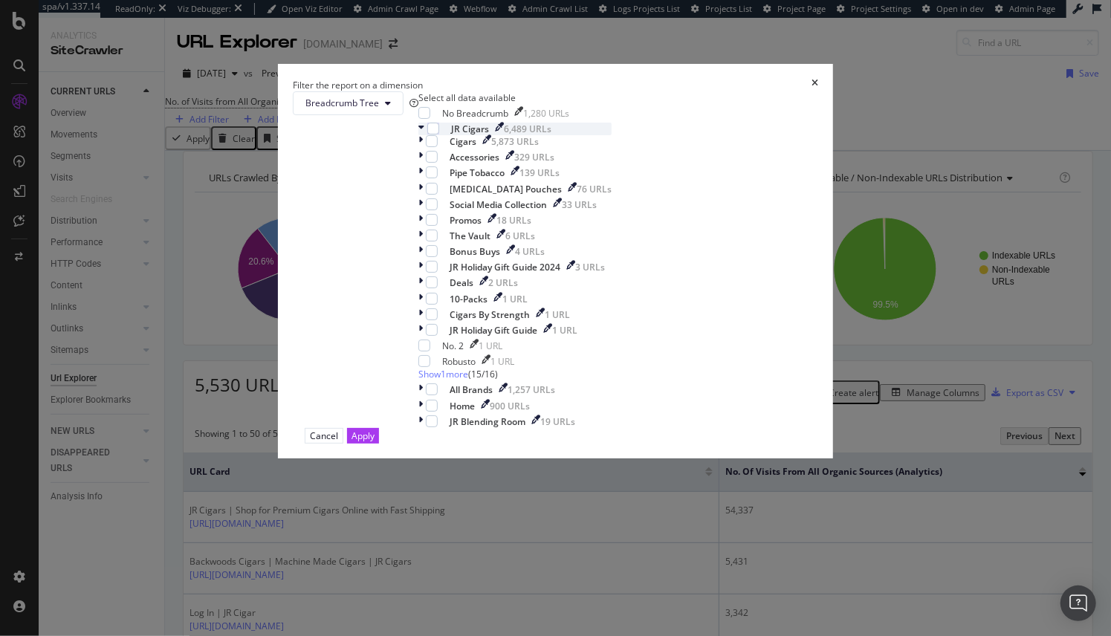
click at [423, 135] on icon "modal" at bounding box center [421, 129] width 6 height 13
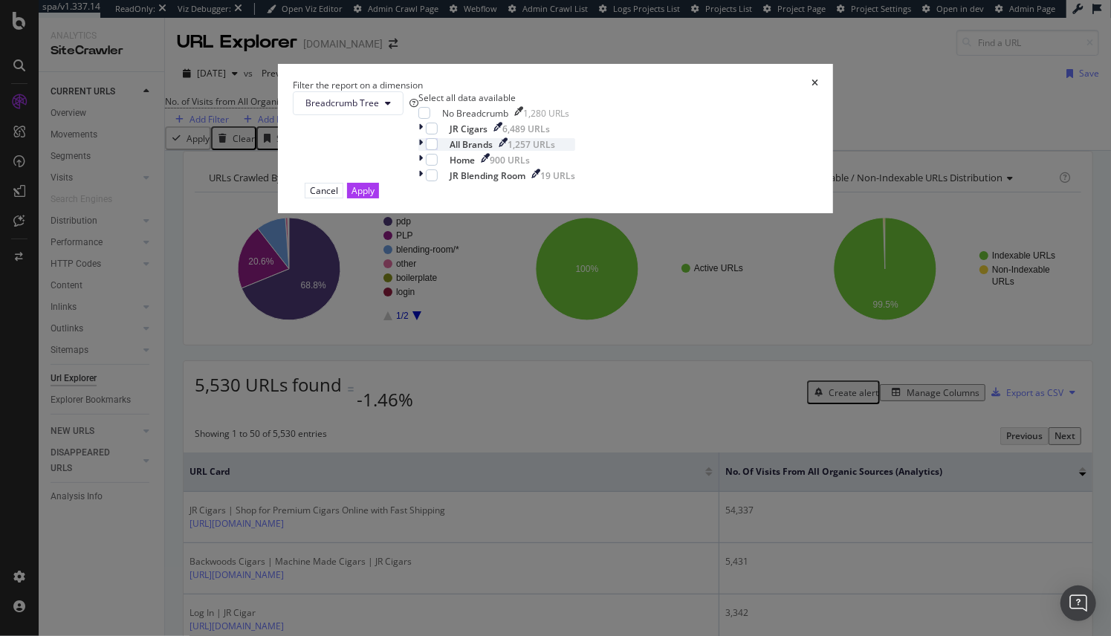
click at [424, 151] on div "modal" at bounding box center [421, 144] width 7 height 13
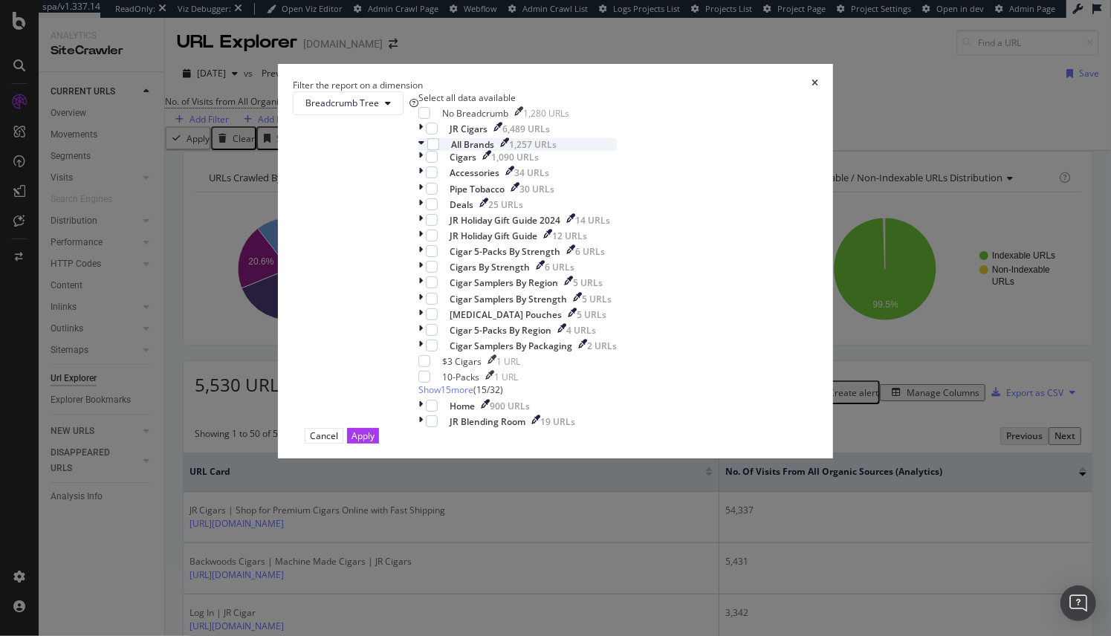
click at [418, 151] on icon "modal" at bounding box center [421, 144] width 6 height 13
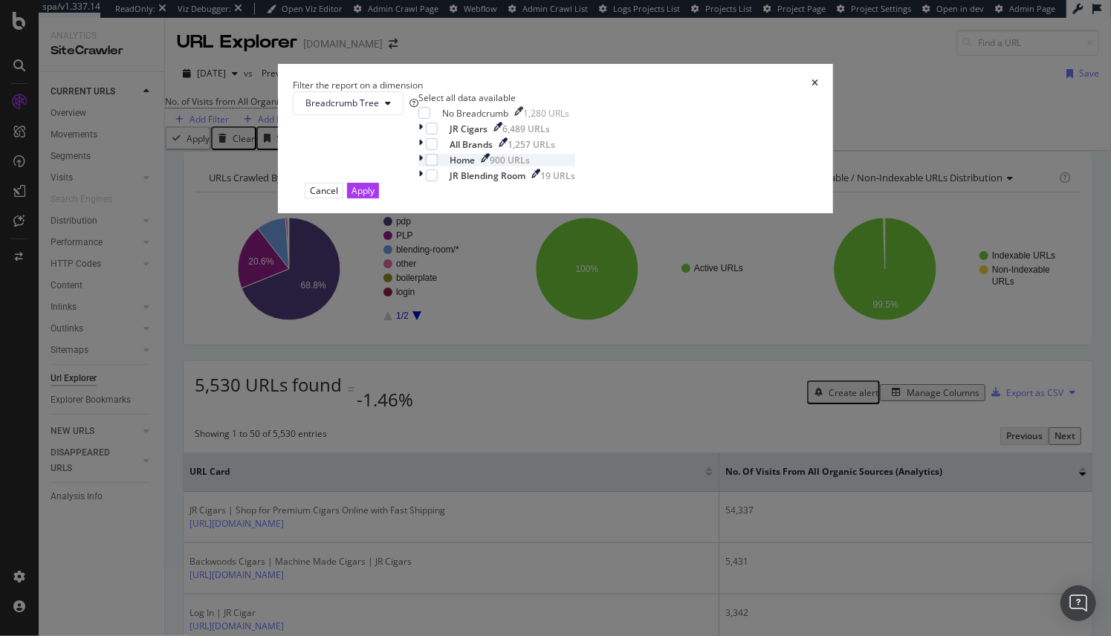
click at [423, 166] on icon "modal" at bounding box center [420, 160] width 4 height 13
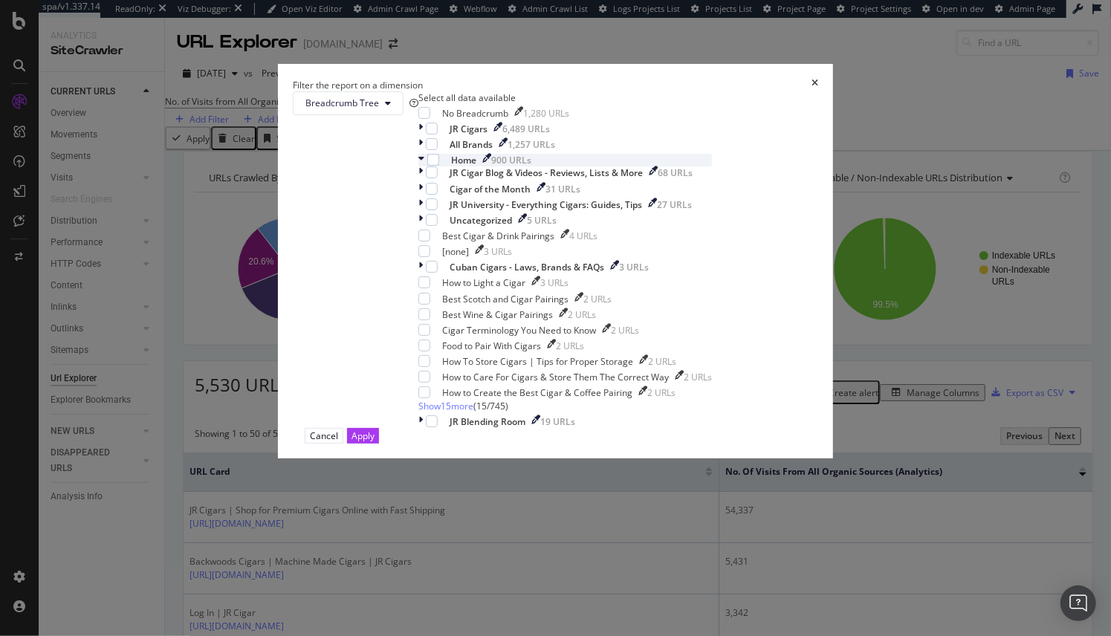
click at [420, 166] on icon "modal" at bounding box center [421, 160] width 6 height 13
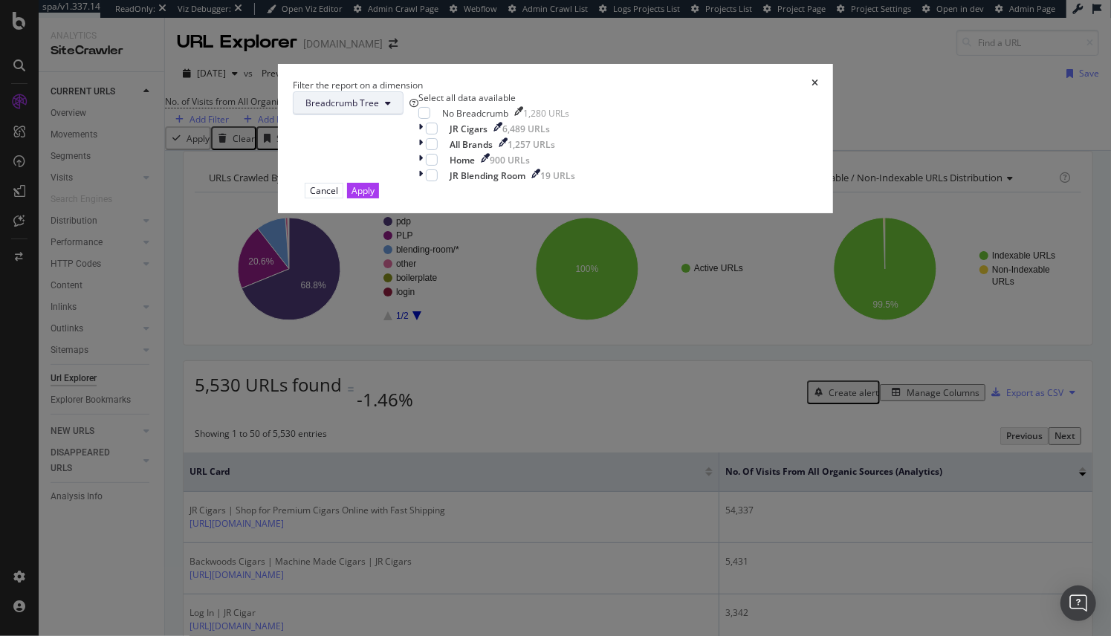
click at [379, 109] on span "Breadcrumb Tree" at bounding box center [342, 103] width 74 height 13
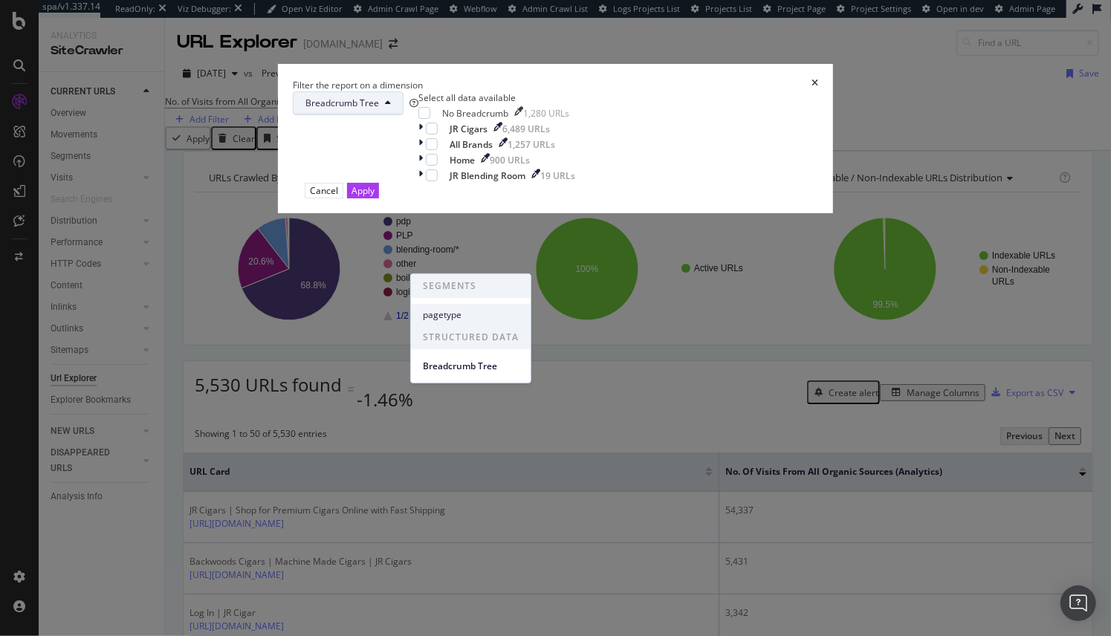
click at [447, 310] on span "pagetype" at bounding box center [471, 314] width 96 height 13
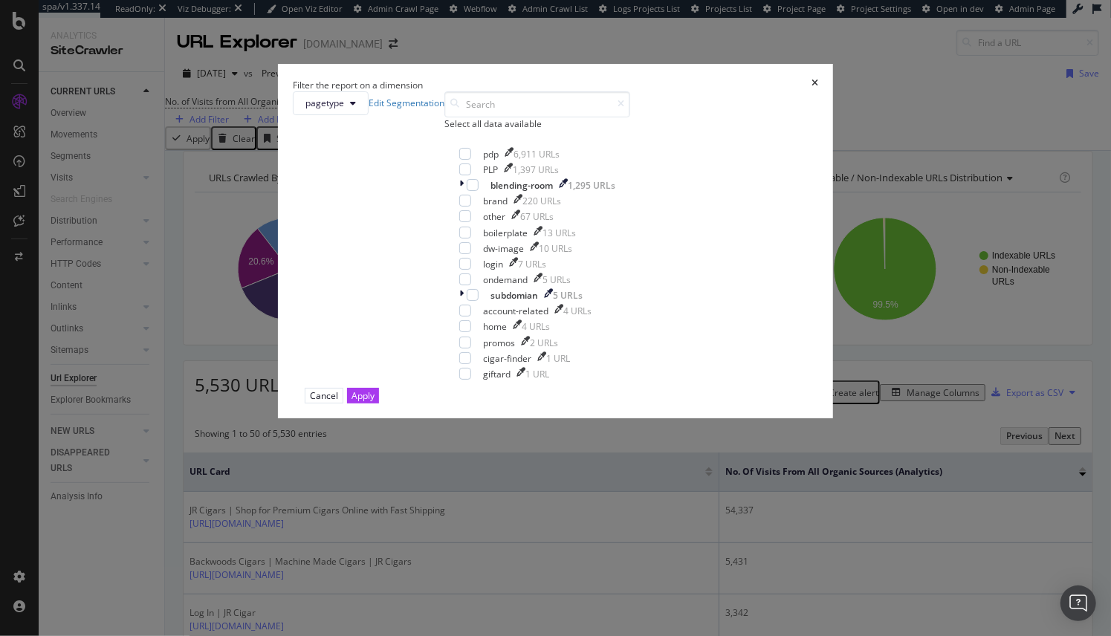
click at [942, 109] on div "Filter the report on a dimension pagetype Edit Segmentation Select all data ava…" at bounding box center [555, 318] width 1111 height 636
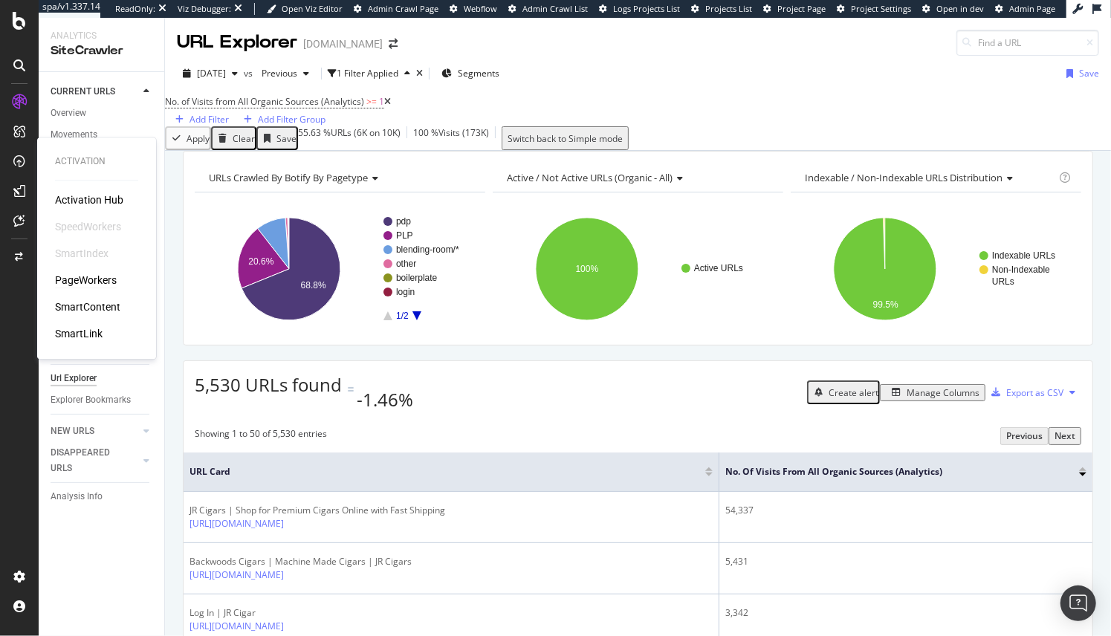
click at [99, 282] on div "PageWorkers" at bounding box center [86, 280] width 62 height 15
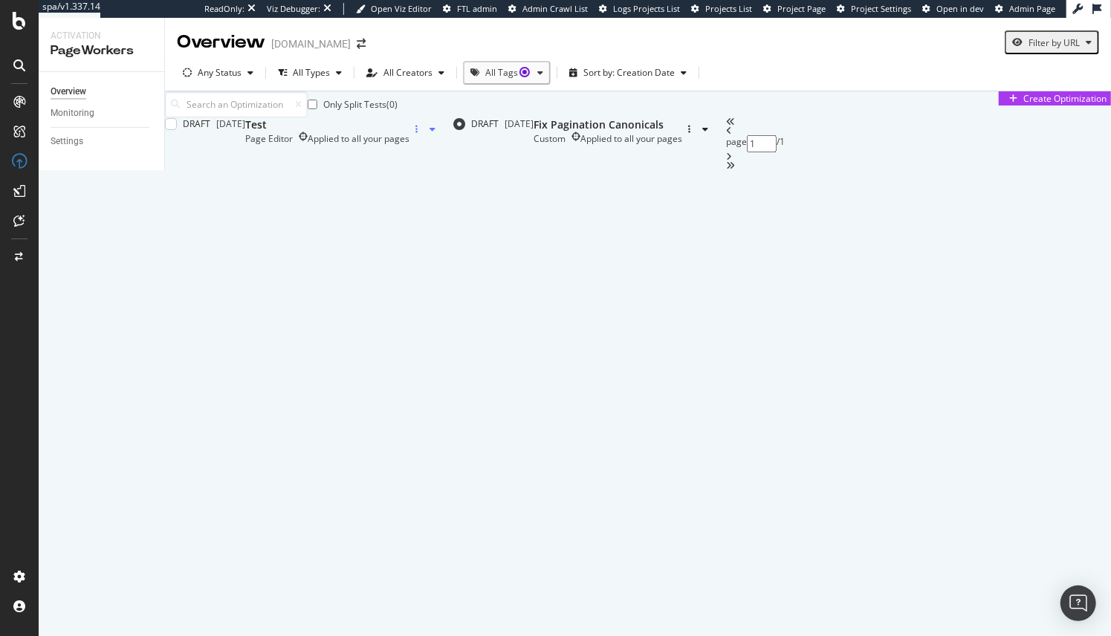
click at [424, 134] on div "button" at bounding box center [417, 129] width 14 height 9
click at [1045, 294] on div "Delete" at bounding box center [1052, 287] width 28 height 13
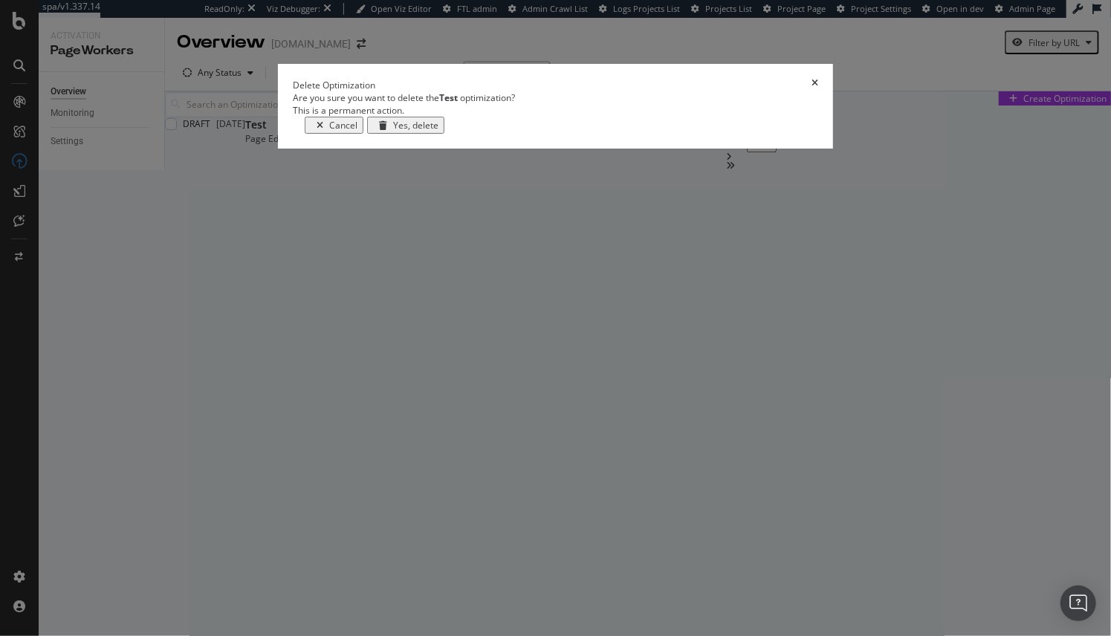
click at [439, 132] on div "Yes, delete" at bounding box center [415, 125] width 45 height 13
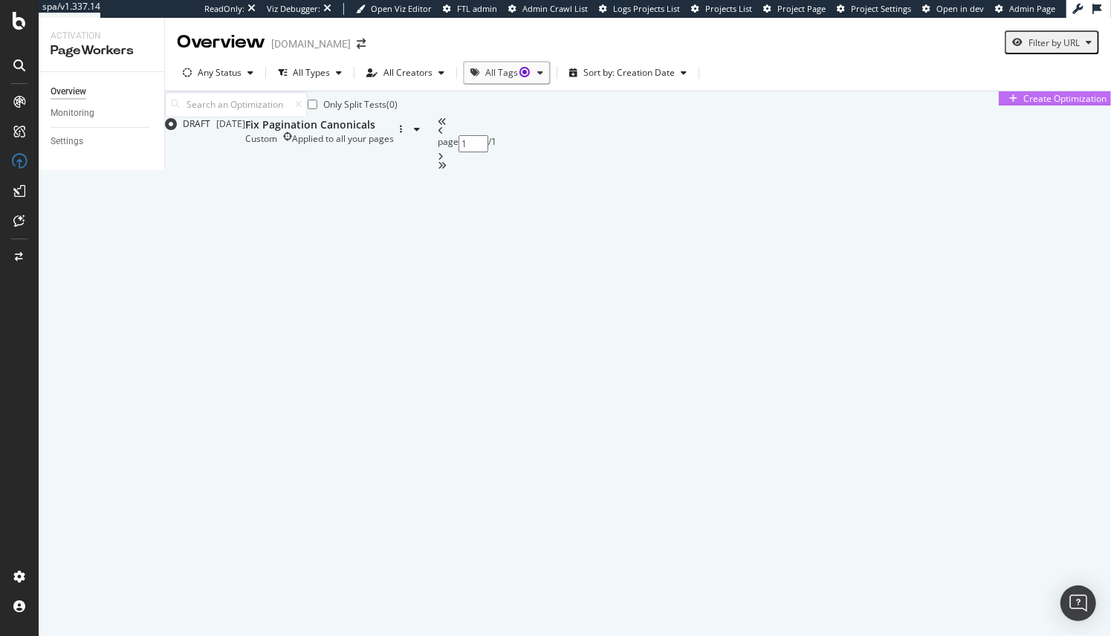
click at [1023, 105] on div "Create Optimization" at bounding box center [1064, 98] width 83 height 13
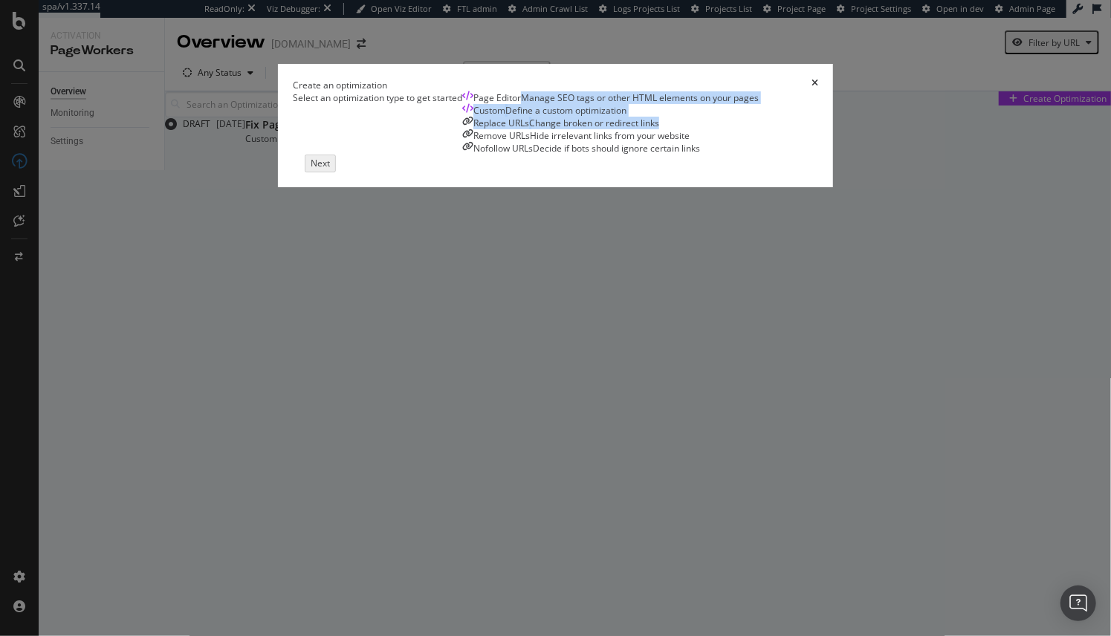
drag, startPoint x: 366, startPoint y: 267, endPoint x: 611, endPoint y: 386, distance: 272.6
click at [611, 155] on div "Page Editor Manage SEO tags or other HTML elements on your pages Custom Define …" at bounding box center [610, 123] width 297 height 64
click at [670, 155] on div "Page Editor Manage SEO tags or other HTML elements on your pages Custom Define …" at bounding box center [610, 123] width 297 height 64
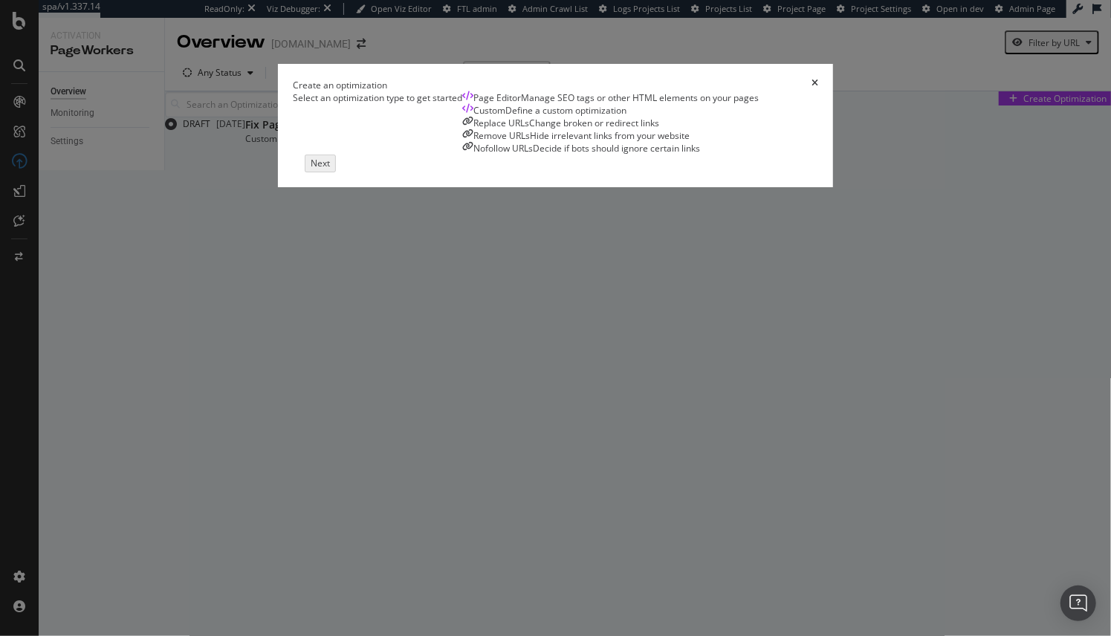
click at [529, 129] on div "Replace URLs" at bounding box center [501, 123] width 56 height 13
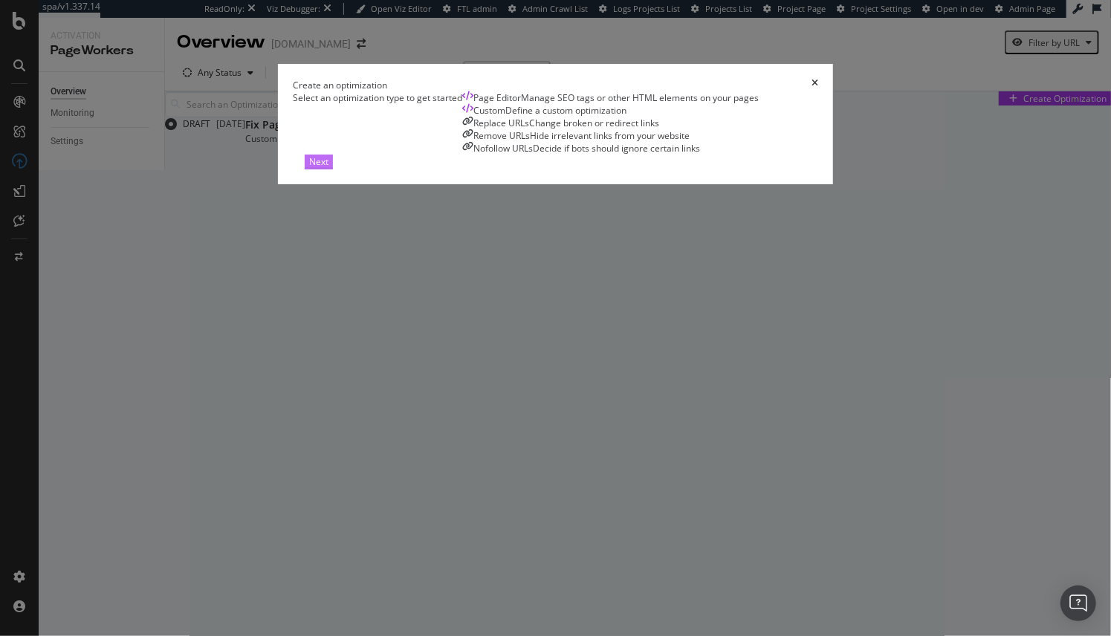
click at [329, 168] on div "Next" at bounding box center [318, 161] width 19 height 13
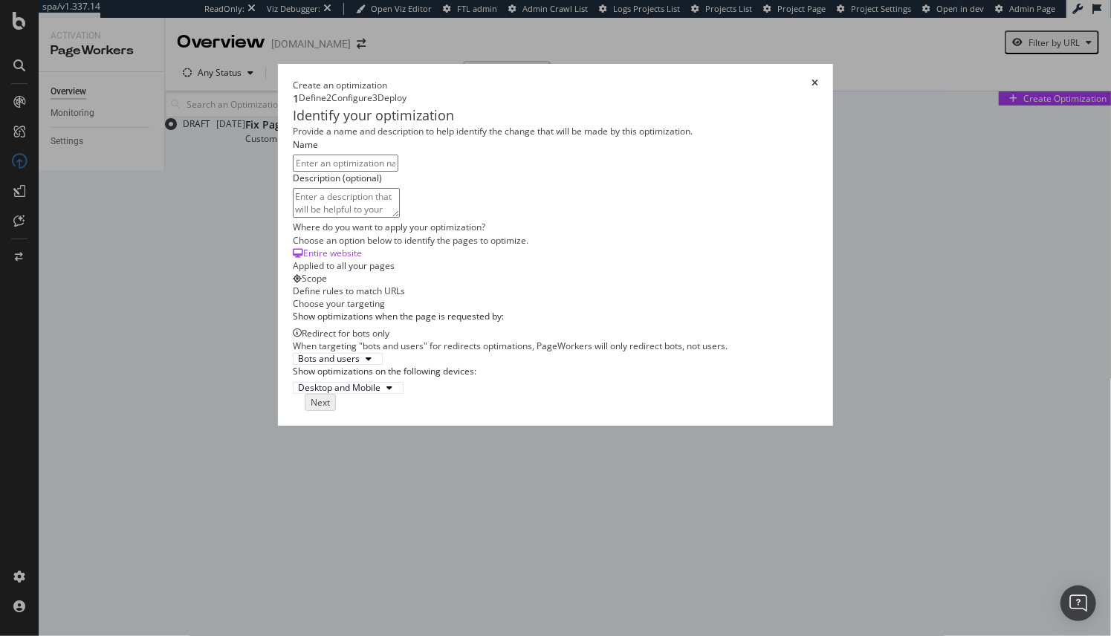
click at [293, 172] on input "modal" at bounding box center [346, 163] width 106 height 17
type input "Updated Links to 404 pages"
click at [329, 407] on div "Next" at bounding box center [318, 401] width 19 height 13
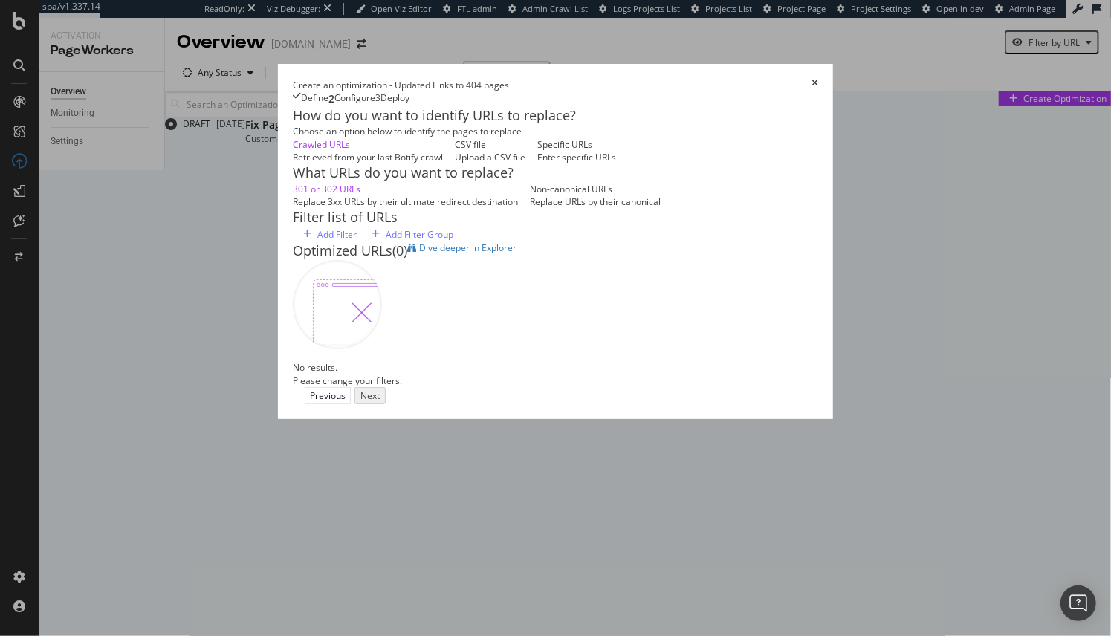
click at [455, 164] on div "Upload a CSV file" at bounding box center [490, 157] width 71 height 13
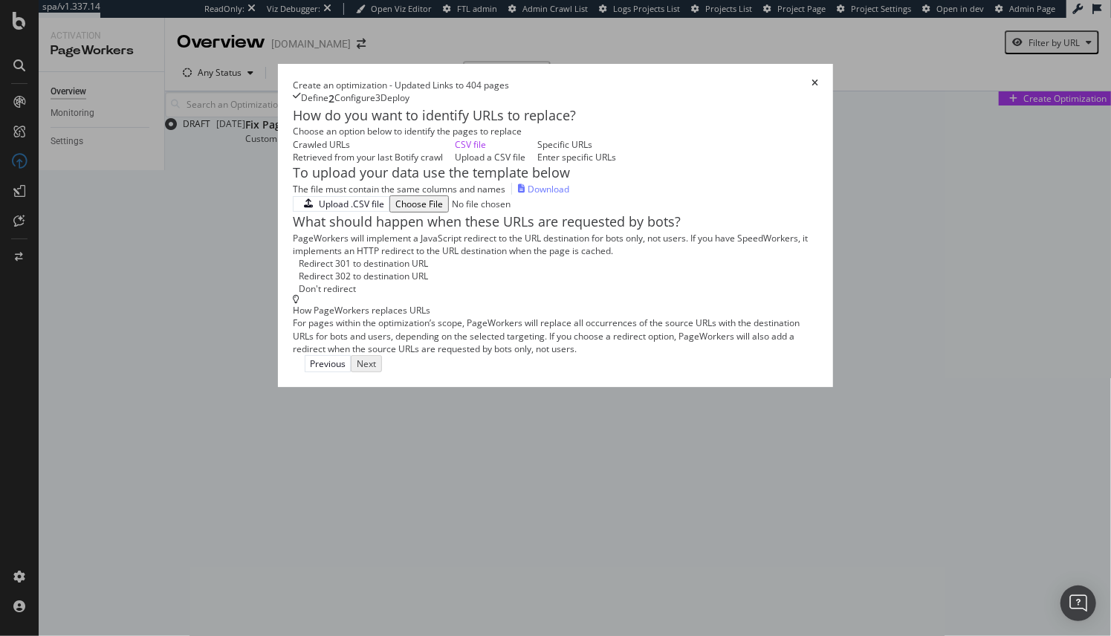
click at [528, 195] on div "Download" at bounding box center [549, 189] width 42 height 13
click at [735, 355] on div "For pages within the optimization’s scope, PageWorkers will replace all occurre…" at bounding box center [556, 336] width 526 height 38
click at [455, 164] on div "Upload a CSV file" at bounding box center [490, 157] width 71 height 13
click at [319, 210] on div "Upload .CSV file" at bounding box center [351, 204] width 65 height 13
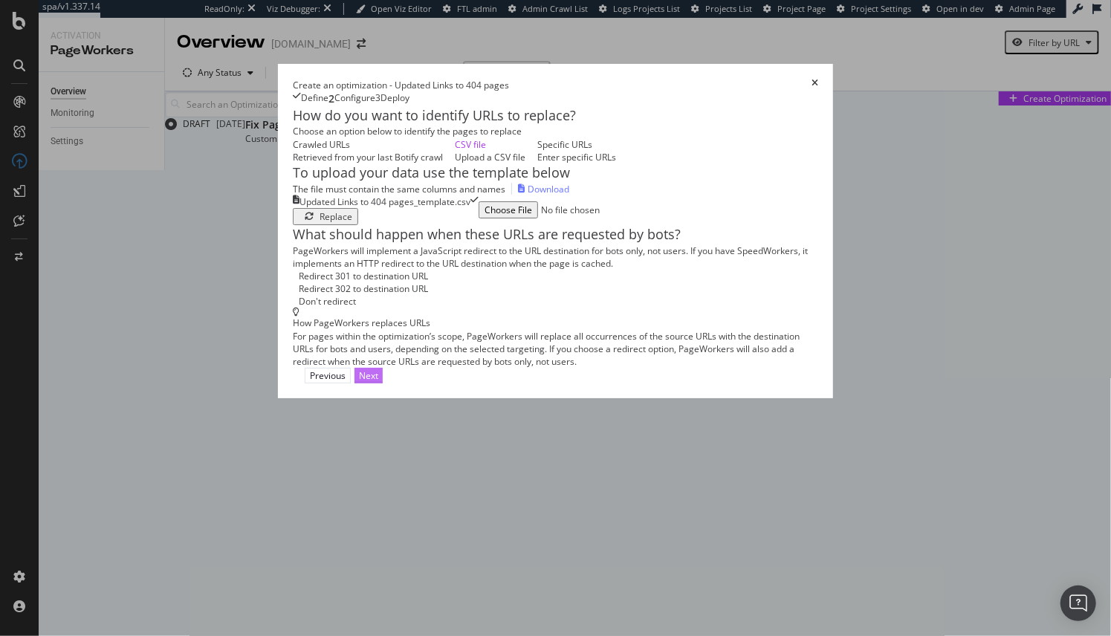
click at [378, 382] on div "Next" at bounding box center [368, 375] width 19 height 13
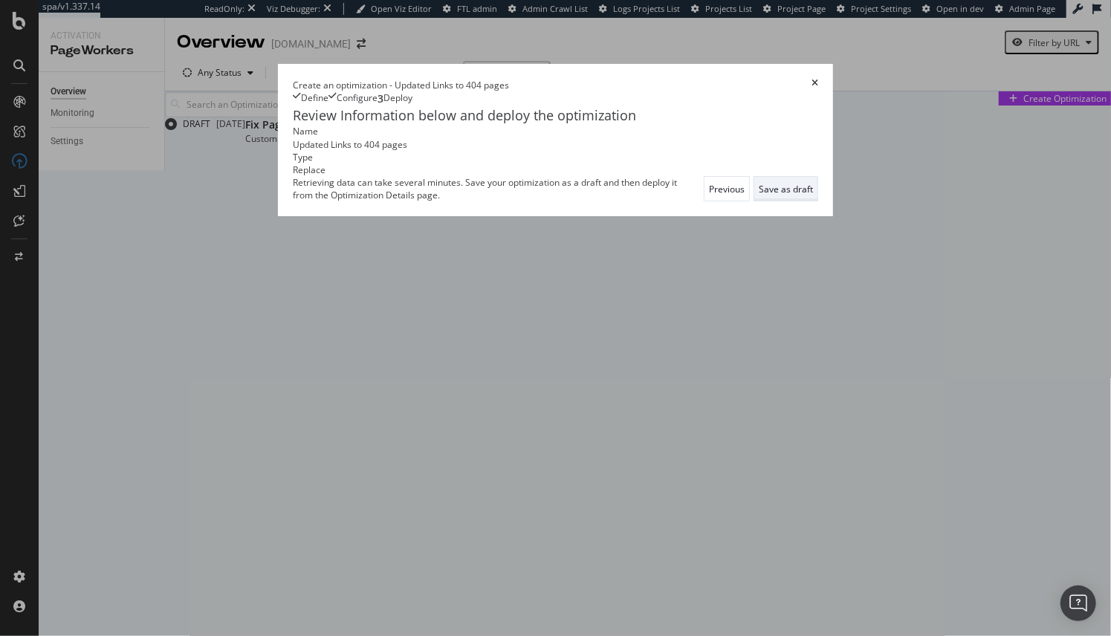
click at [813, 195] on div "Save as draft" at bounding box center [786, 189] width 54 height 13
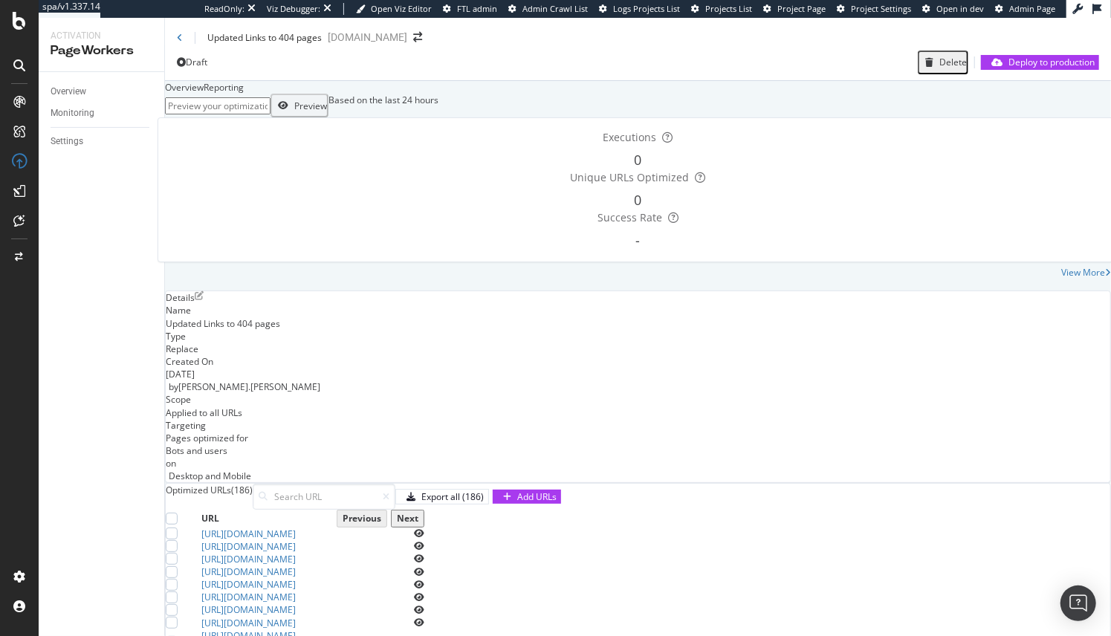
scroll to position [457, 0]
click at [424, 529] on icon "eye" at bounding box center [419, 533] width 10 height 9
click at [1042, 68] on div "Deploy to production" at bounding box center [1052, 62] width 86 height 13
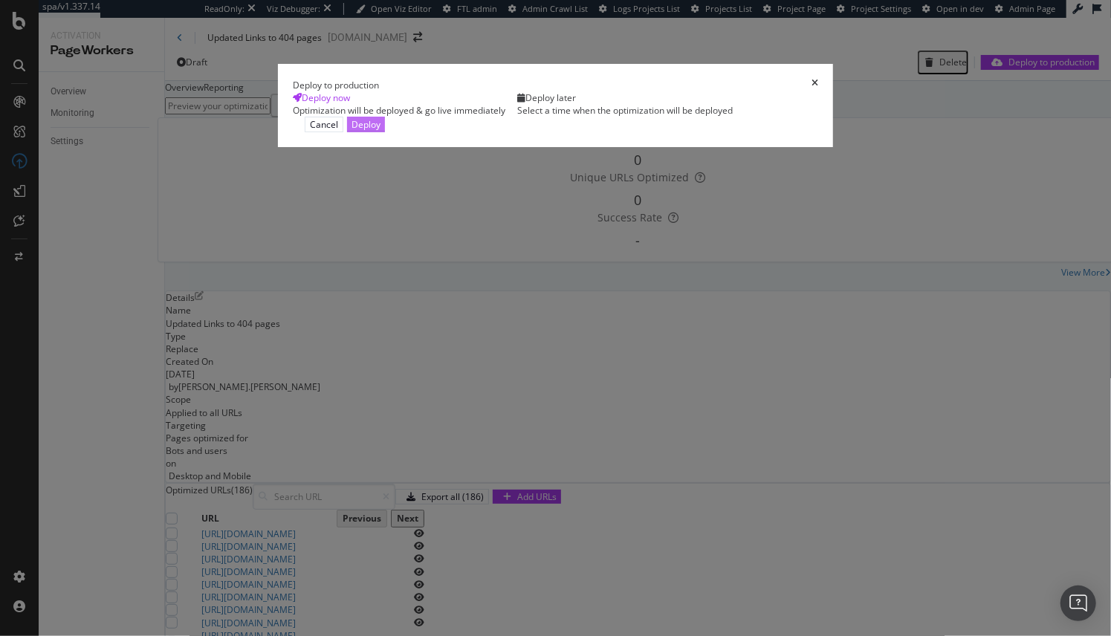
click at [381, 131] on div "Deploy" at bounding box center [366, 124] width 29 height 13
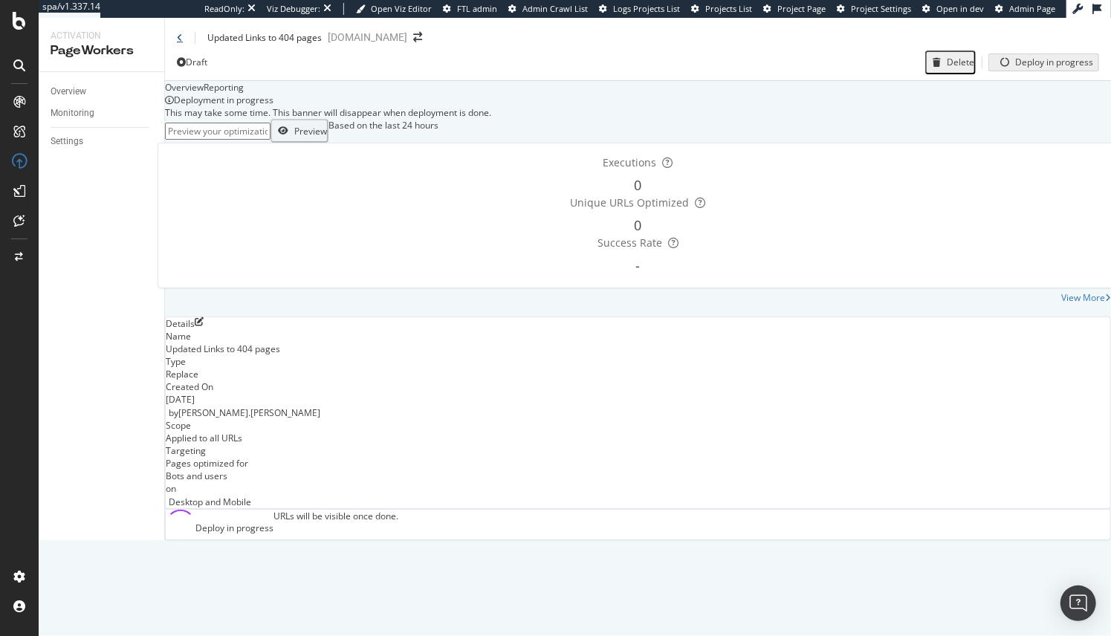
click at [178, 39] on icon at bounding box center [180, 37] width 6 height 9
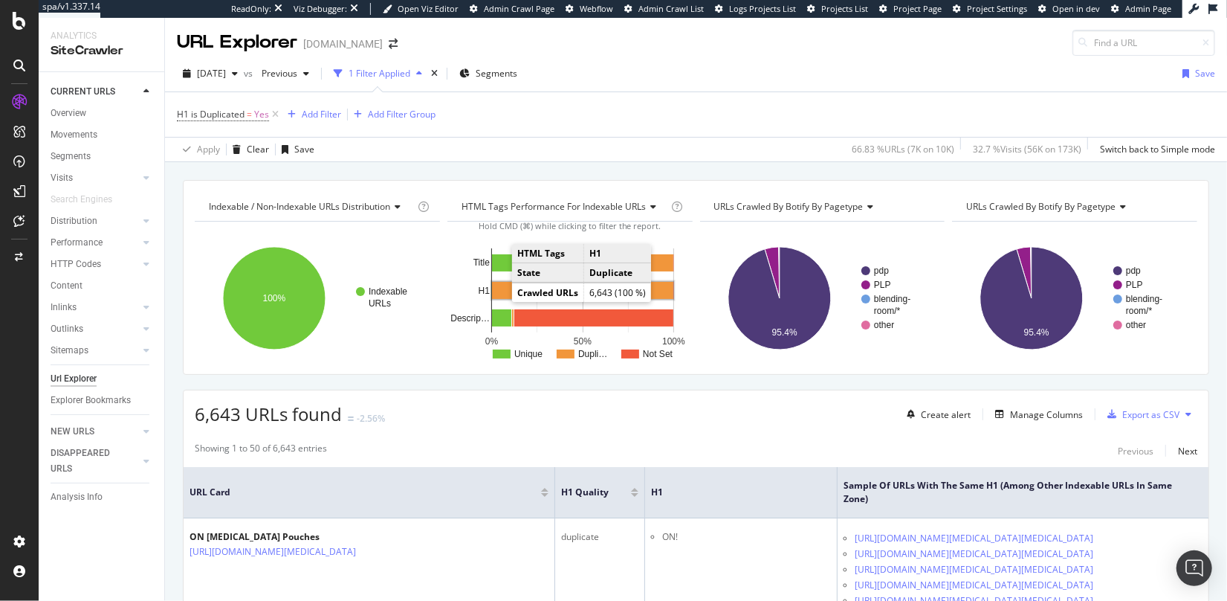
click at [500, 287] on rect "A chart." at bounding box center [582, 290] width 181 height 17
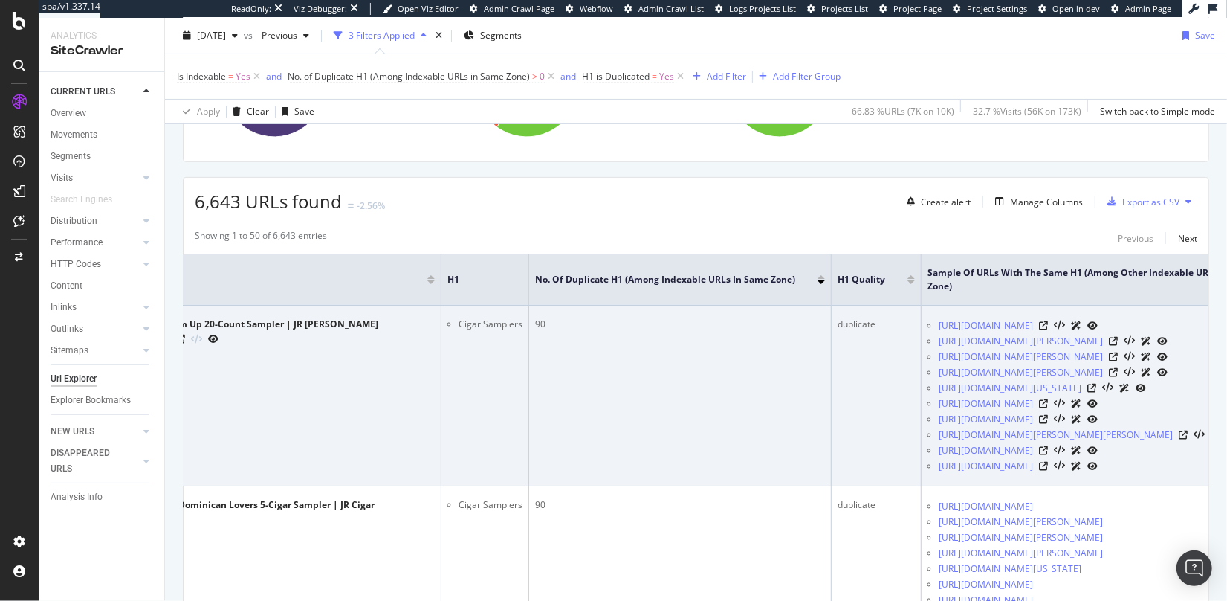
scroll to position [0, 201]
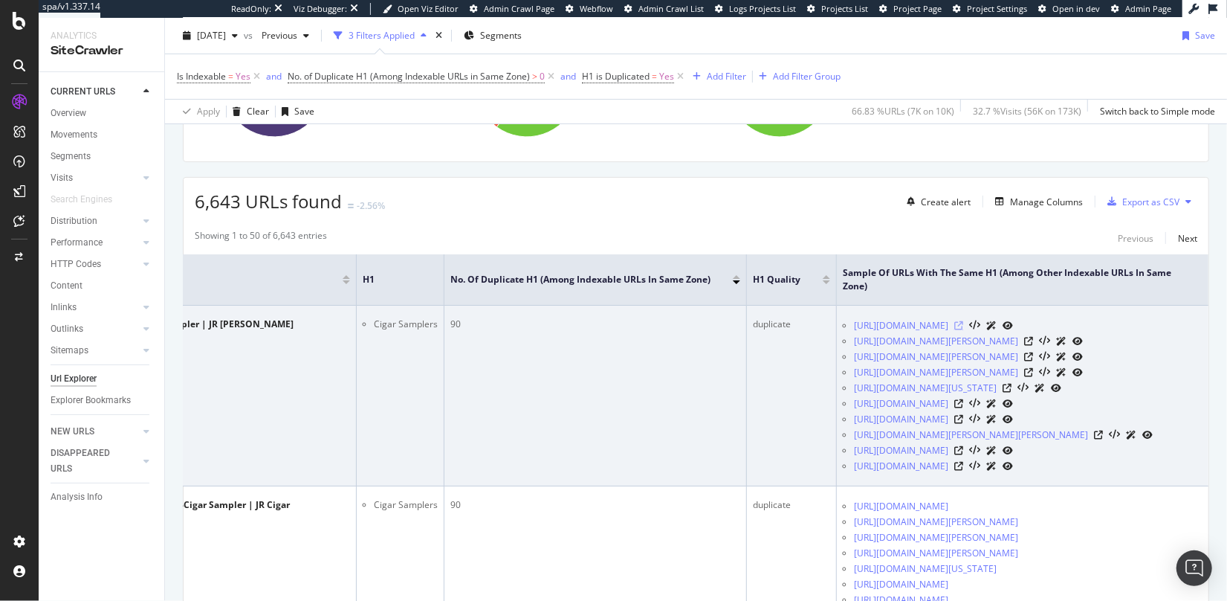
click at [963, 327] on icon at bounding box center [958, 325] width 9 height 9
click at [1033, 346] on icon at bounding box center [1028, 341] width 9 height 9
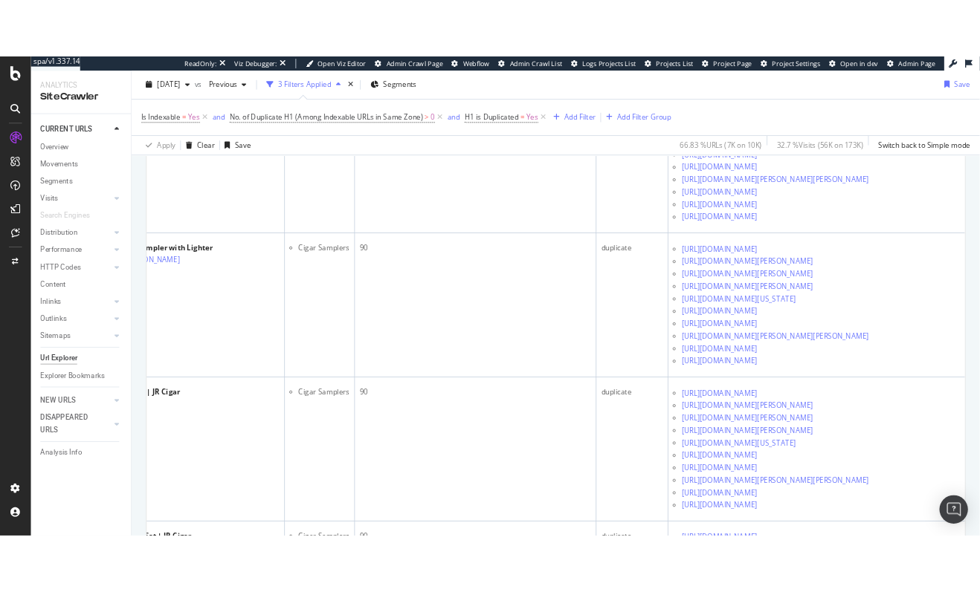
scroll to position [4946, 0]
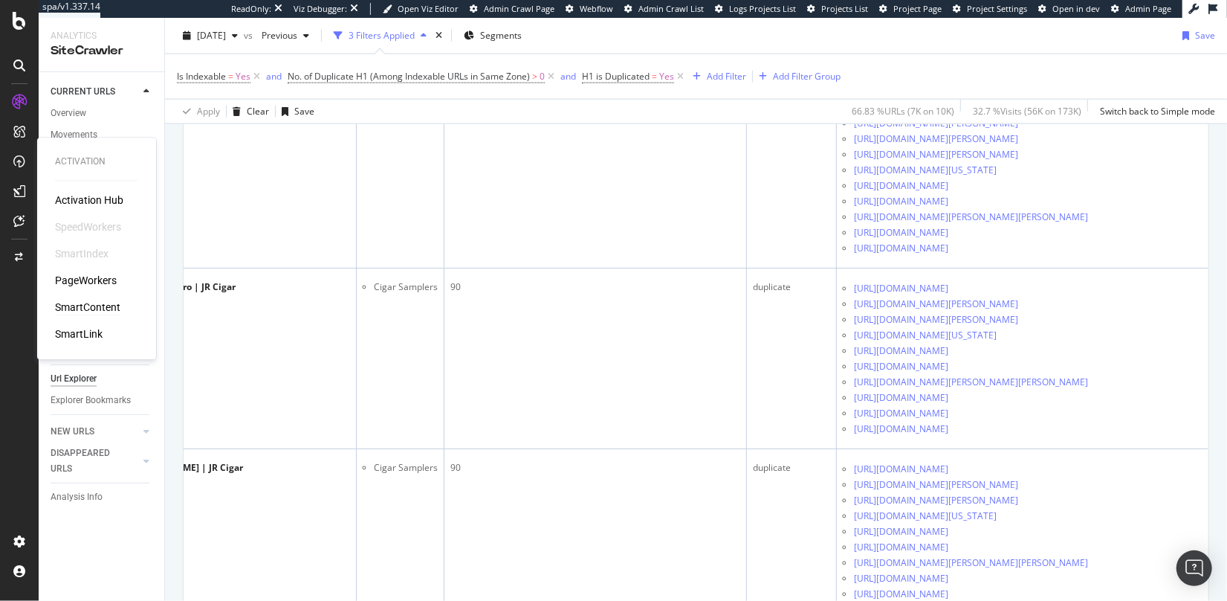
click at [78, 310] on div "SmartContent" at bounding box center [87, 307] width 65 height 15
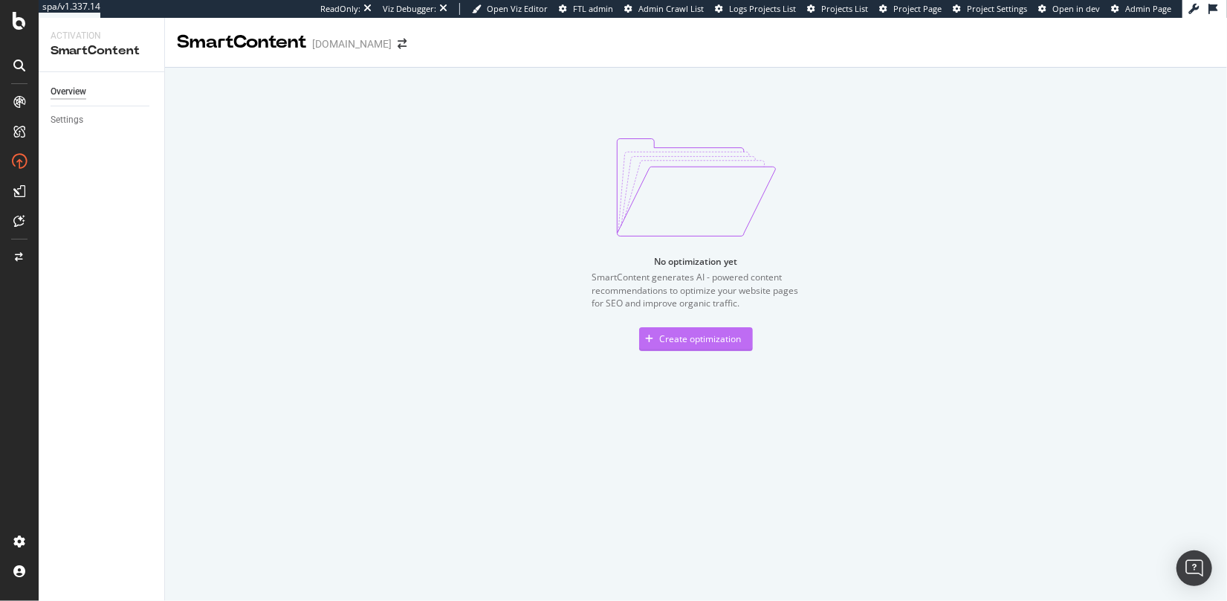
click at [725, 338] on div "Create optimization" at bounding box center [700, 338] width 82 height 13
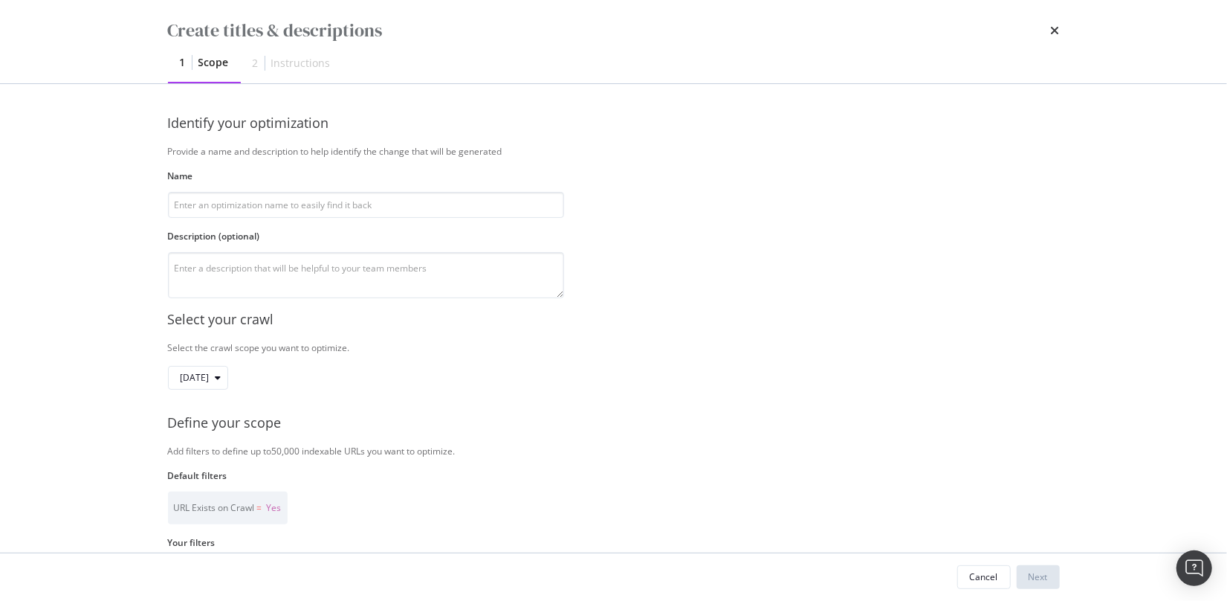
click at [731, 263] on div "Identify your optimization Provide a name and description to help identify the …" at bounding box center [614, 206] width 892 height 184
drag, startPoint x: 1053, startPoint y: 28, endPoint x: 1043, endPoint y: 37, distance: 13.7
click at [1053, 28] on icon "times" at bounding box center [1055, 31] width 9 height 12
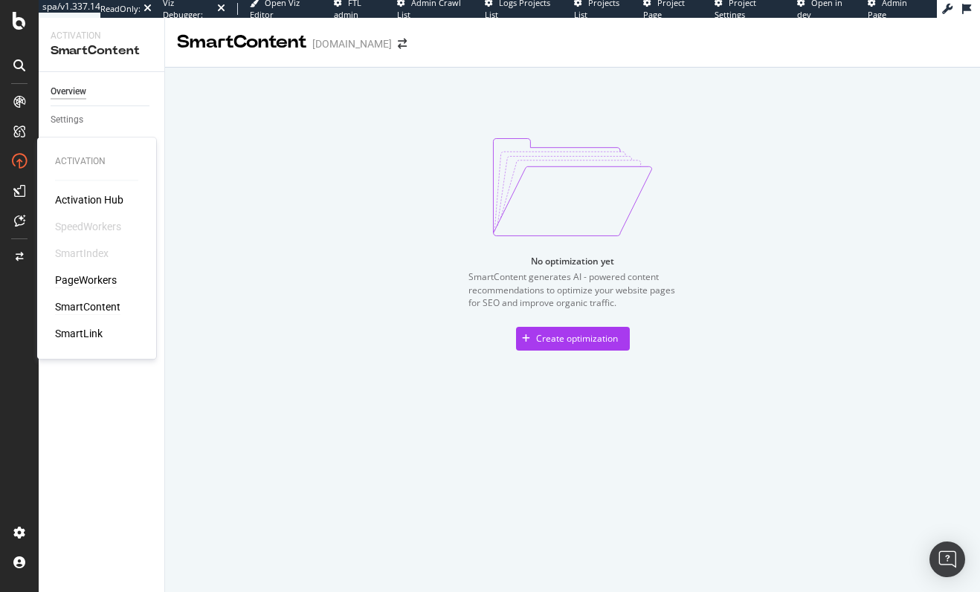
click at [88, 283] on div "PageWorkers" at bounding box center [86, 280] width 62 height 15
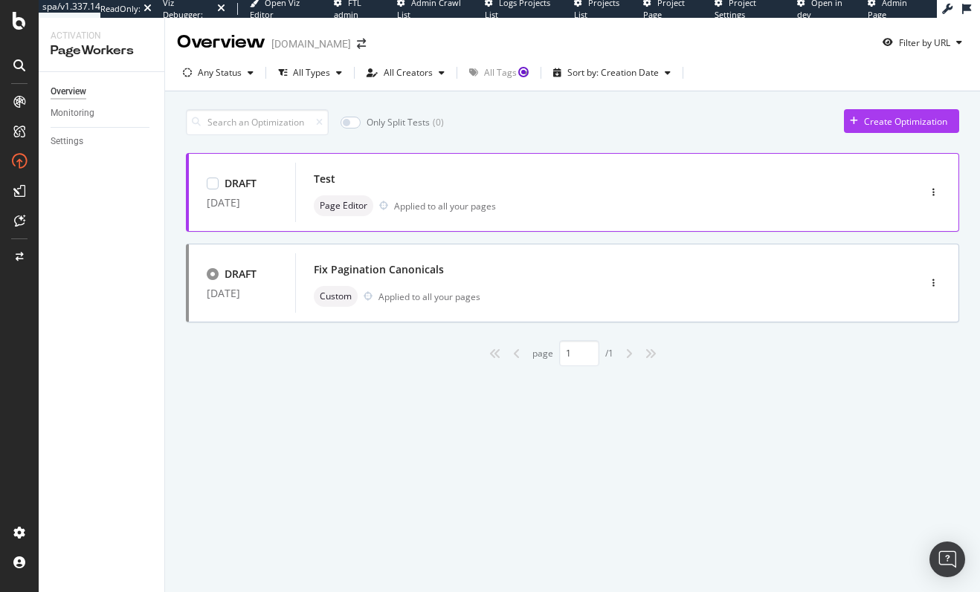
click at [548, 180] on div "Test" at bounding box center [584, 179] width 541 height 21
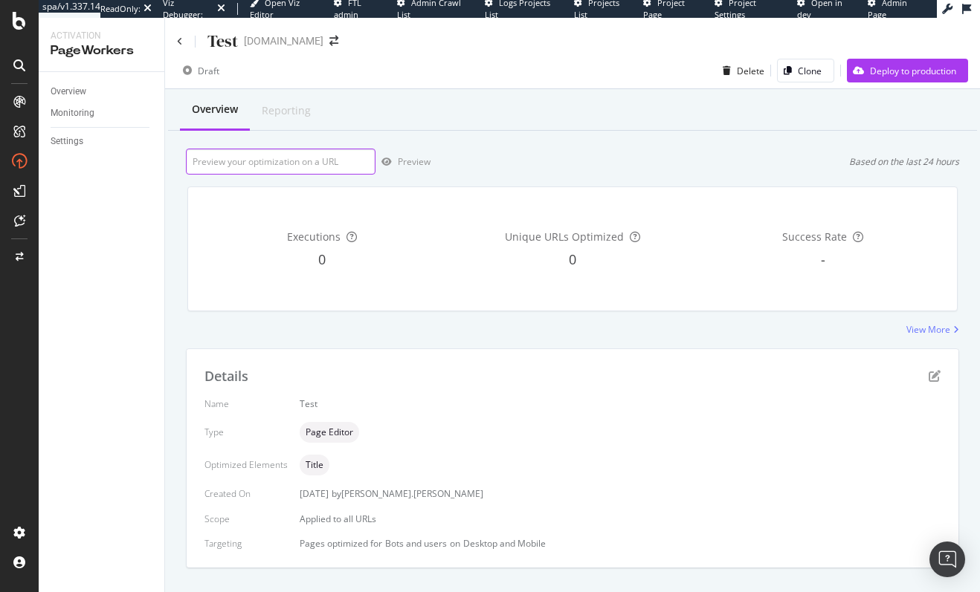
click at [268, 159] on input "url" at bounding box center [281, 162] width 190 height 26
paste input "https://www.jrcigars.com/cigars/handmade-cigars/"
type input "https://www.jrcigars.com/cigars/handmade-cigars/"
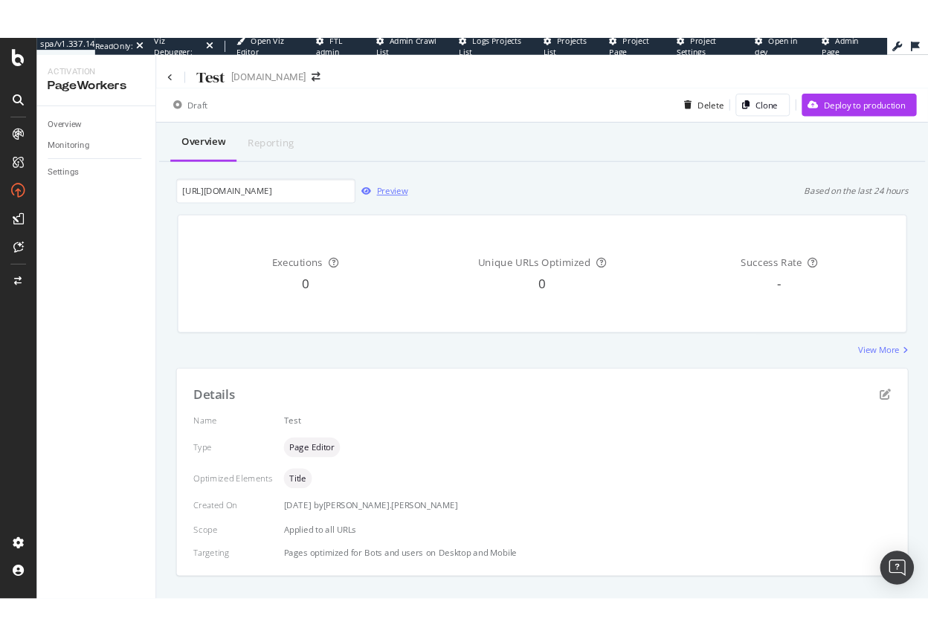
scroll to position [0, 0]
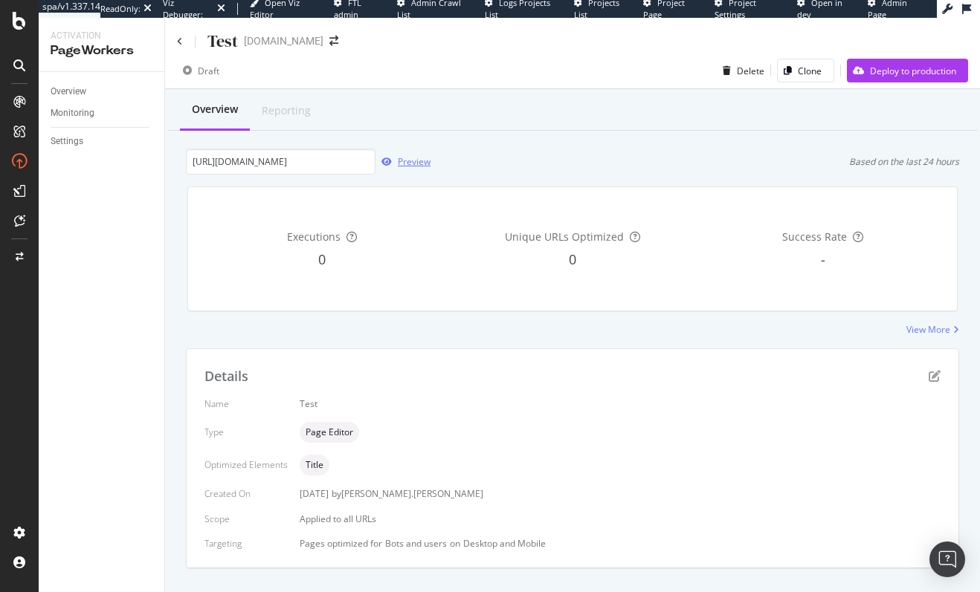
click at [409, 164] on div "Preview" at bounding box center [414, 161] width 33 height 13
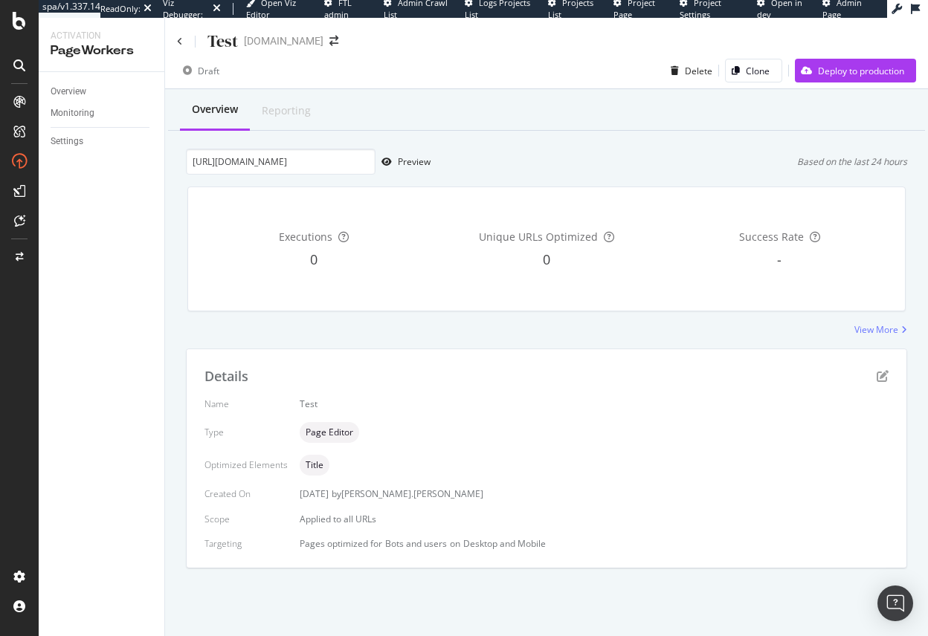
click at [175, 39] on div "Test jrcigars.com" at bounding box center [546, 35] width 763 height 35
click at [180, 39] on icon at bounding box center [180, 41] width 6 height 9
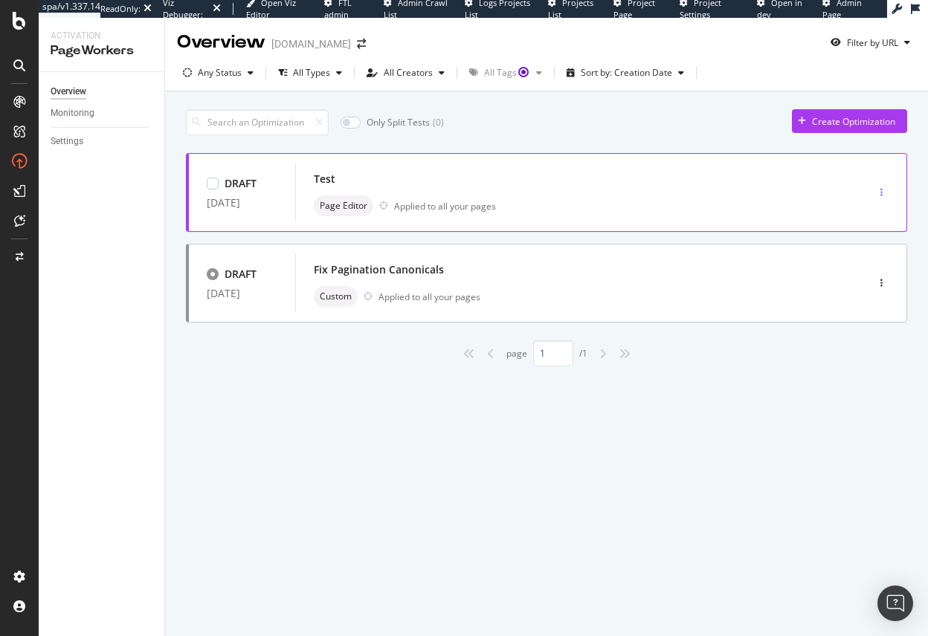
click at [887, 191] on div "button" at bounding box center [881, 192] width 14 height 9
click at [861, 296] on div "Delete" at bounding box center [865, 293] width 28 height 13
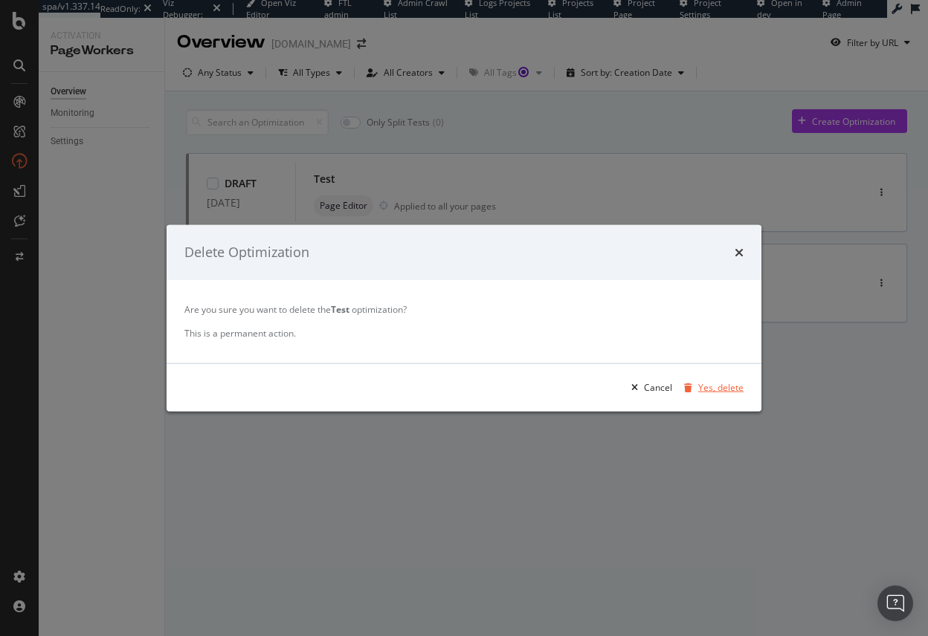
click at [719, 388] on div "Yes, delete" at bounding box center [720, 387] width 45 height 13
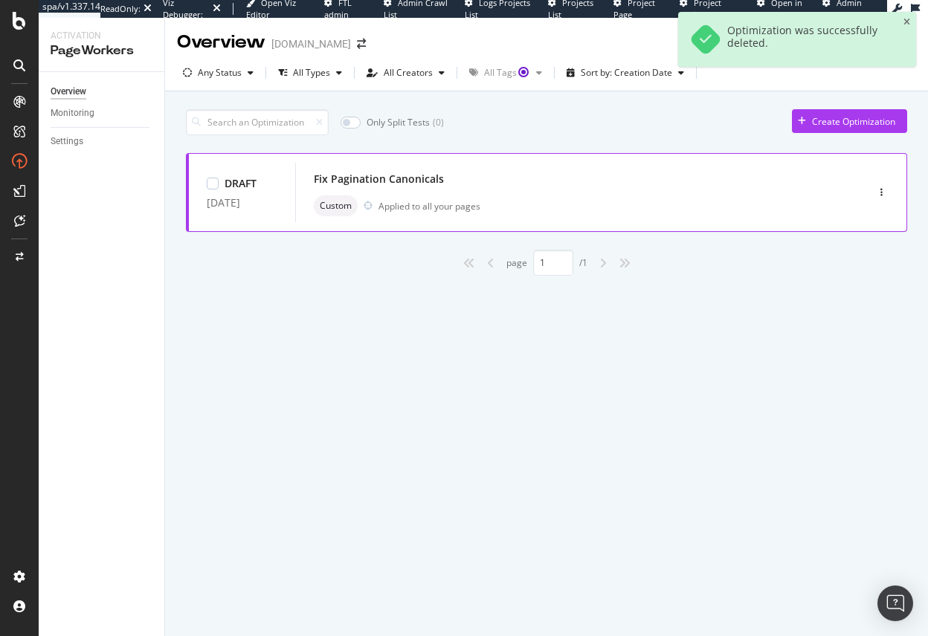
click at [755, 213] on div "Custom Applied to all your pages" at bounding box center [558, 205] width 489 height 21
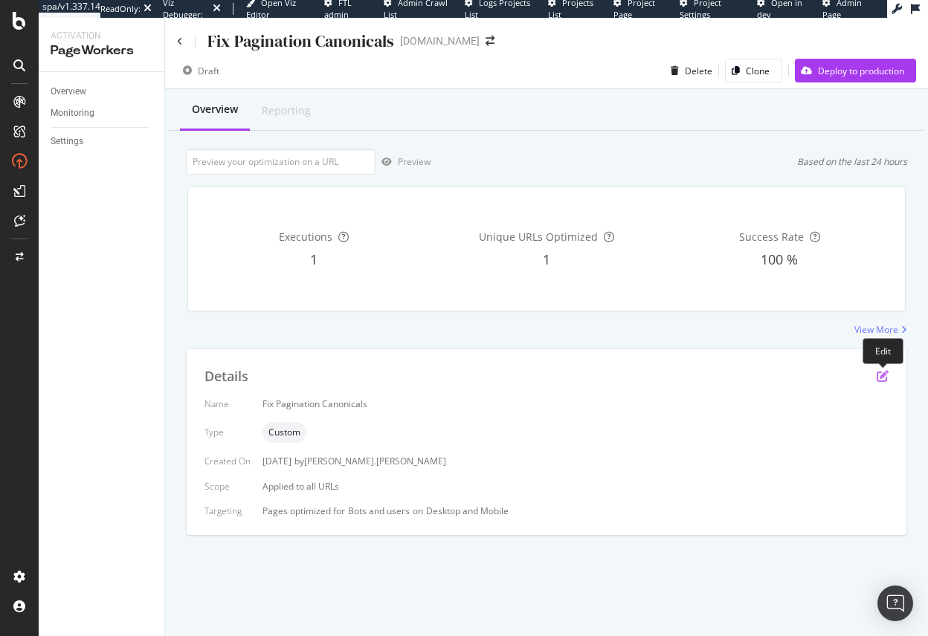
click at [885, 378] on icon "pen-to-square" at bounding box center [882, 376] width 12 height 12
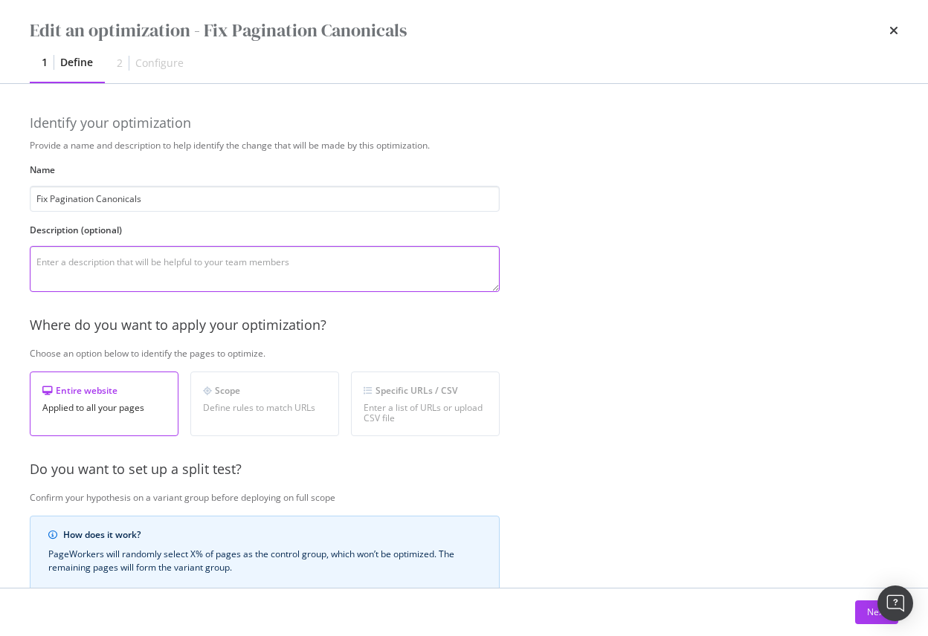
click at [77, 267] on textarea "modal" at bounding box center [265, 269] width 470 height 46
type textarea "I script to ensure page 2+ canonicals, self-canonicalize."
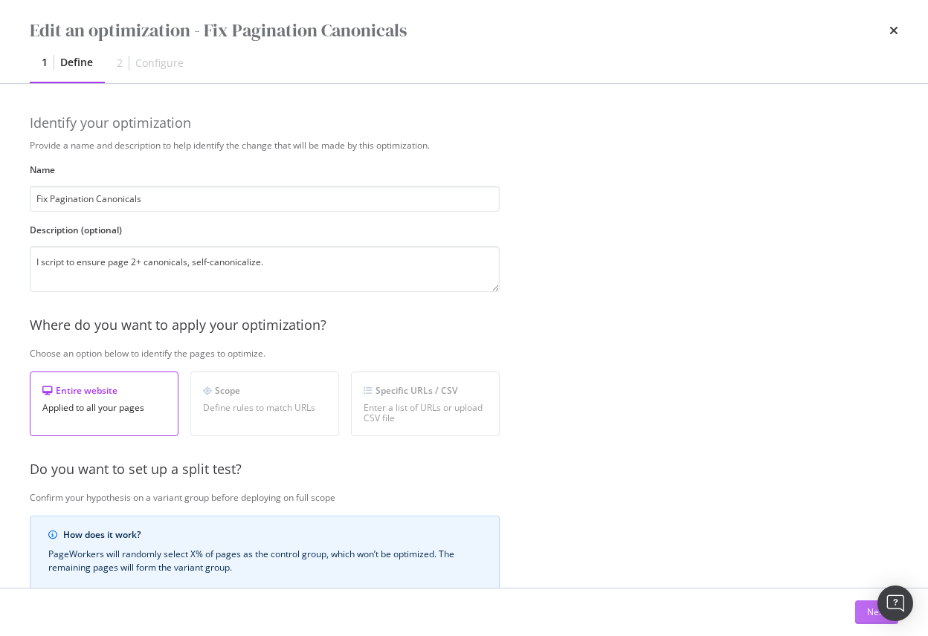
click at [867, 600] on div "Next" at bounding box center [876, 612] width 19 height 13
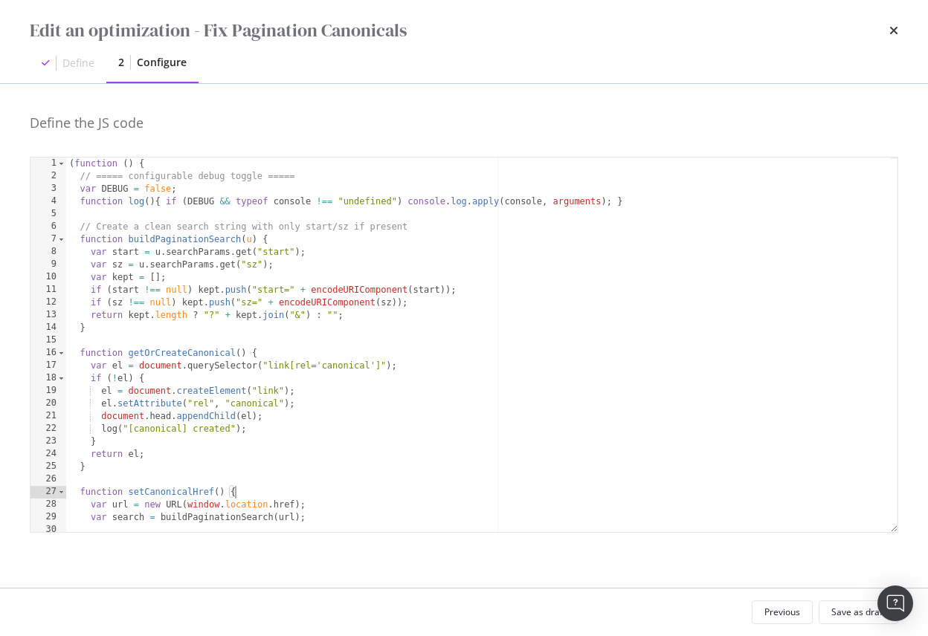
click at [431, 490] on div "( function ( ) { // ===== configurable debug toggle ===== var DEBUG = false ; f…" at bounding box center [478, 358] width 824 height 401
type textarea "})();"
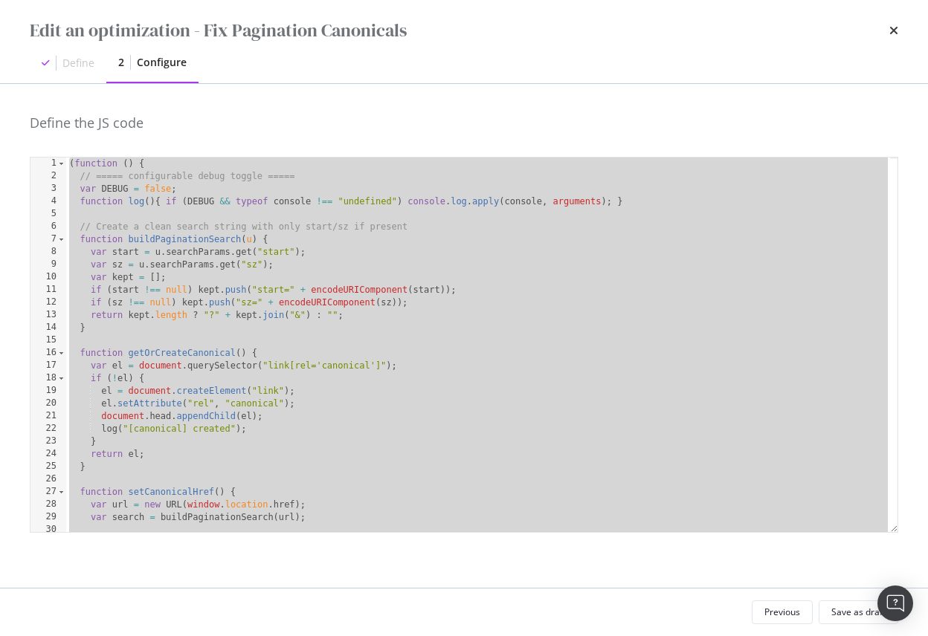
paste textarea "Cursor at row 82"
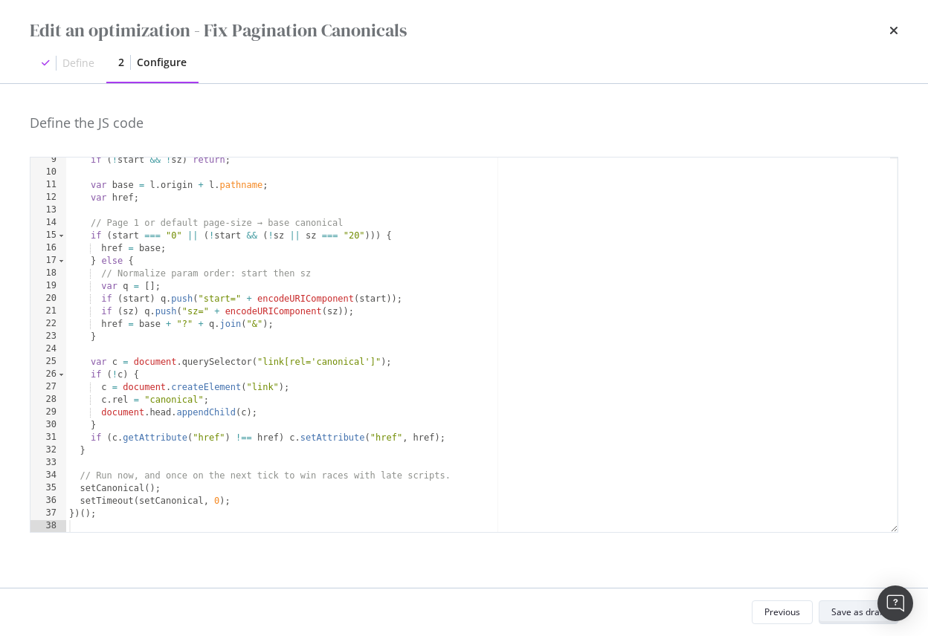
click at [843, 600] on div "Save as draft" at bounding box center [858, 612] width 54 height 13
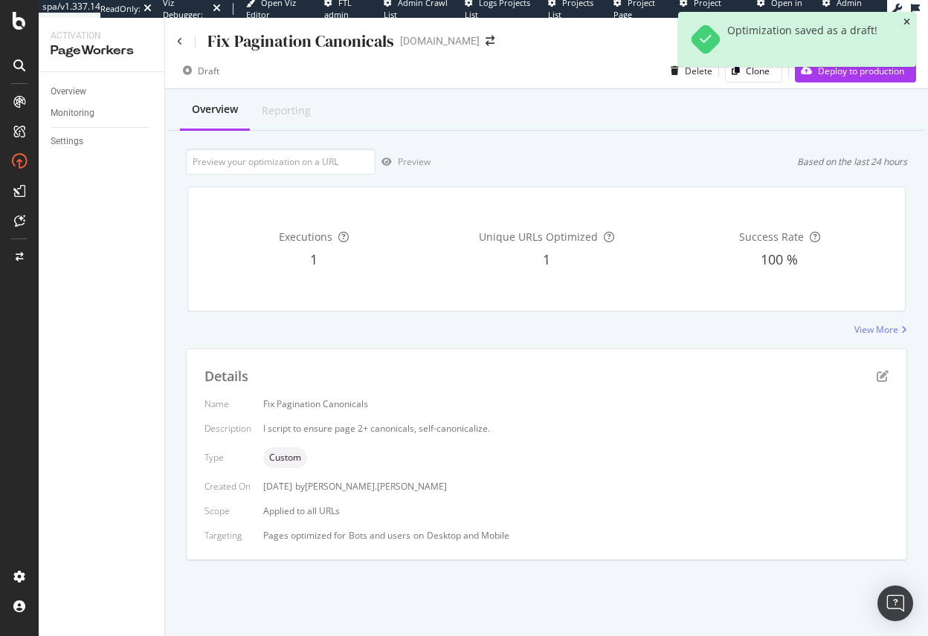
click at [908, 22] on icon "close toast" at bounding box center [906, 22] width 7 height 9
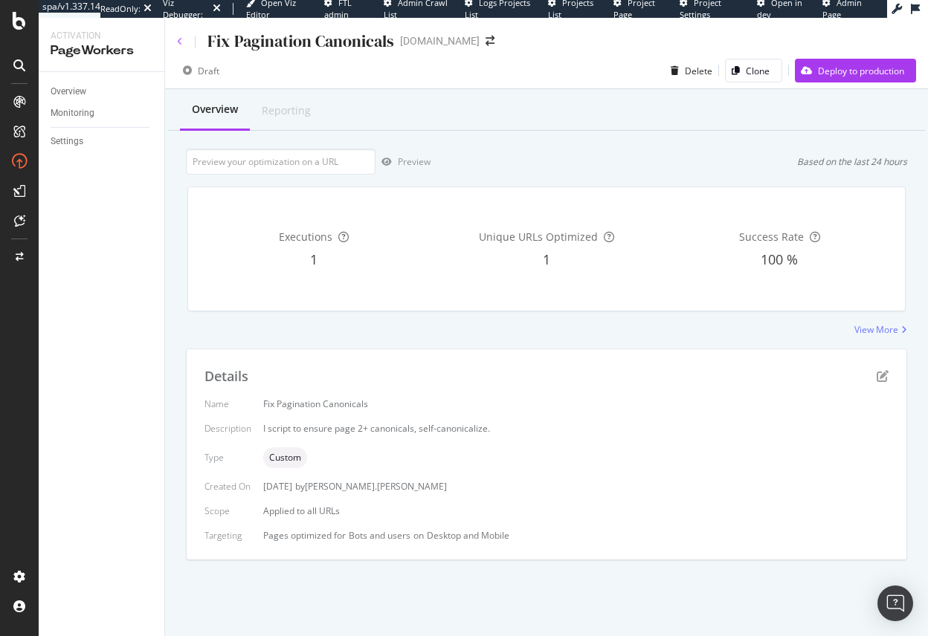
click at [181, 39] on icon at bounding box center [180, 41] width 6 height 9
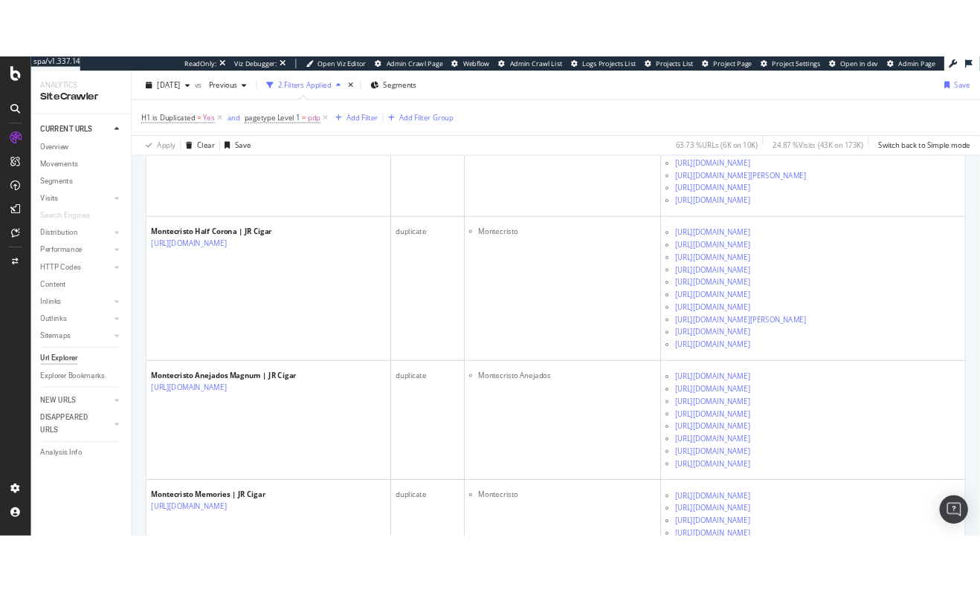
scroll to position [932, 0]
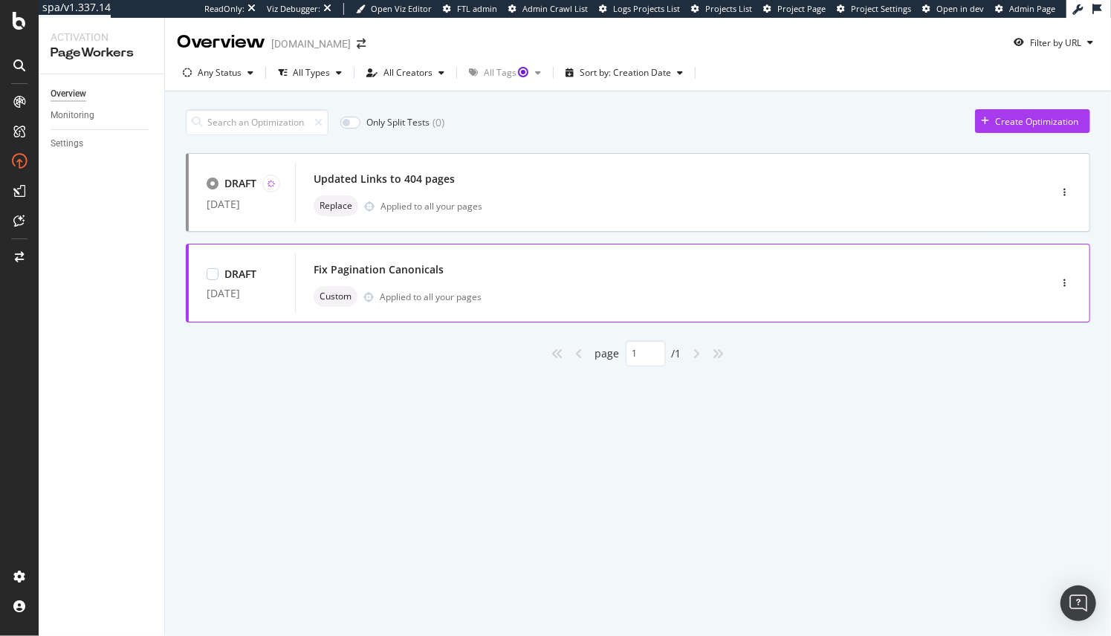
click at [745, 277] on div "Fix Pagination Canonicals" at bounding box center [650, 269] width 673 height 21
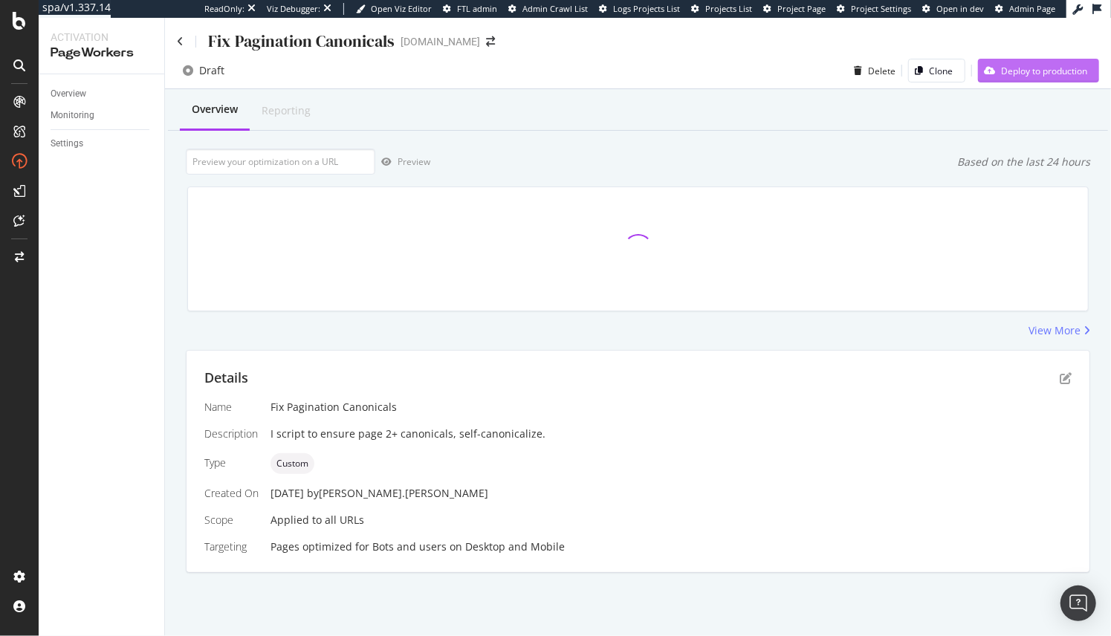
click at [1022, 71] on div "Deploy to production" at bounding box center [1044, 71] width 86 height 13
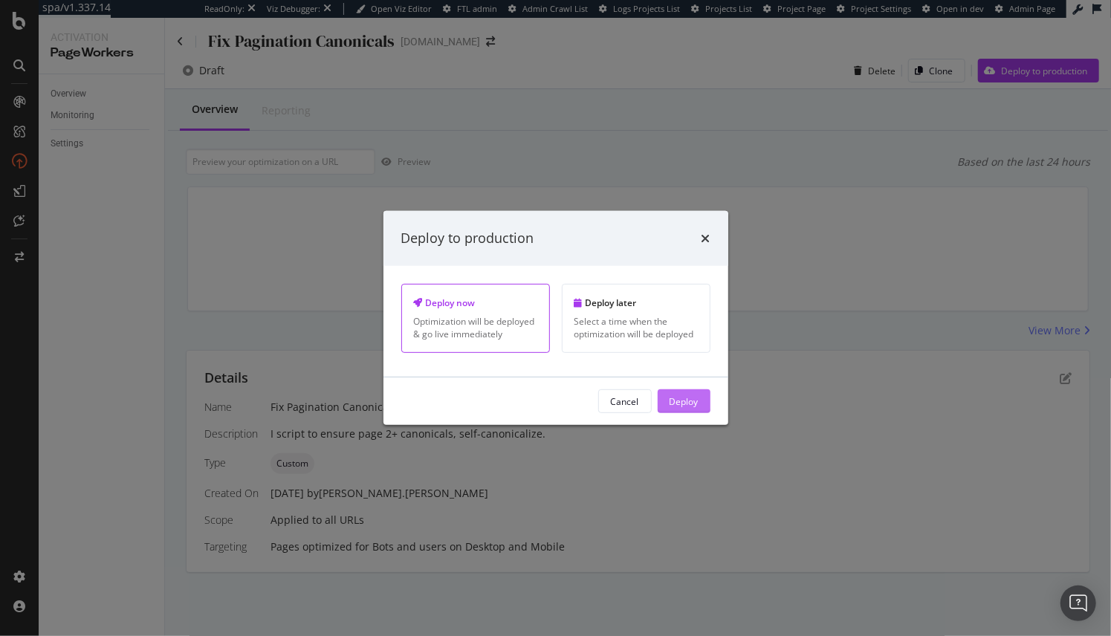
click at [688, 407] on div "Deploy" at bounding box center [684, 401] width 29 height 13
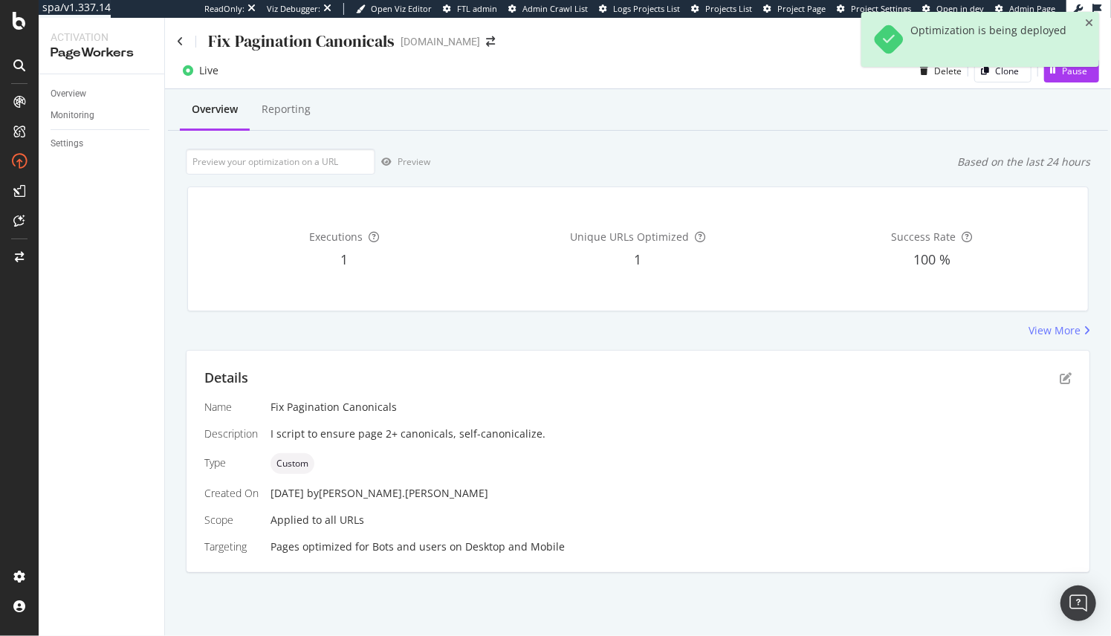
click at [174, 42] on div "Fix Pagination Canonicals [DOMAIN_NAME]" at bounding box center [638, 35] width 946 height 35
click at [180, 42] on icon at bounding box center [180, 41] width 7 height 10
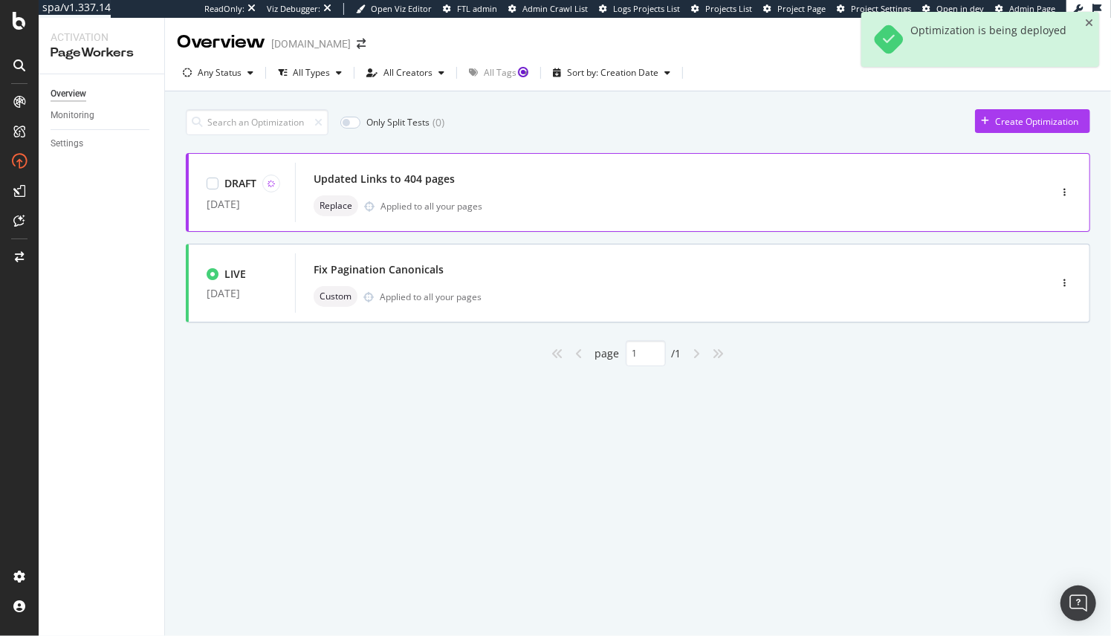
click at [531, 190] on div "Updated Links to 404 pages Replace Applied to all your pages" at bounding box center [650, 193] width 673 height 48
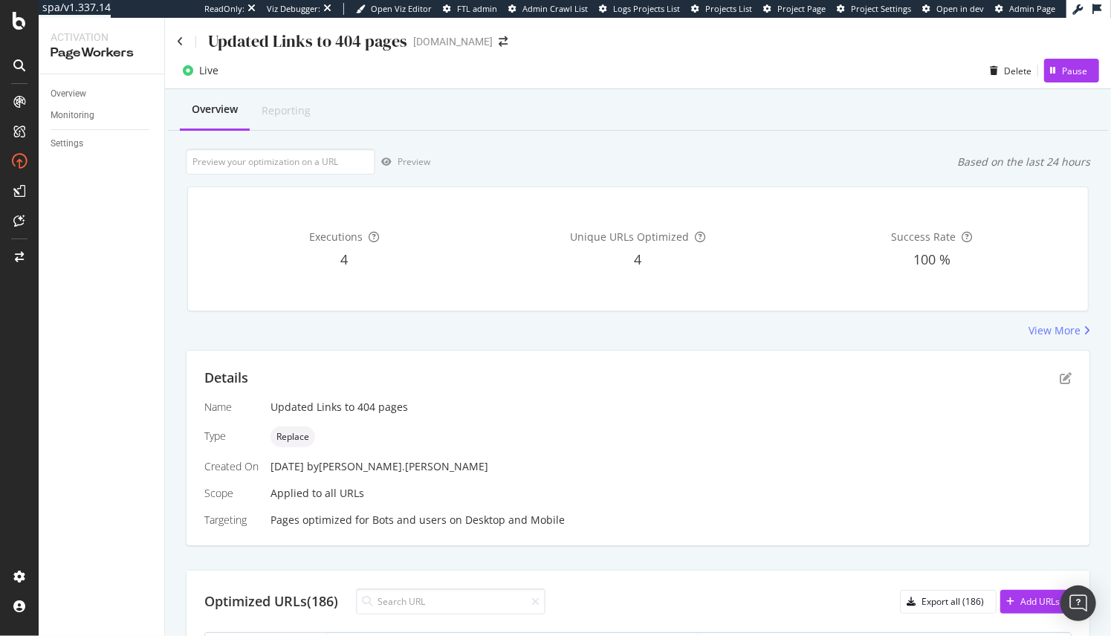
click at [184, 40] on div "Updated Links to 404 pages" at bounding box center [292, 41] width 230 height 23
click at [180, 42] on icon at bounding box center [180, 41] width 7 height 10
